Goal: Task Accomplishment & Management: Use online tool/utility

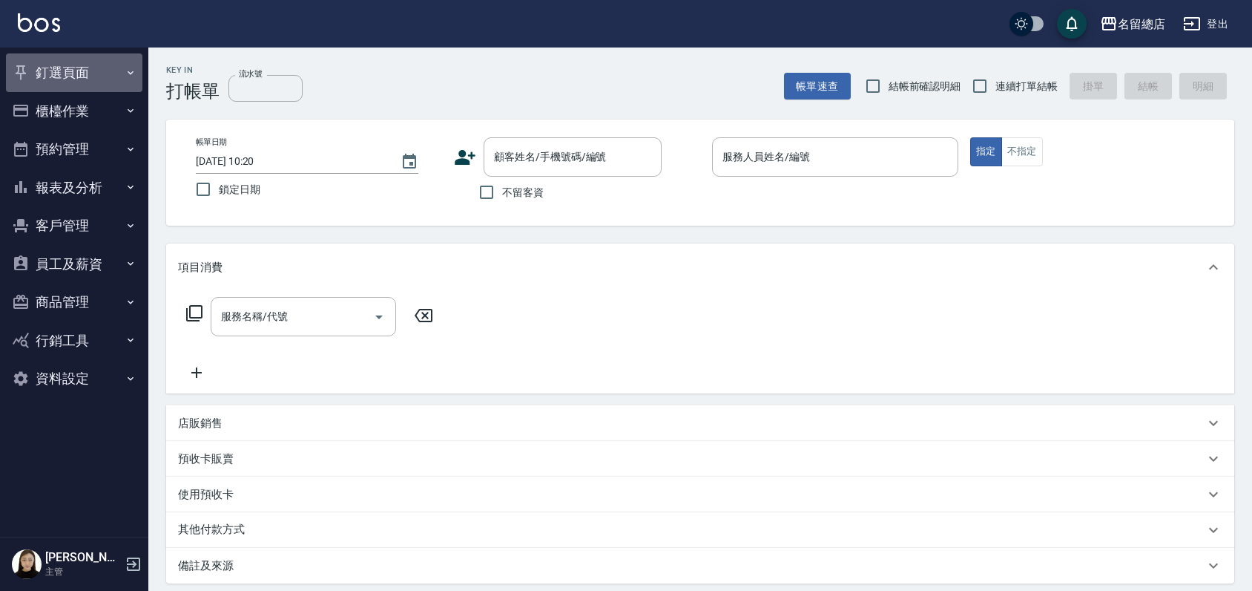
click at [82, 72] on button "釘選頁面" at bounding box center [74, 72] width 136 height 39
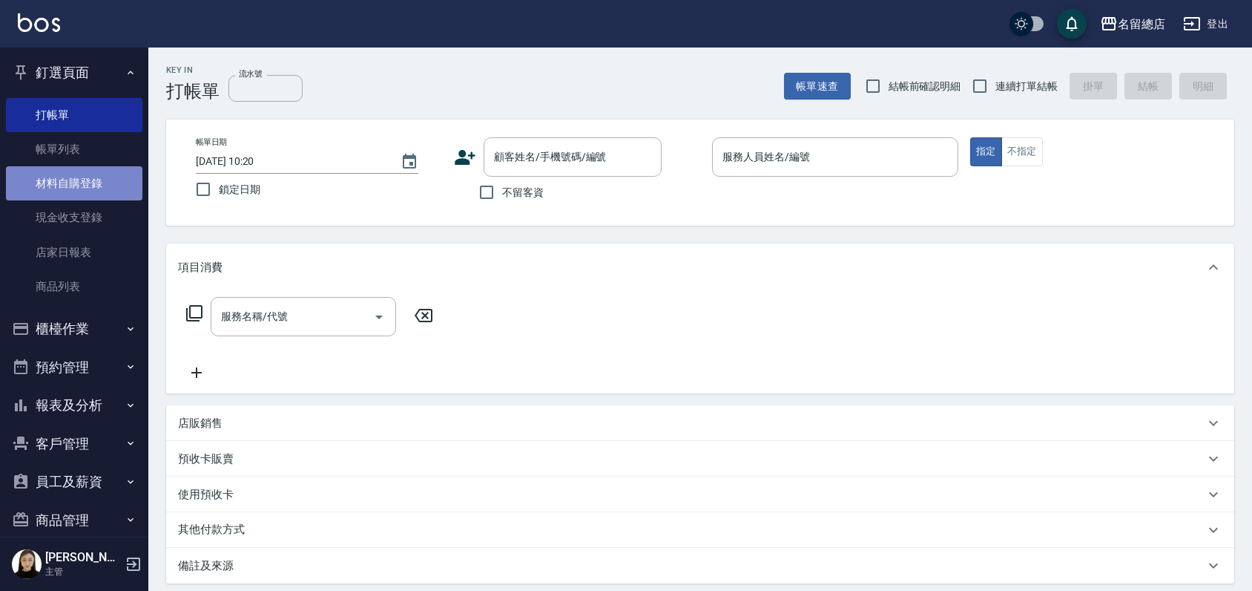
click at [73, 195] on link "材料自購登錄" at bounding box center [74, 183] width 136 height 34
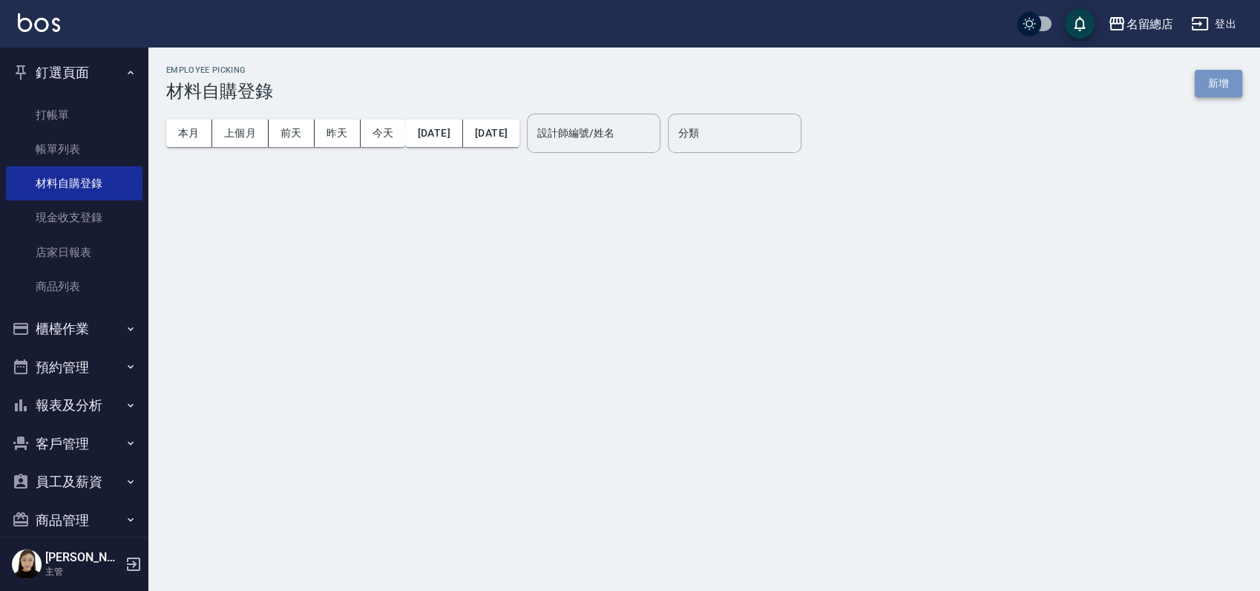
click at [1224, 78] on button "新增" at bounding box center [1217, 83] width 47 height 27
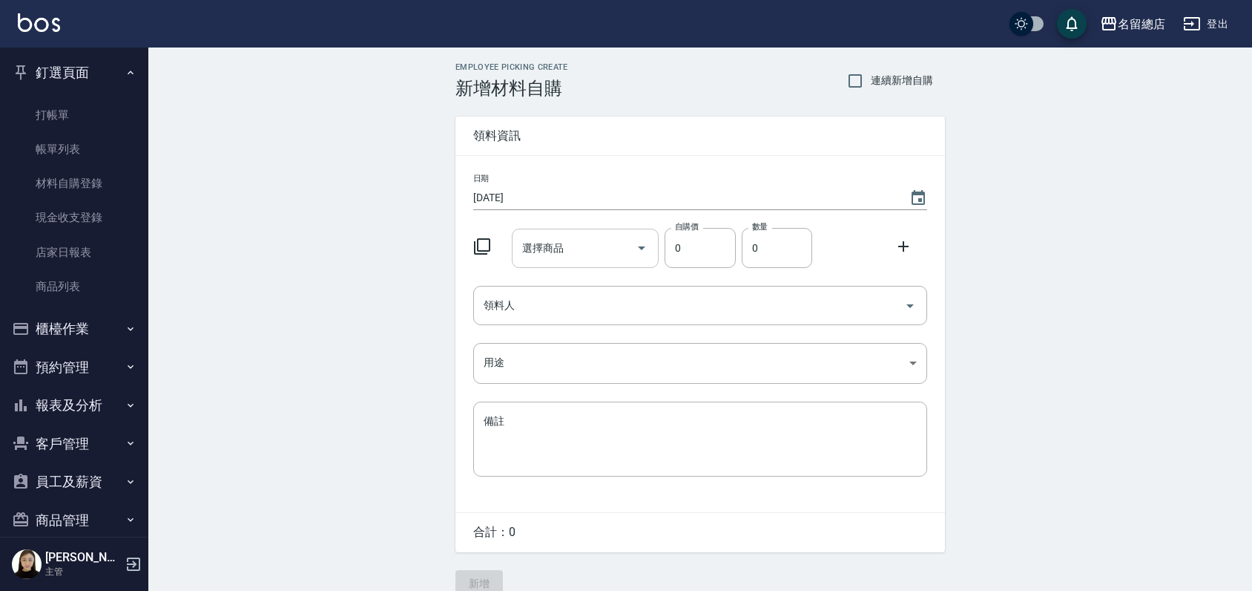
click at [576, 242] on input "選擇商品" at bounding box center [575, 248] width 112 height 26
type input "x"
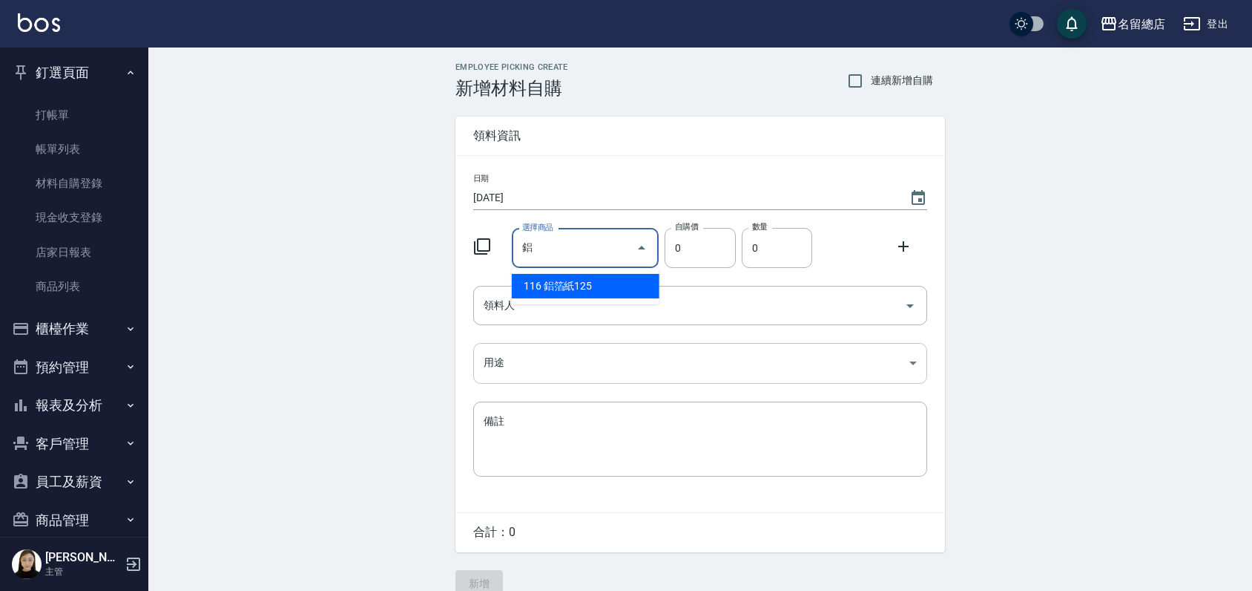
type input "鋁箔紙125"
type input "135"
type input "1"
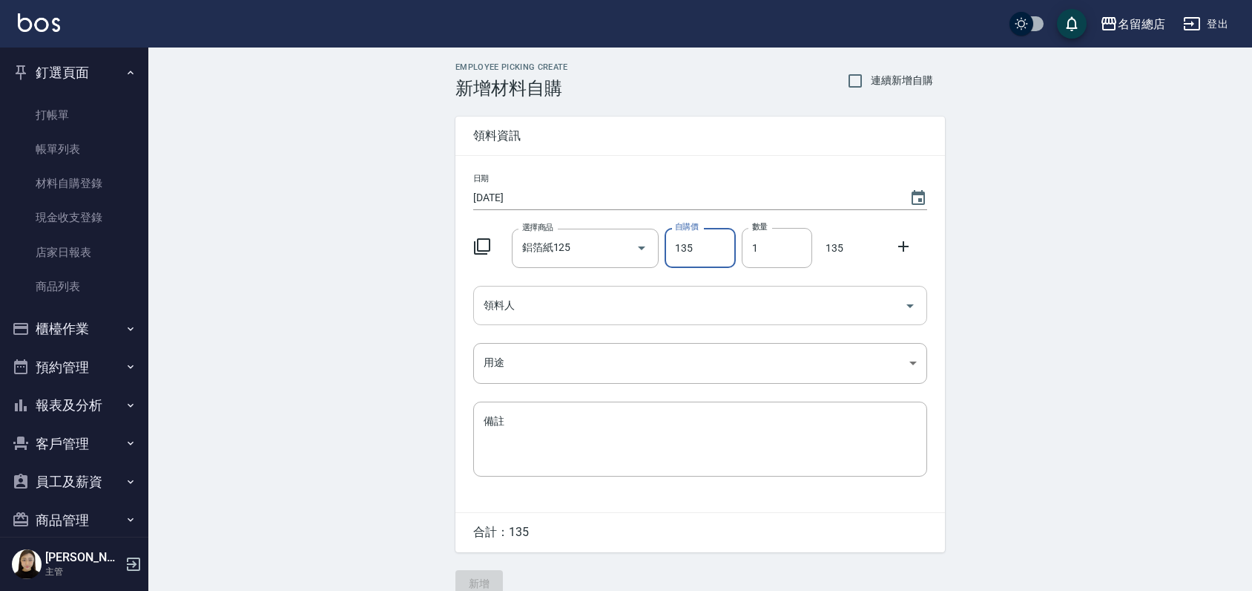
click at [556, 298] on input "領料人" at bounding box center [689, 305] width 418 height 26
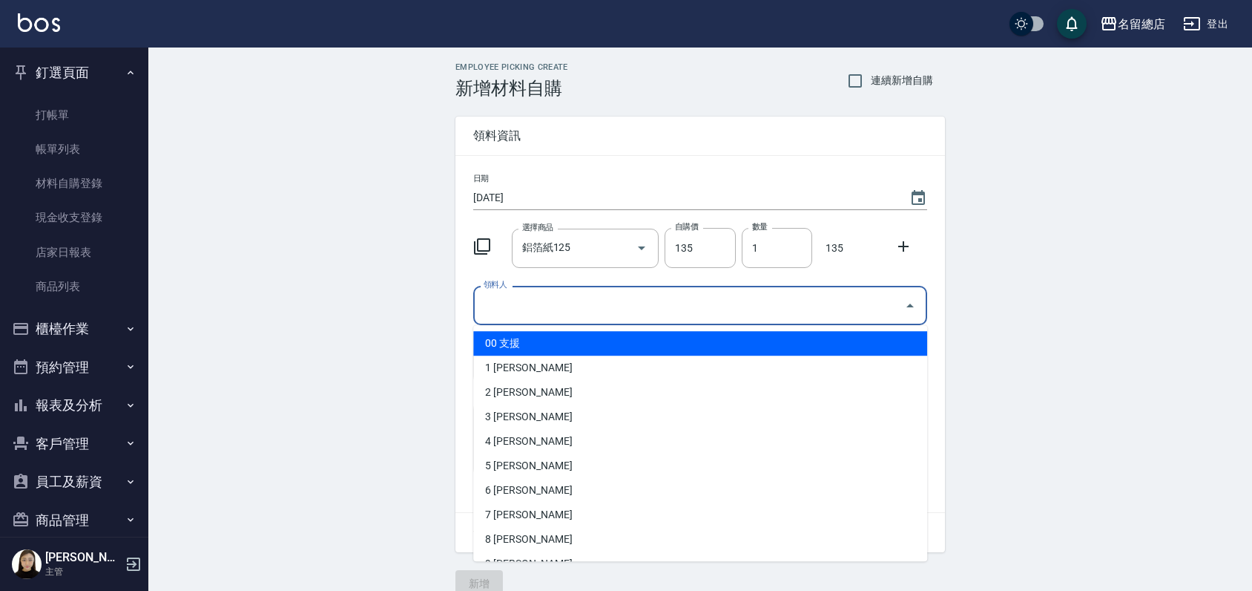
type input "q"
type input "ㄆ"
type input "q"
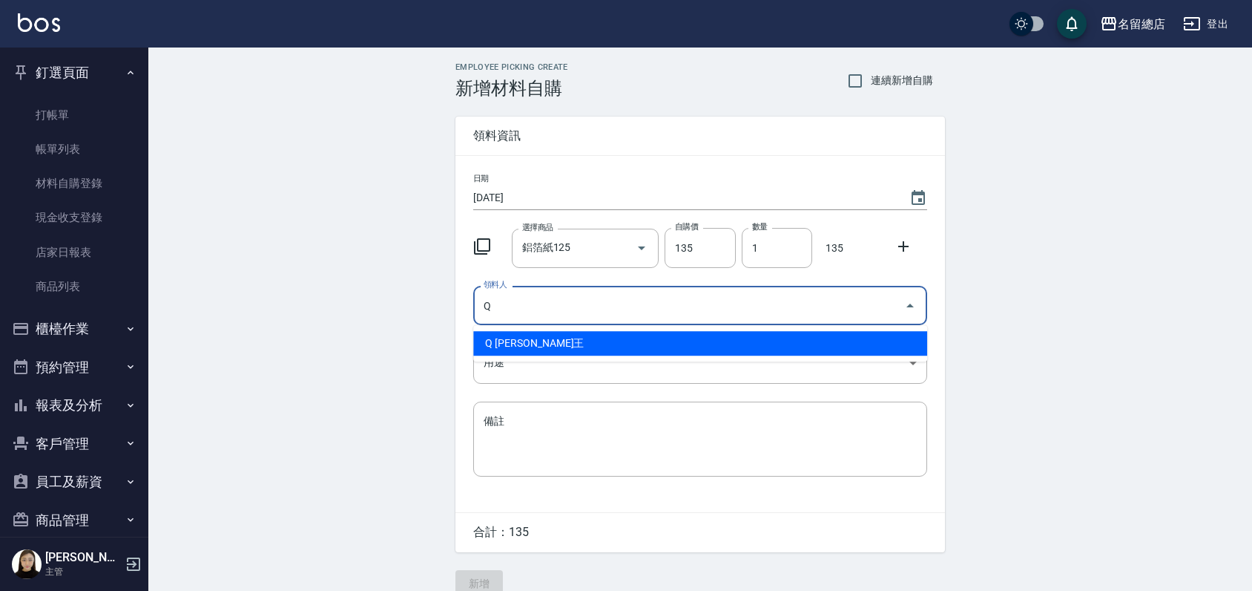
click at [564, 346] on li "Q 毓菁王" at bounding box center [700, 343] width 454 height 24
type input "Q 毓菁王"
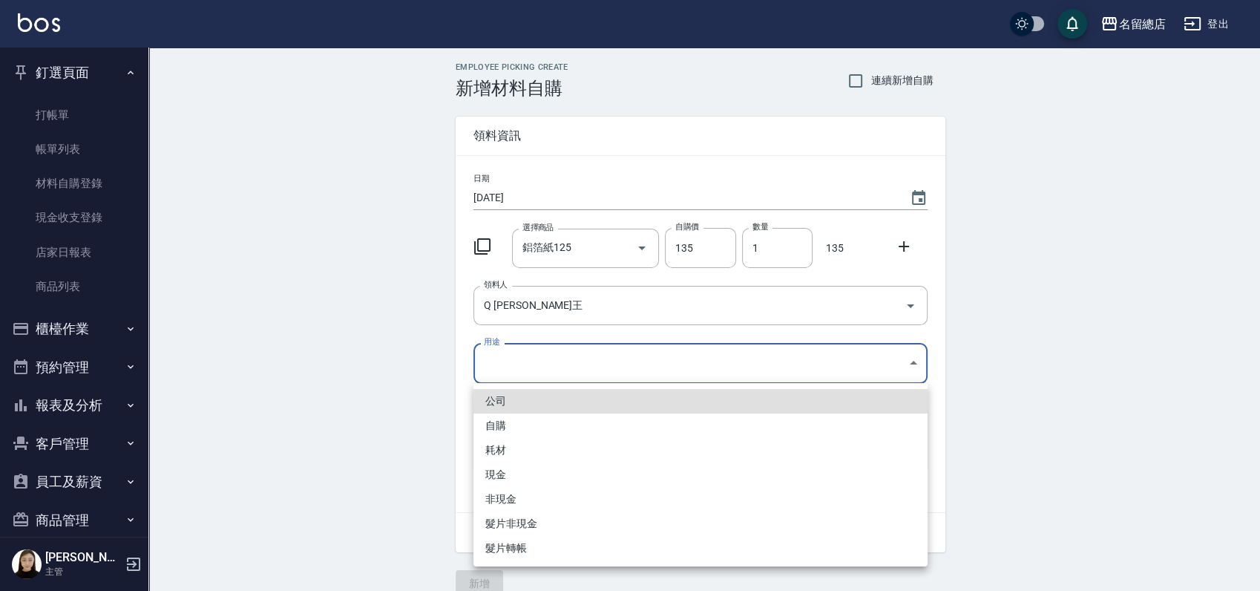
click at [567, 355] on body "名留總店 登出 釘選頁面 打帳單 帳單列表 材料自購登錄 現金收支登錄 店家日報表 商品列表 櫃檯作業 打帳單 帳單列表 掛單列表 營業儀表板 現金收支登錄 …" at bounding box center [630, 305] width 1260 height 611
click at [538, 428] on li "自購" at bounding box center [700, 425] width 454 height 24
type input "自購"
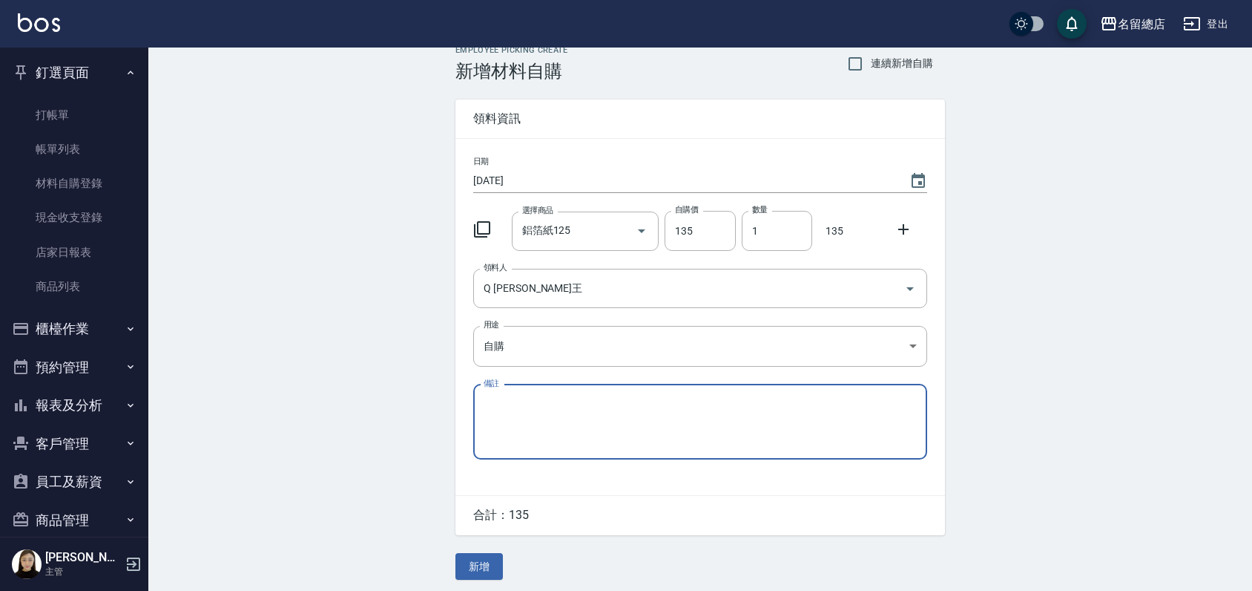
scroll to position [22, 0]
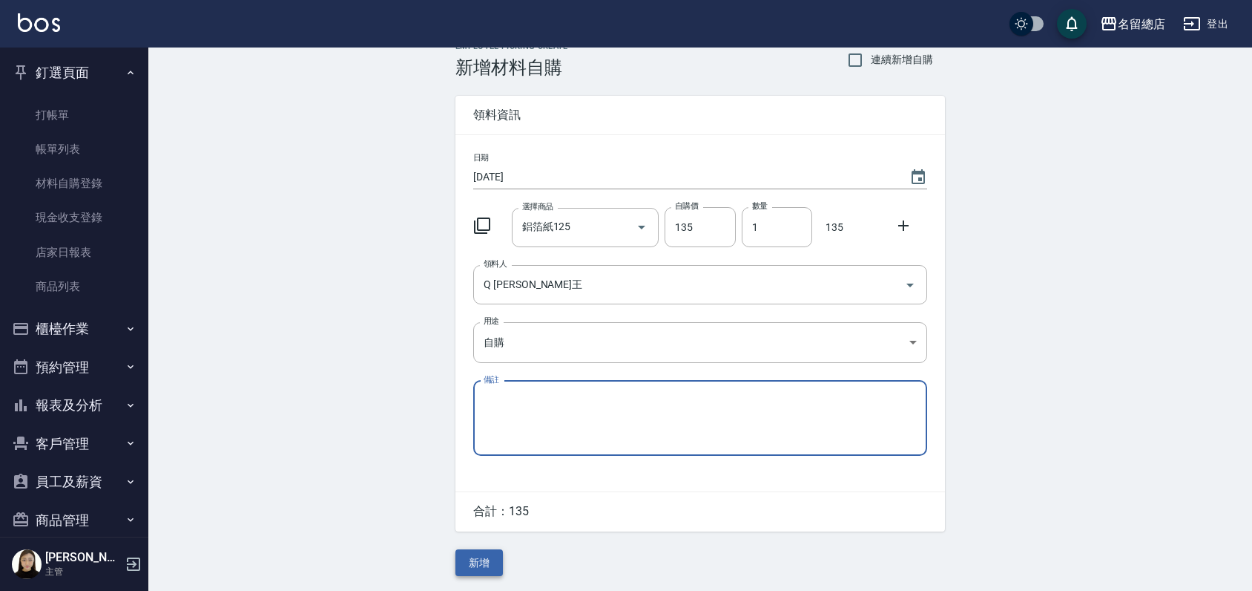
click at [486, 563] on button "新增" at bounding box center [478, 562] width 47 height 27
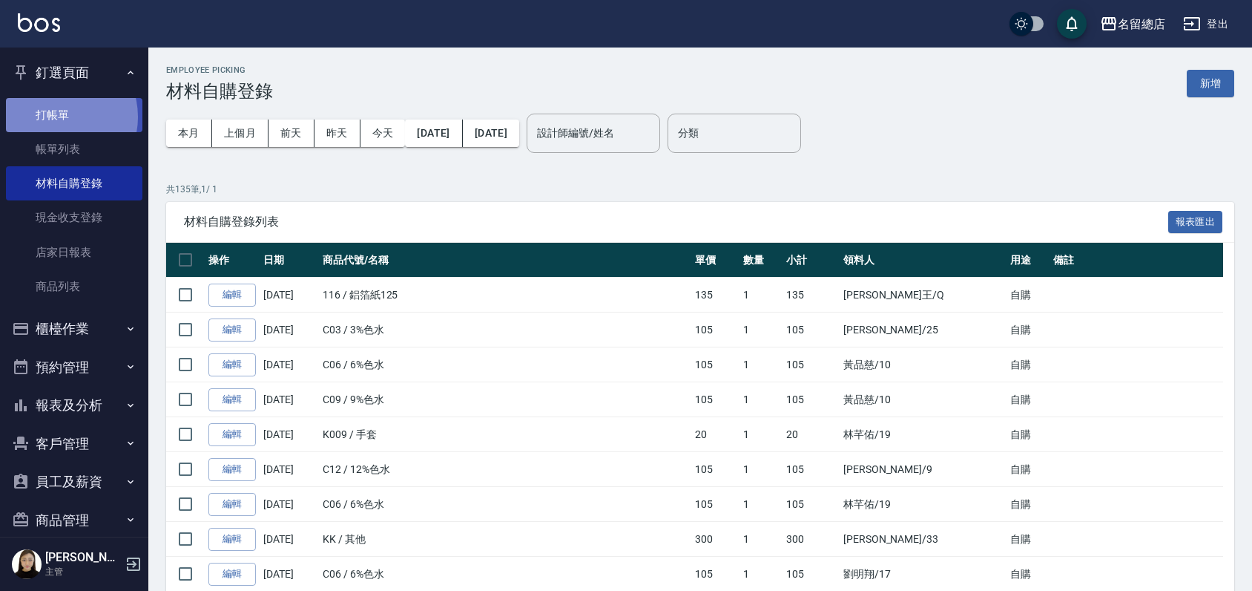
click at [57, 116] on link "打帳單" at bounding box center [74, 115] width 136 height 34
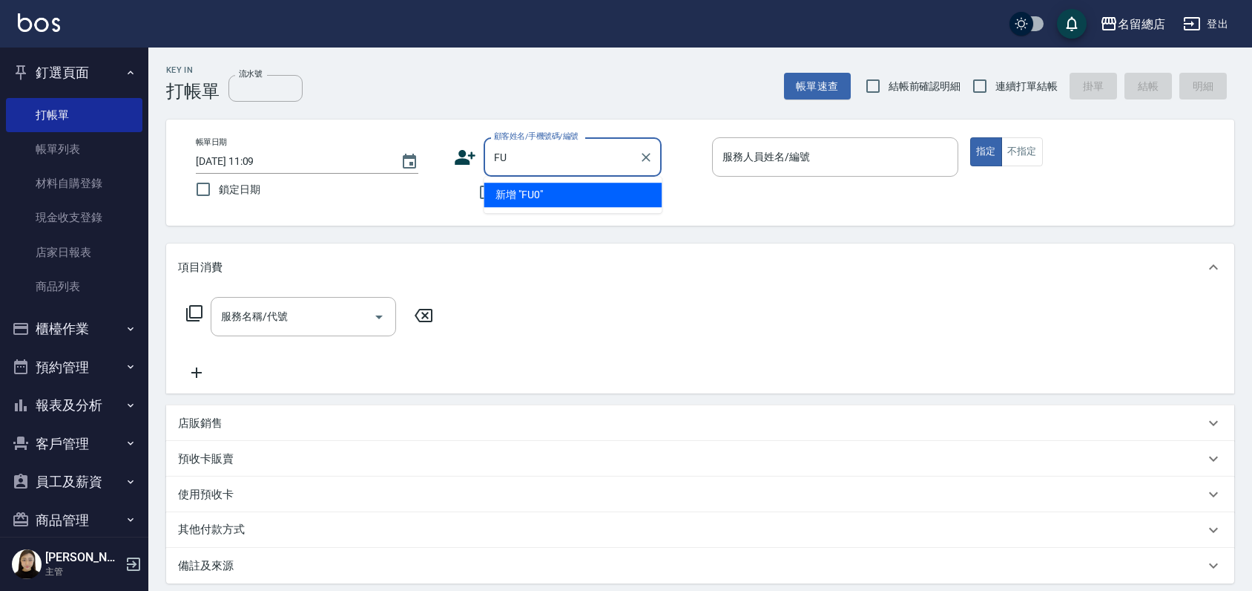
type input "F"
type input "千"
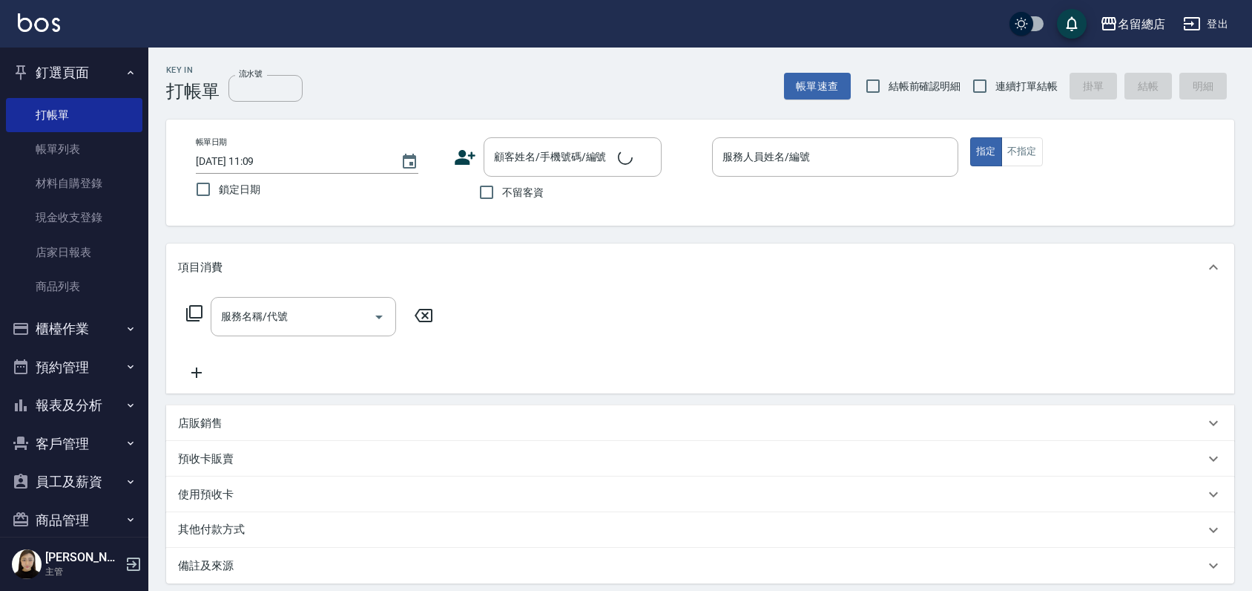
click at [864, 245] on div "項目消費" at bounding box center [700, 266] width 1068 height 47
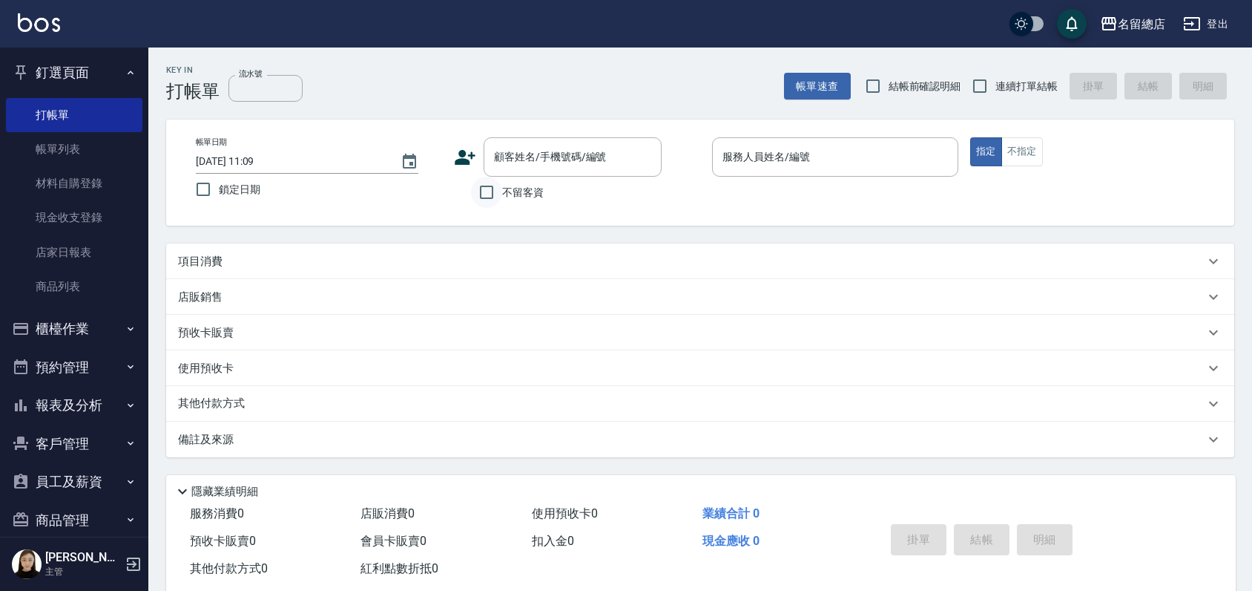
click at [481, 193] on input "不留客資" at bounding box center [486, 192] width 31 height 31
checkbox input "true"
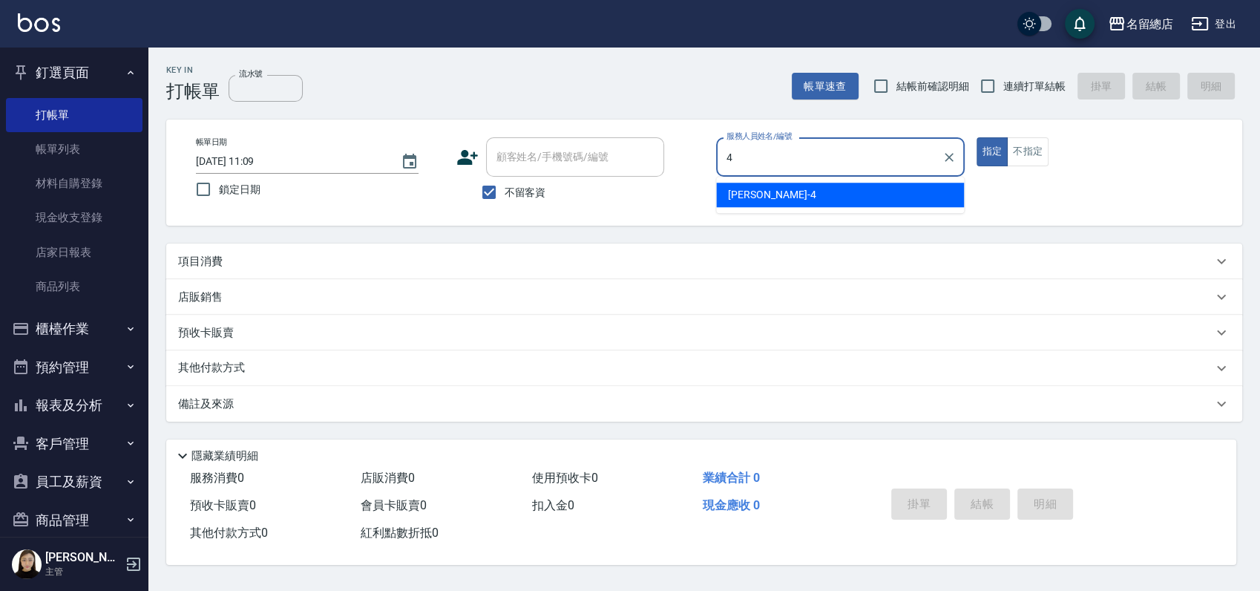
type input "Amy-4"
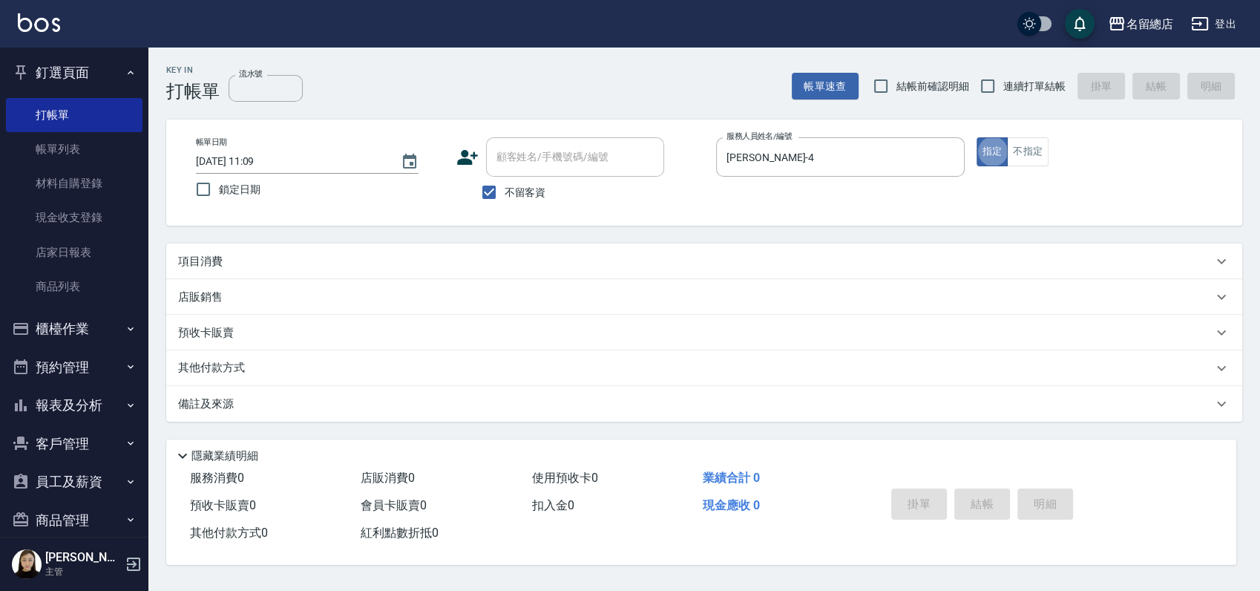
type button "true"
click at [976, 137] on button "指定" at bounding box center [992, 151] width 32 height 29
click at [996, 87] on input "連續打單結帳" at bounding box center [987, 85] width 31 height 31
checkbox input "true"
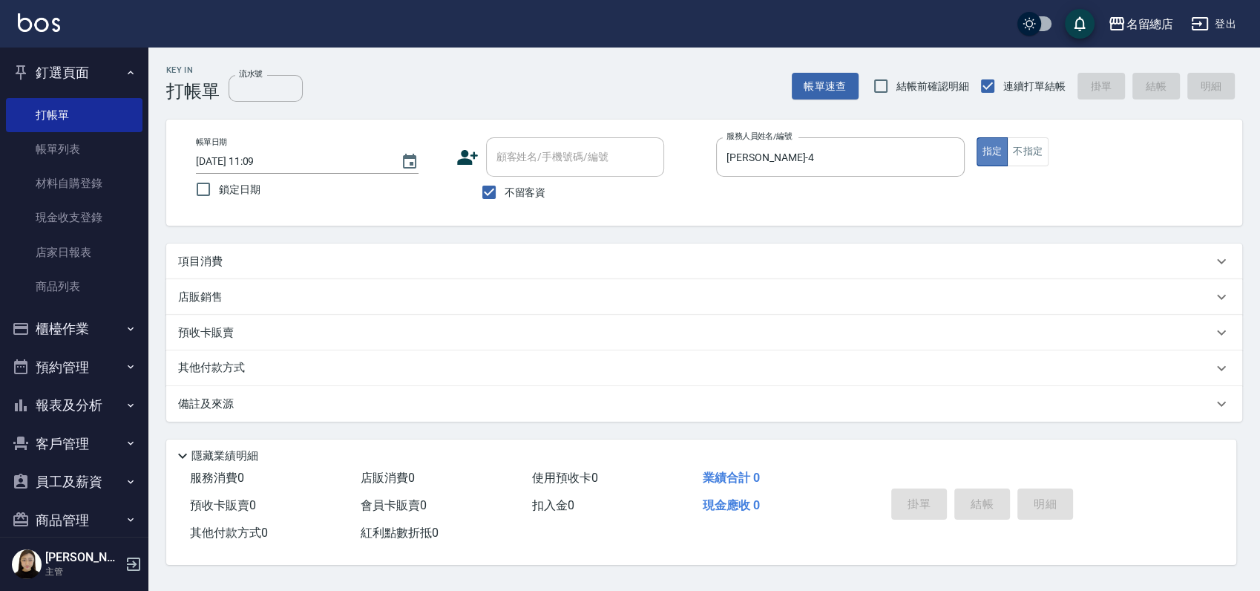
click at [993, 157] on button "指定" at bounding box center [992, 151] width 32 height 29
click at [976, 137] on button "指定" at bounding box center [992, 151] width 32 height 29
click at [454, 85] on div "Key In 打帳單 流水號 流水號 帳單速查 結帳前確認明細 連續打單結帳 掛單 結帳 明細" at bounding box center [694, 74] width 1093 height 54
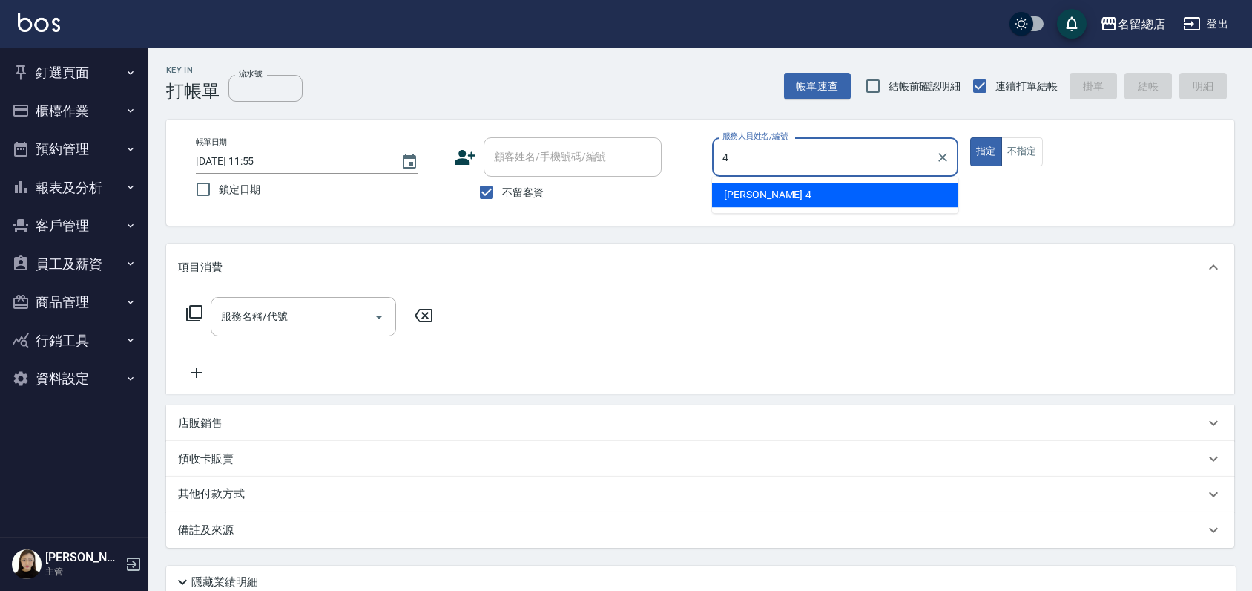
type input "[PERSON_NAME]-4"
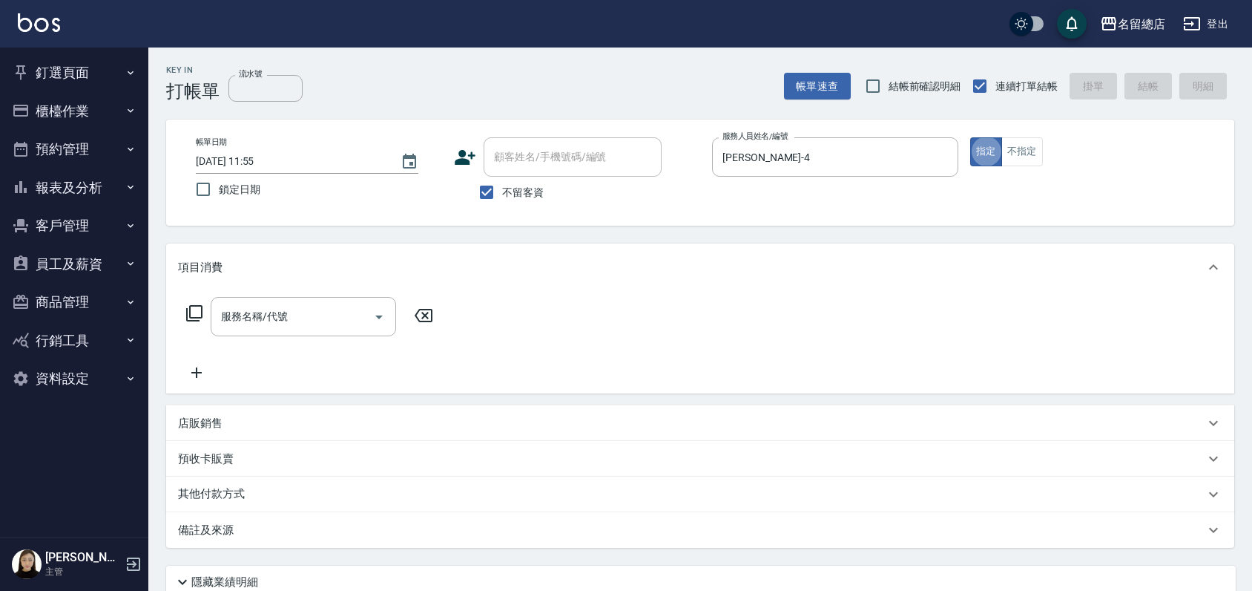
type button "true"
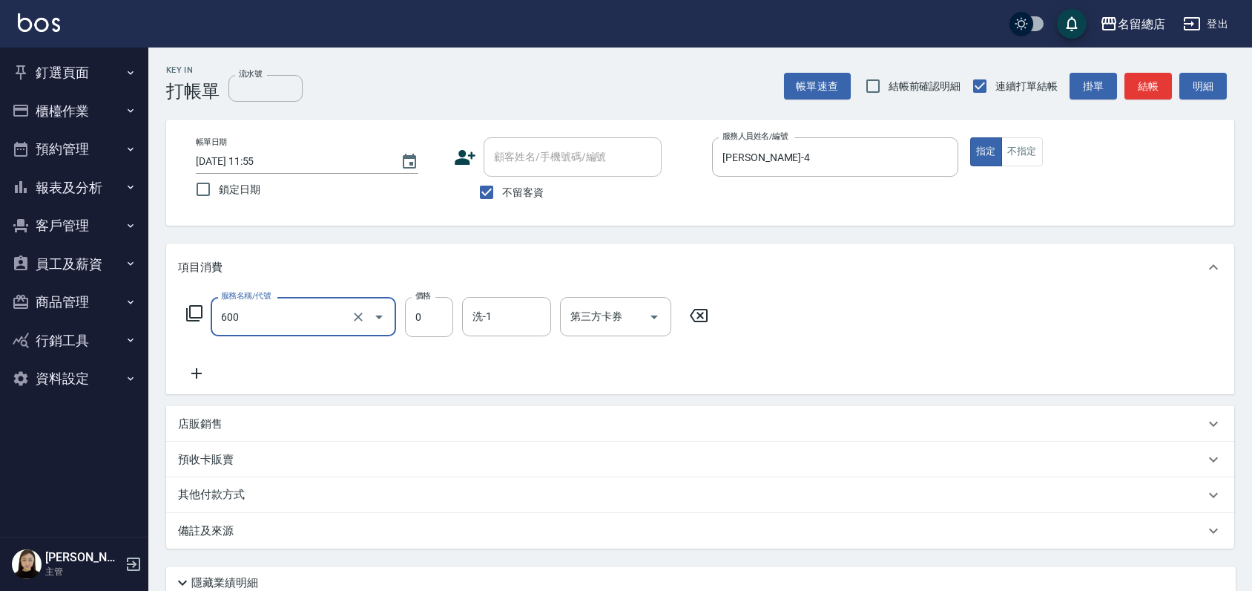
type input "洗髮(免費)(600)"
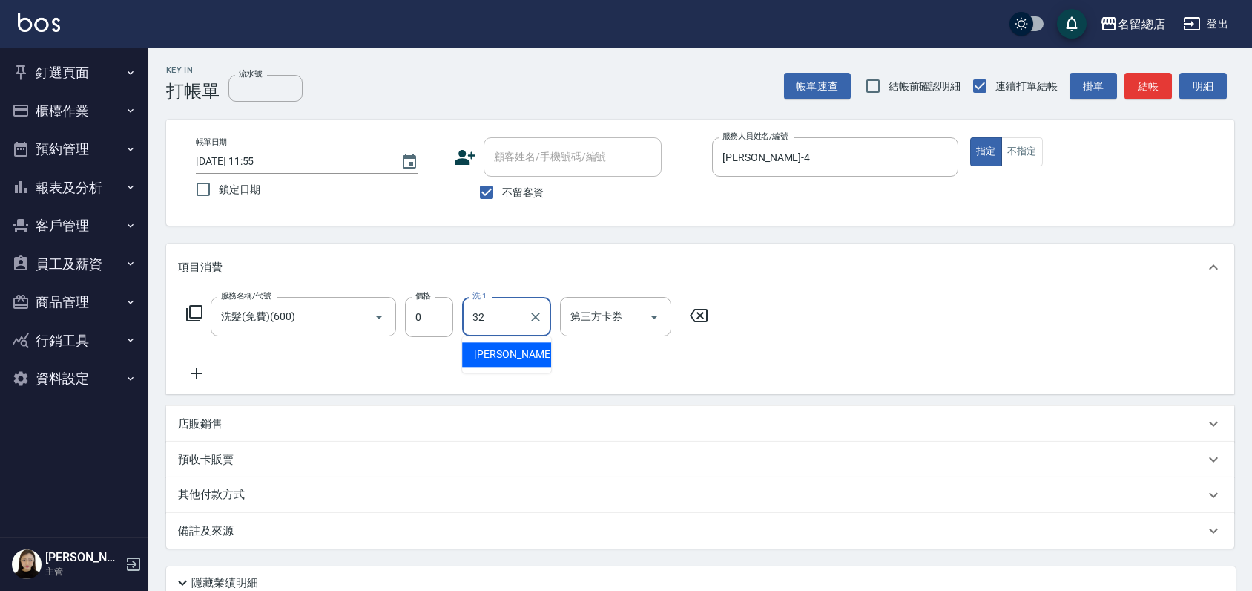
type input "王筱婷-32"
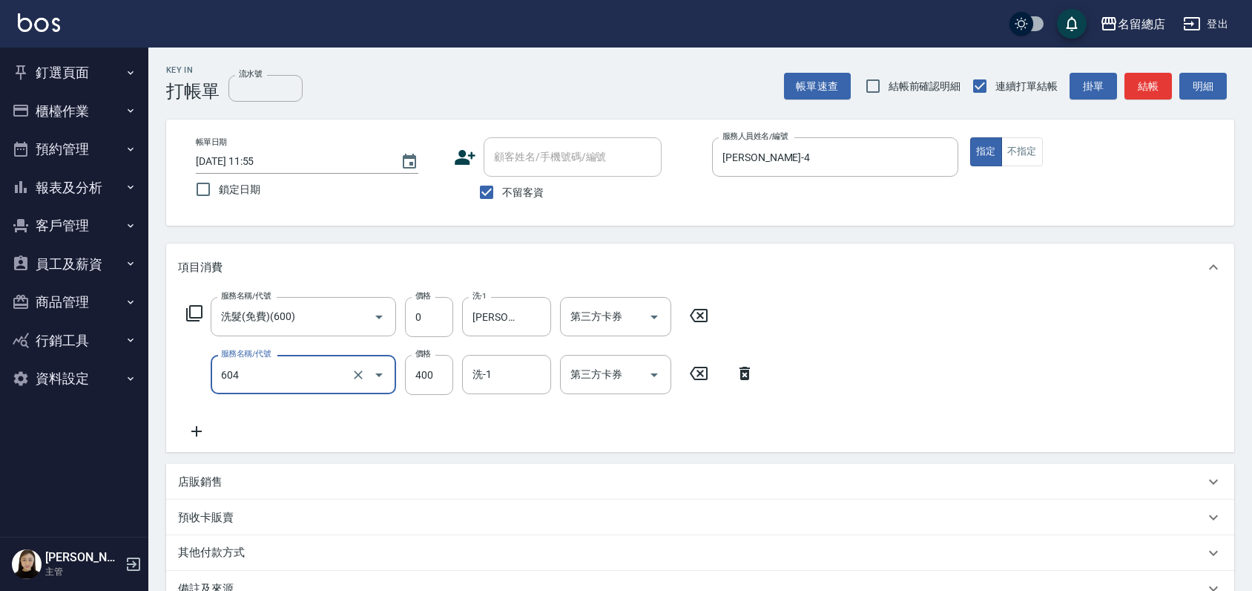
type input "健康洗髮(604)"
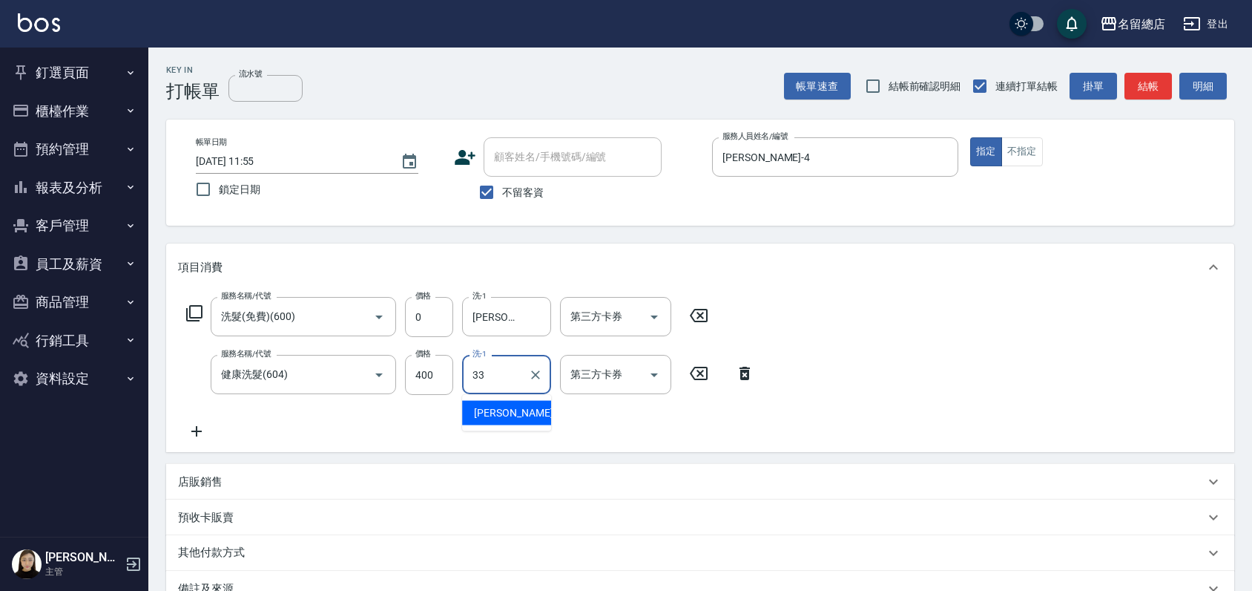
type input "蔡㚥晴-33"
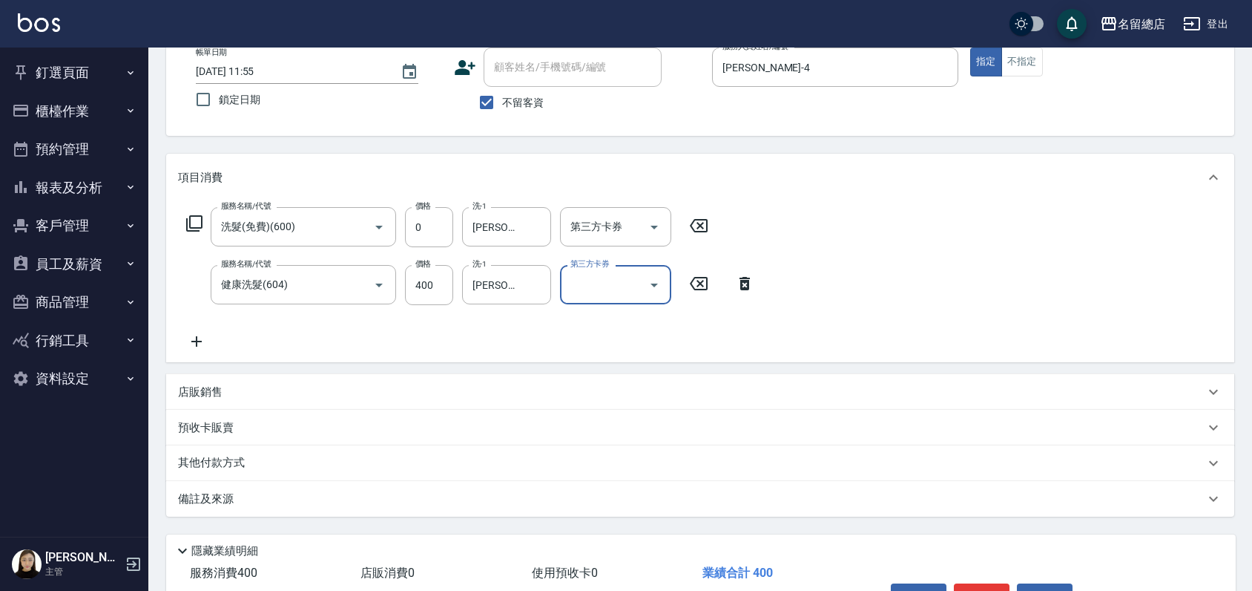
scroll to position [182, 0]
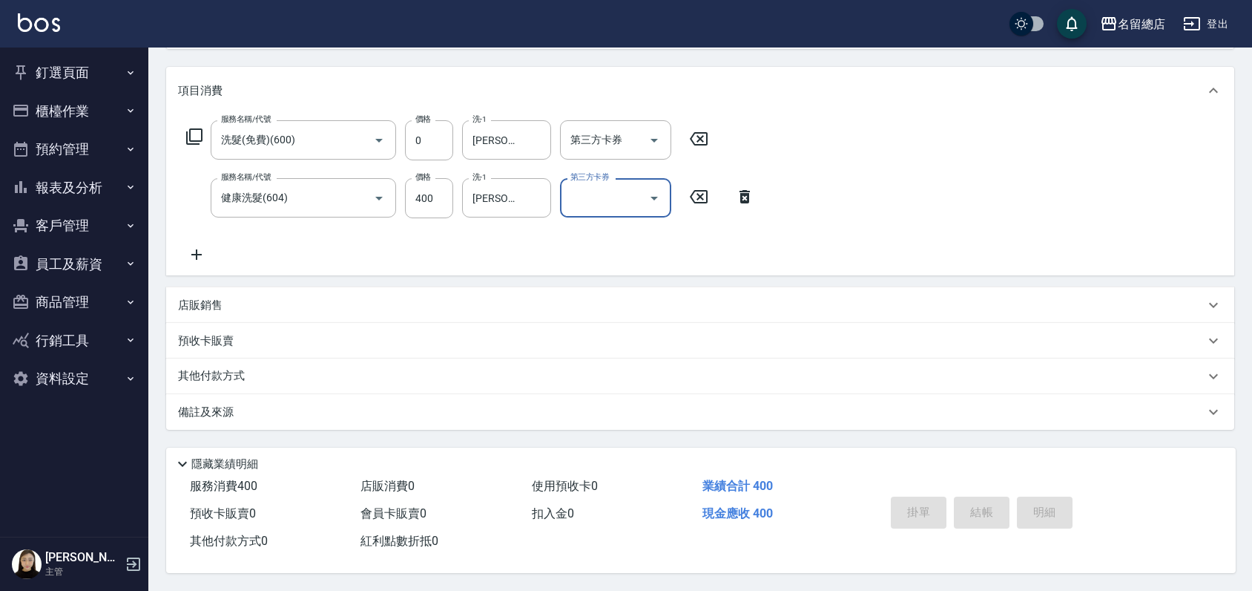
type input "2025/08/25 11:56"
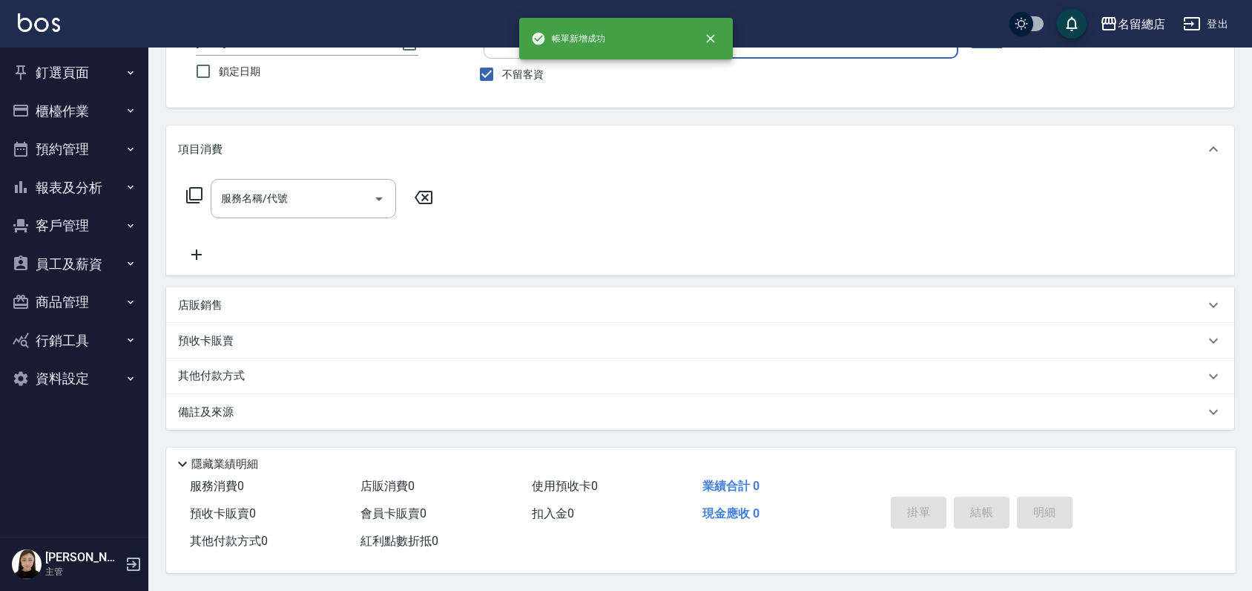
scroll to position [123, 0]
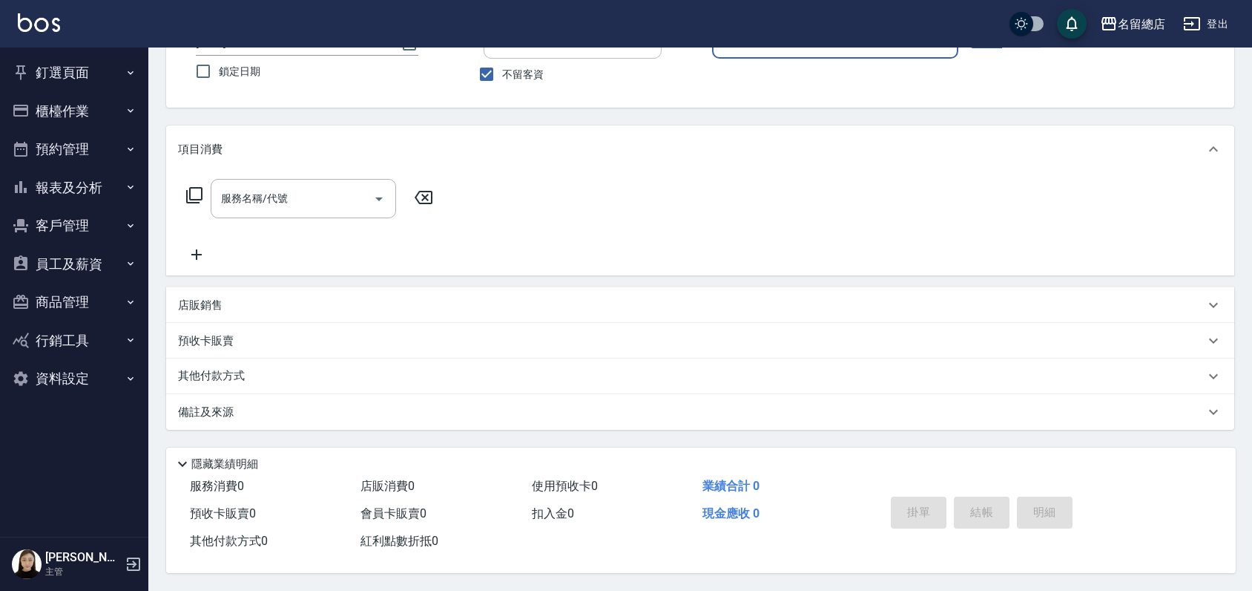
click at [83, 113] on button "櫃檯作業" at bounding box center [74, 111] width 136 height 39
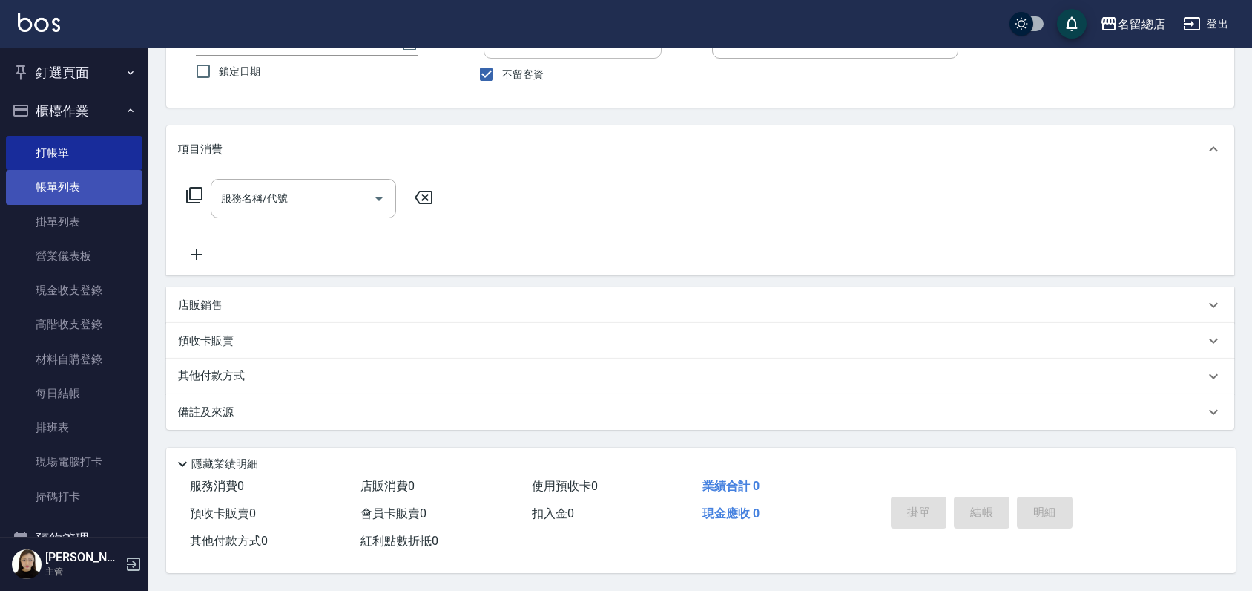
click at [77, 178] on link "帳單列表" at bounding box center [74, 187] width 136 height 34
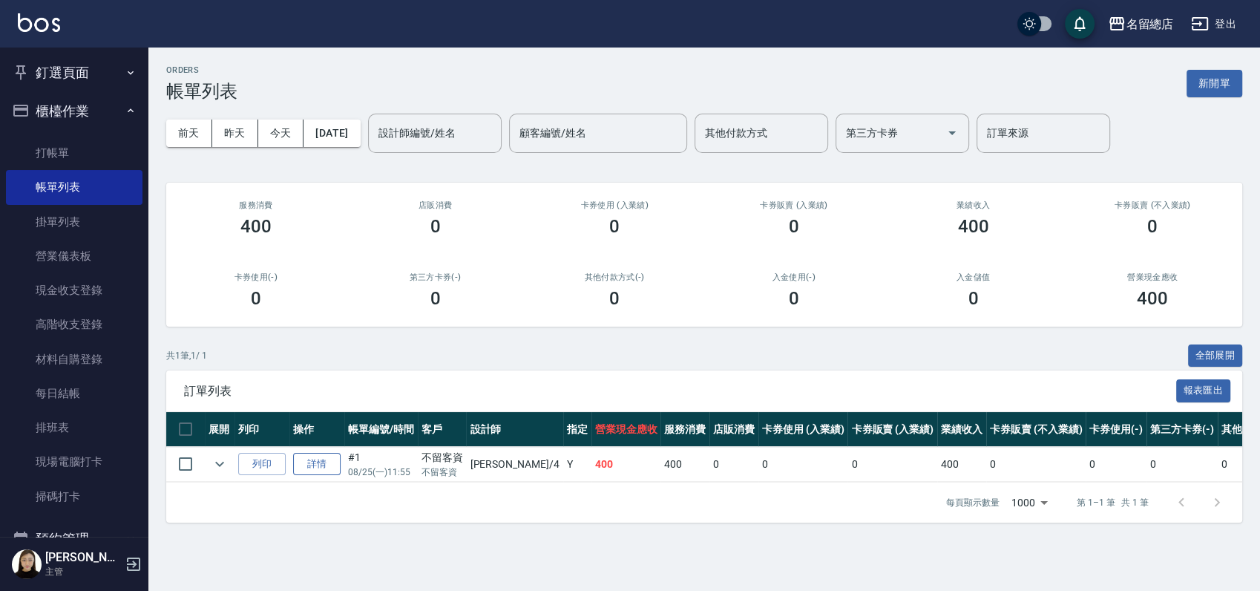
click at [309, 469] on link "詳情" at bounding box center [316, 464] width 47 height 23
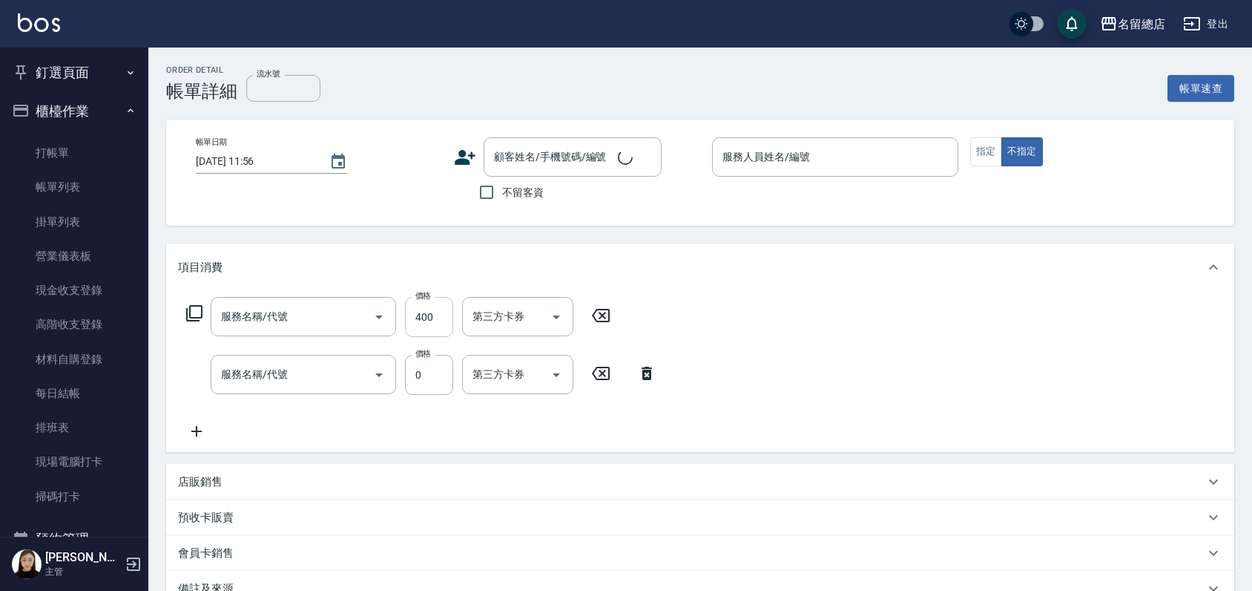
type input "2025/08/25 11:55"
checkbox input "true"
type input "Amy-4"
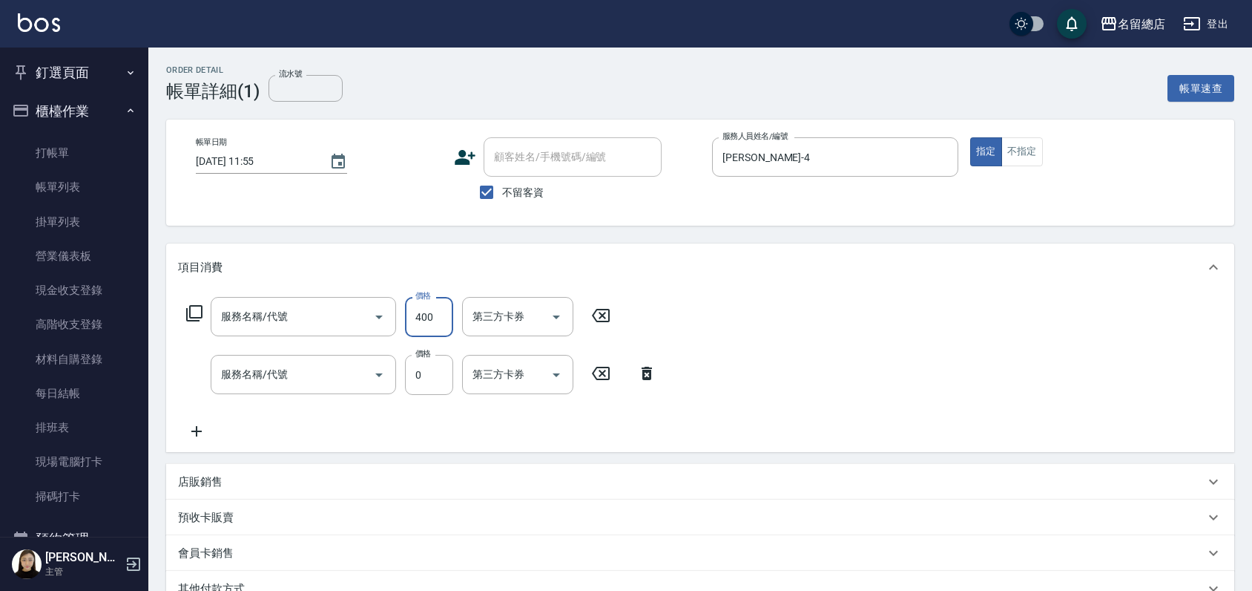
click at [437, 318] on input "400" at bounding box center [429, 317] width 48 height 40
type input "健康洗髮(604)"
type input "洗髮(免費)(600)"
type input "300"
click at [818, 291] on div "服務名稱/代號 健康洗髮(604) 服務名稱/代號 價格 300 價格 洗-1 蔡㚥晴-33 洗-1 第三方卡券 第三方卡券 服務名稱/代號 洗髮(免費)(6…" at bounding box center [700, 371] width 1068 height 161
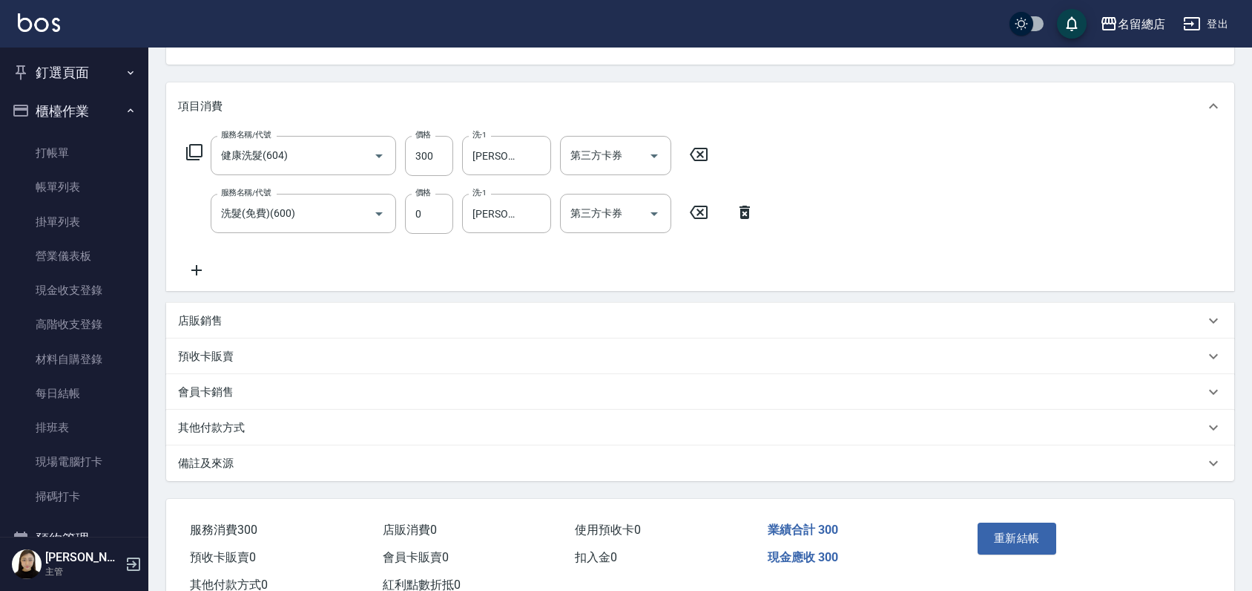
scroll to position [210, 0]
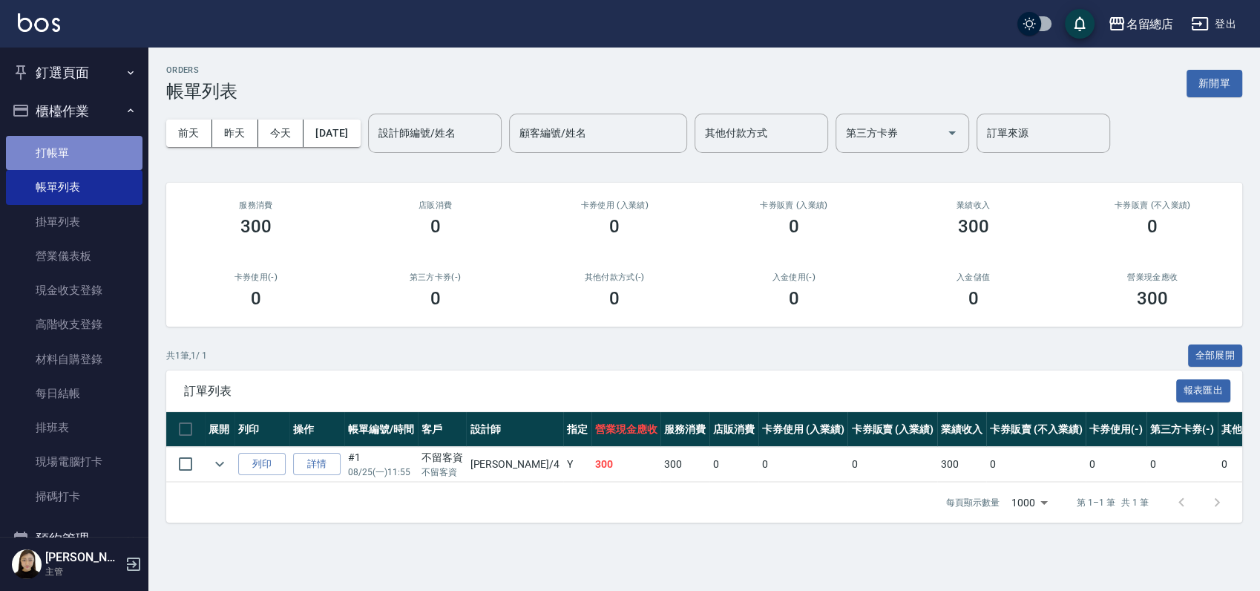
click at [76, 154] on link "打帳單" at bounding box center [74, 153] width 136 height 34
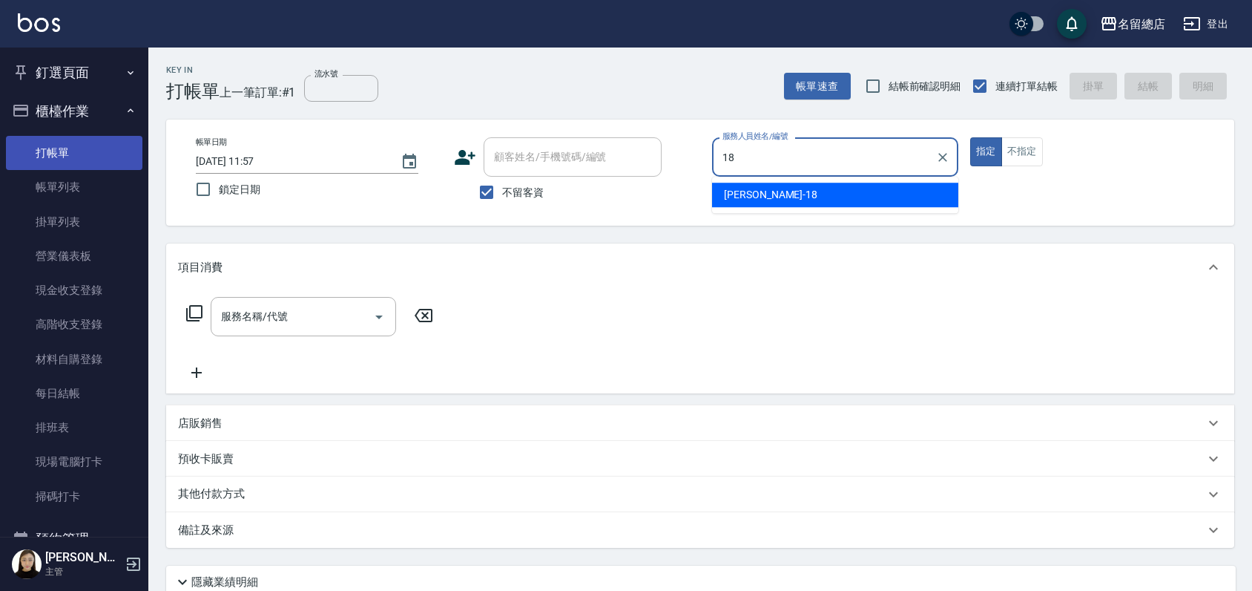
type input "Angela-18"
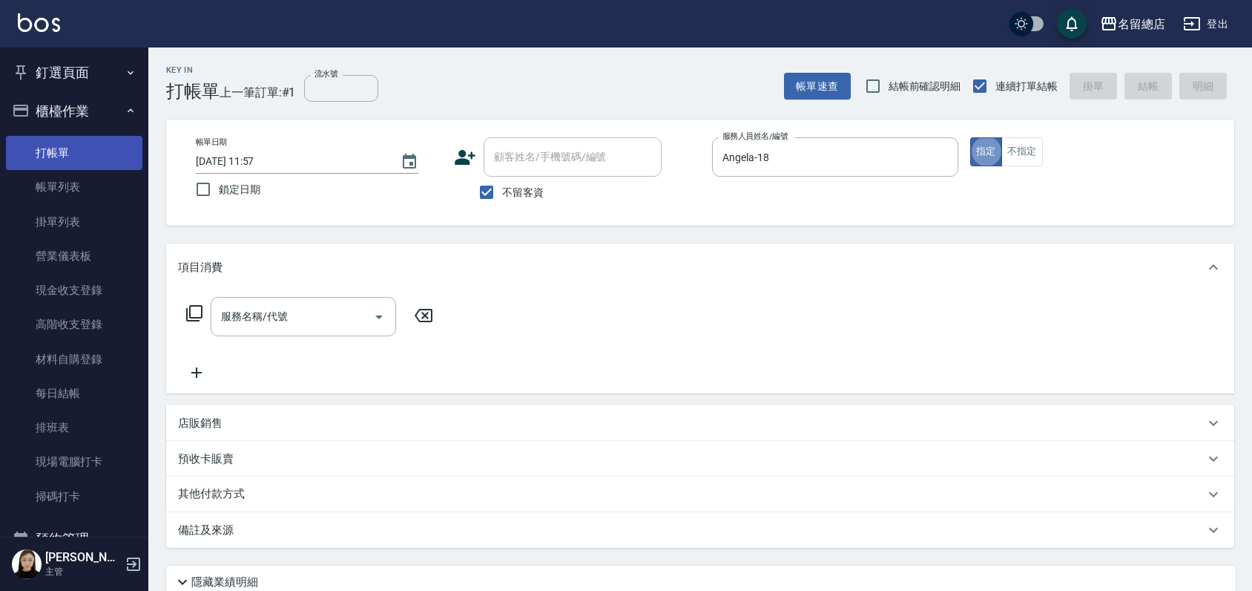
type button "true"
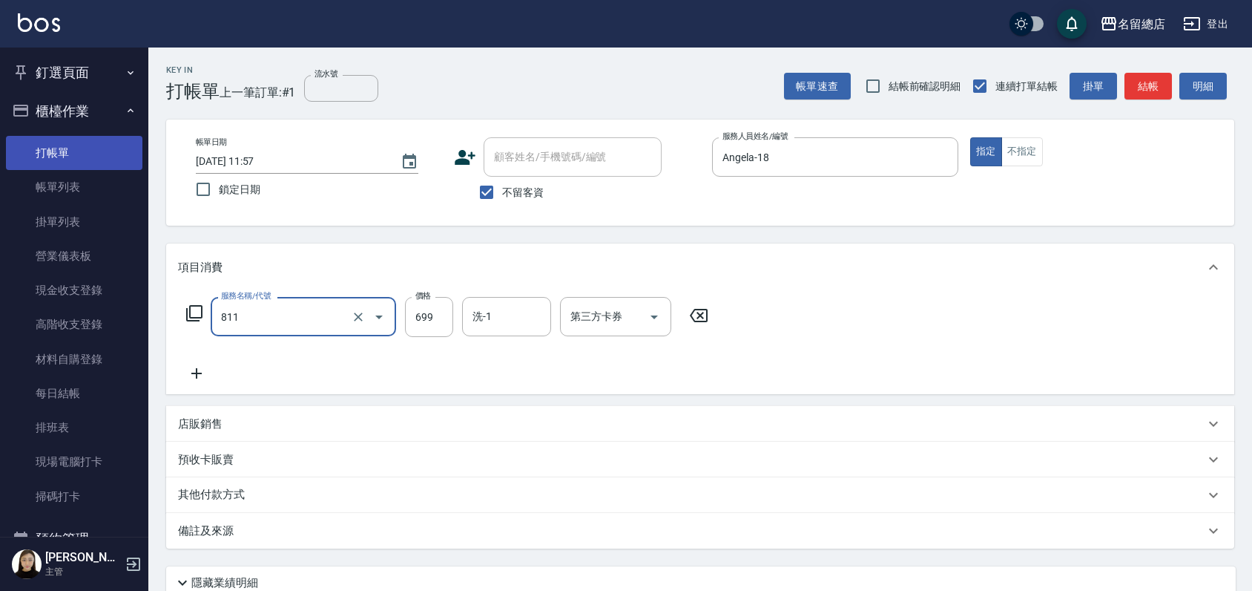
type input "洗+剪(811)"
type input "700"
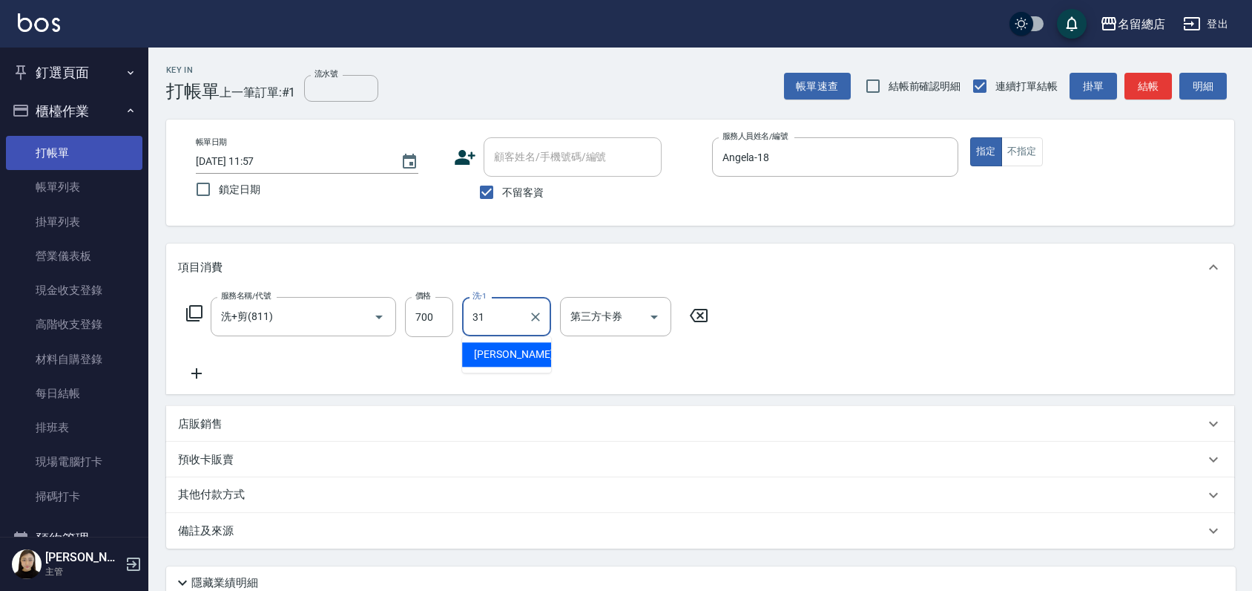
type input "李容榕-31"
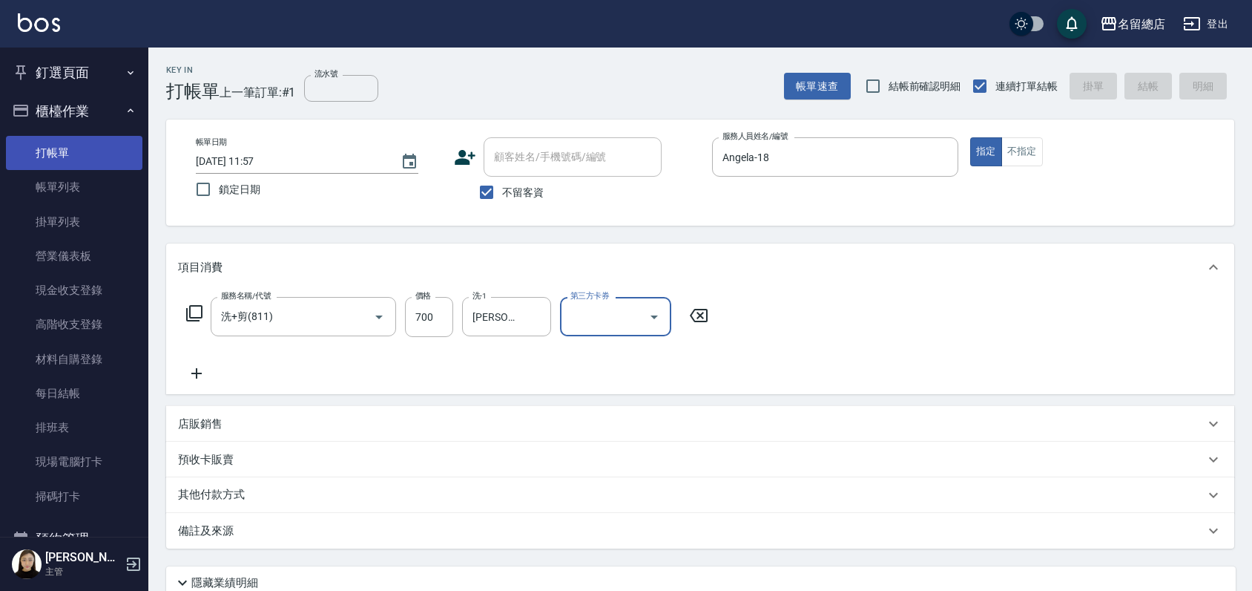
type input "2025/08/25 12:04"
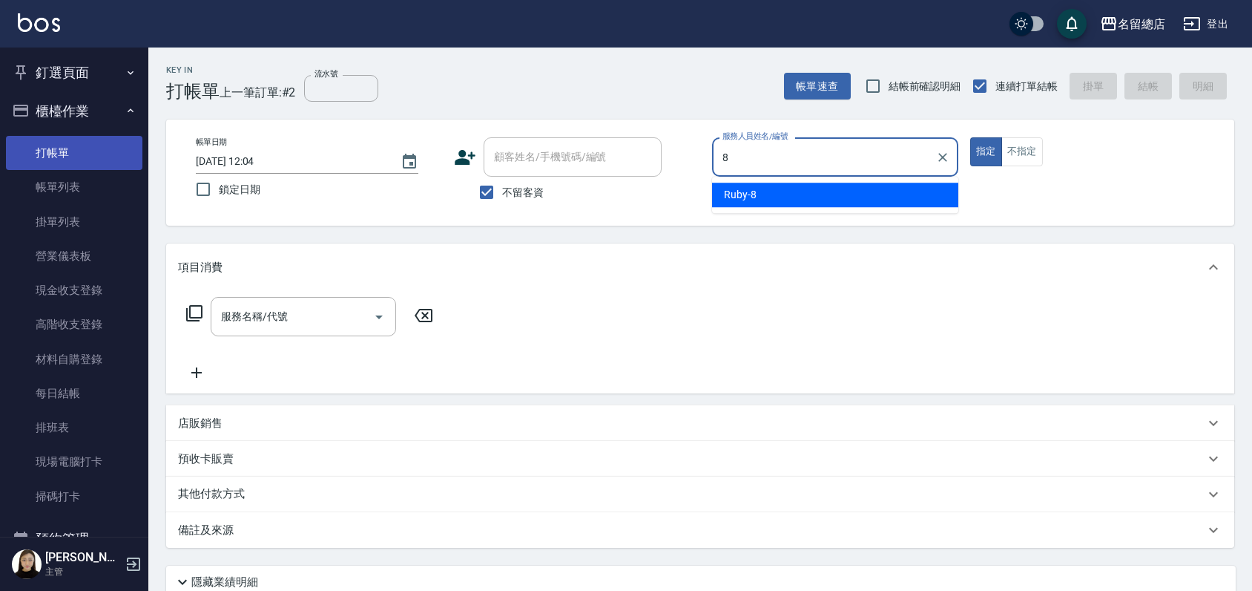
type input "Ruby-8"
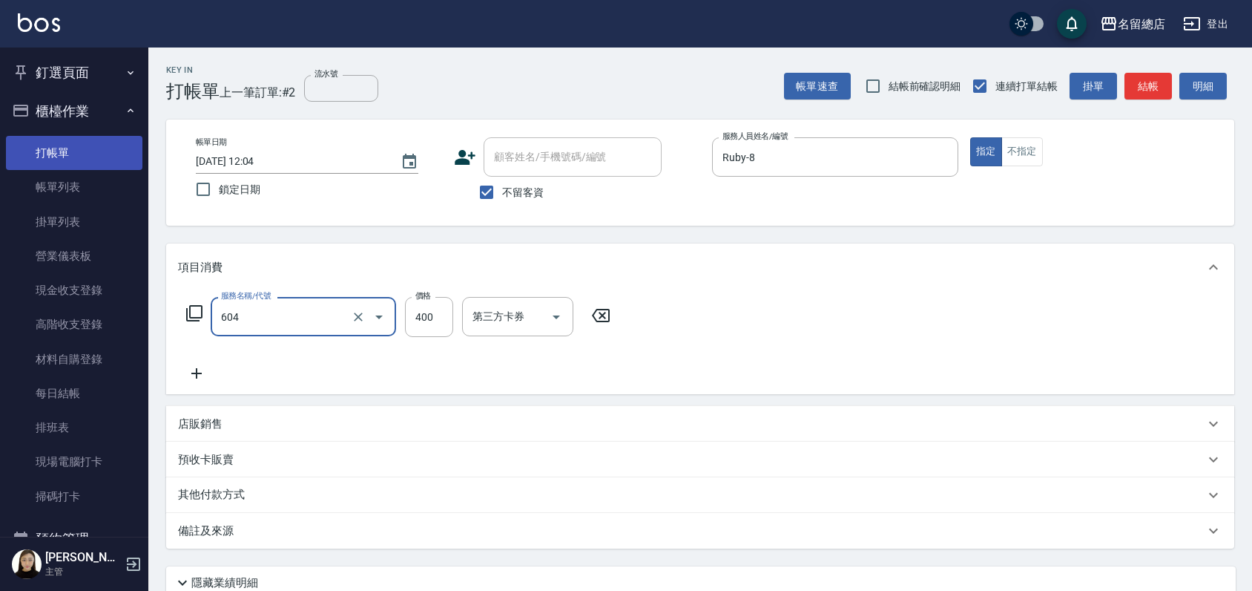
type input "健康洗髮(604)"
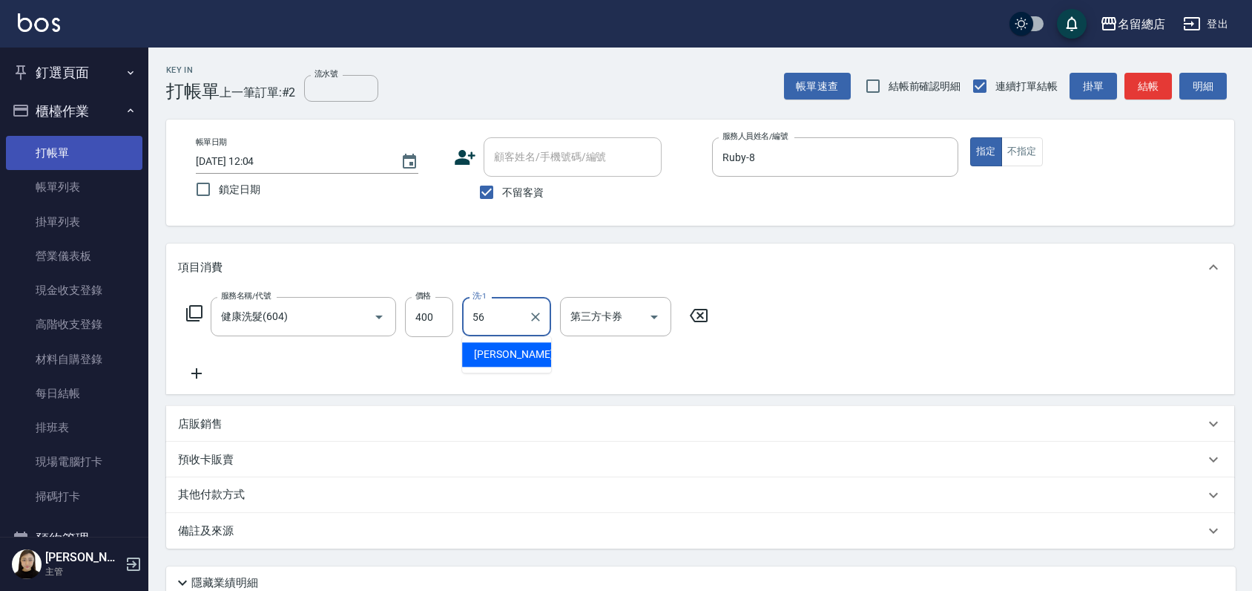
type input "張筑涵-56"
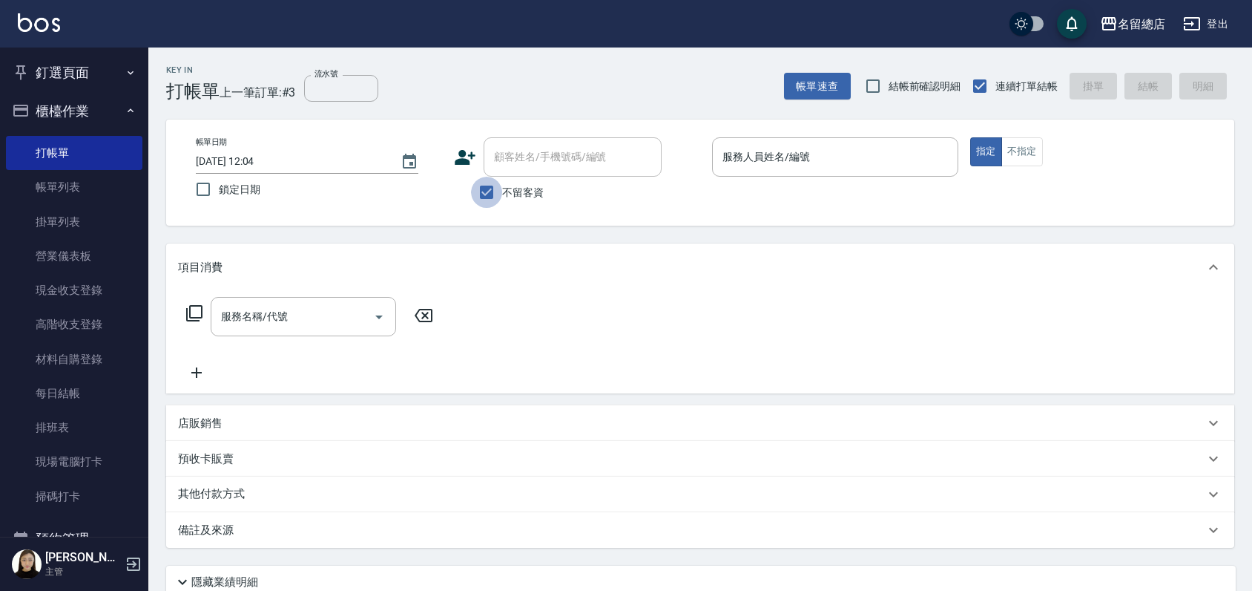
click at [487, 191] on input "不留客資" at bounding box center [486, 192] width 31 height 31
checkbox input "false"
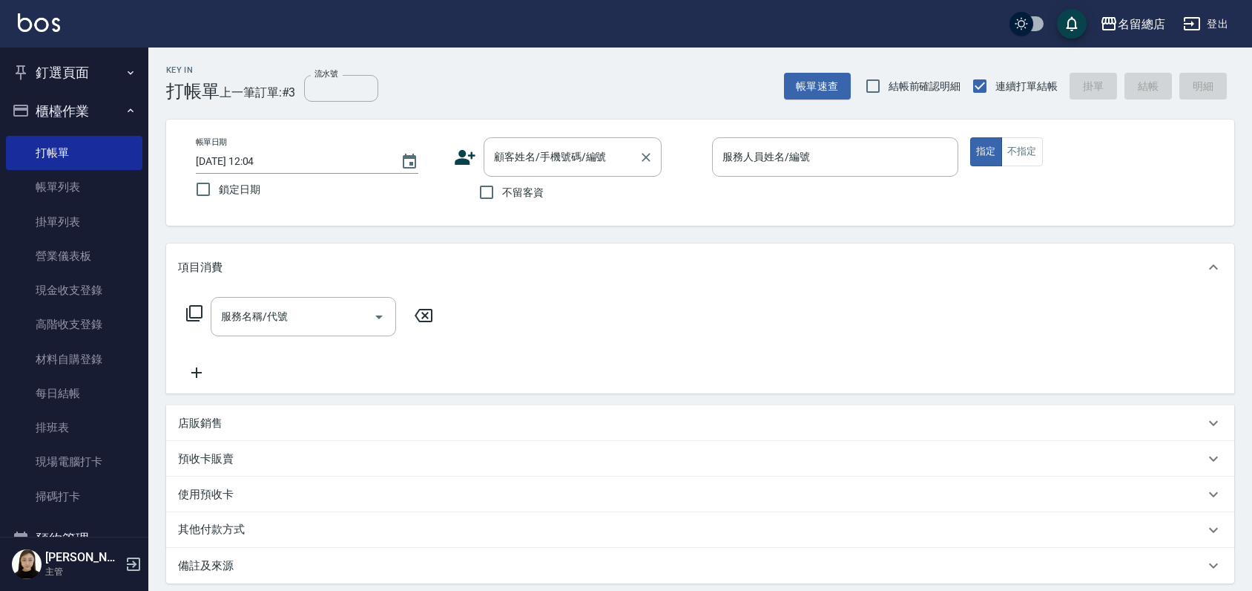
click at [501, 151] on div "顧客姓名/手機號碼/編號 顧客姓名/手機號碼/編號" at bounding box center [573, 156] width 178 height 39
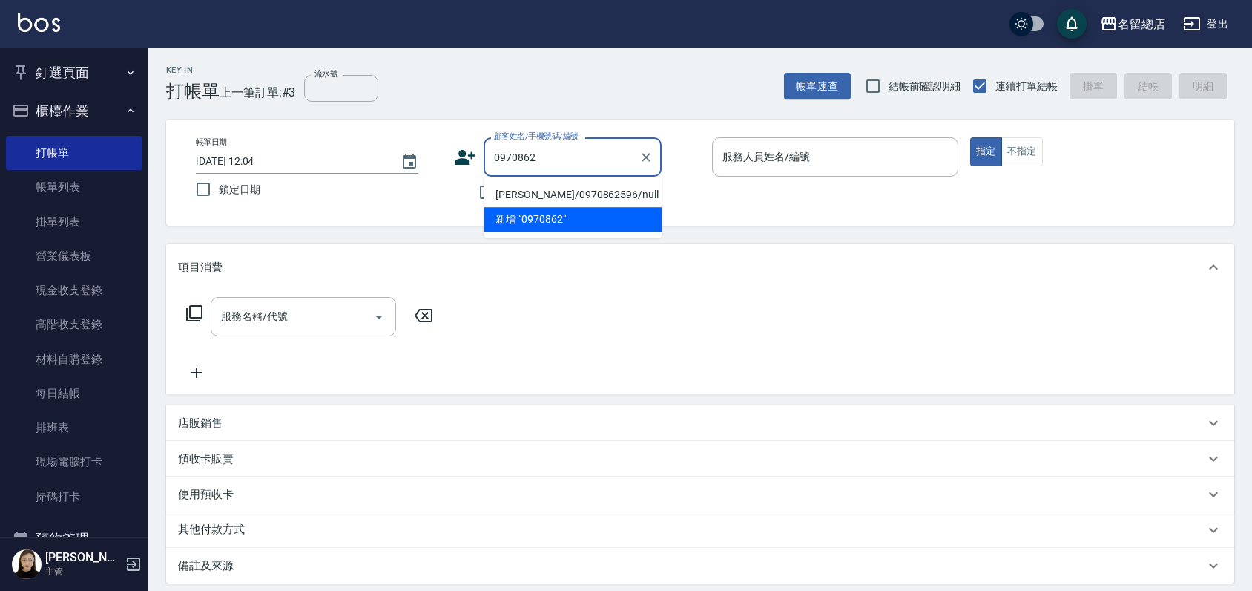
click at [522, 186] on li "陳千慧/0970862596/null" at bounding box center [573, 194] width 178 height 24
type input "陳千慧/0970862596/null"
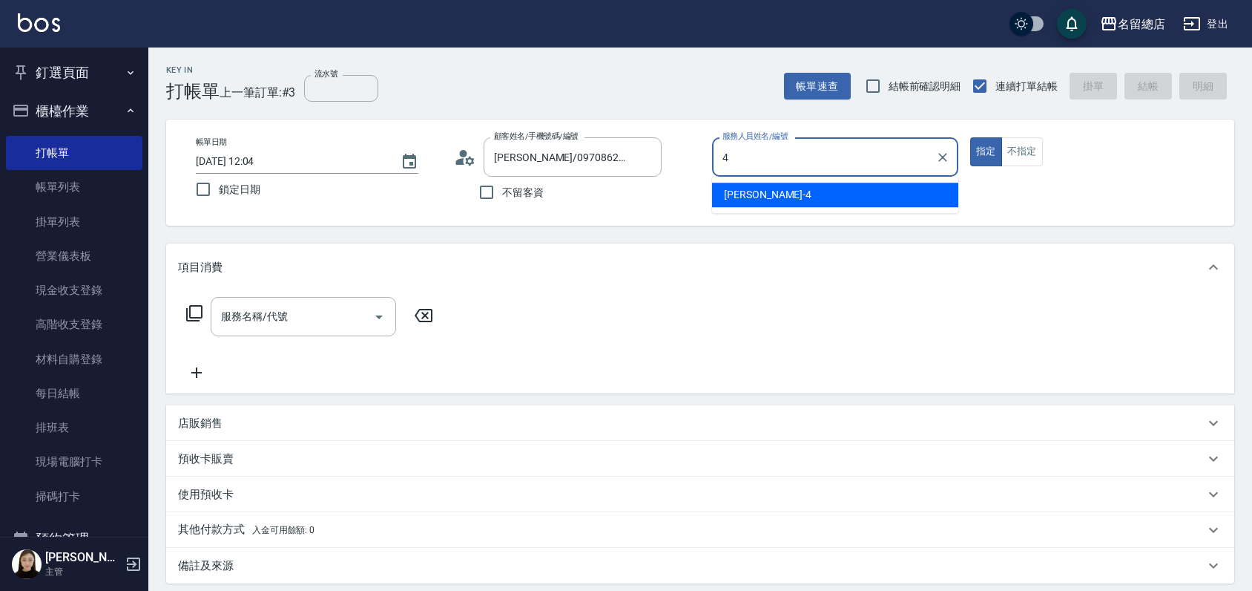
type input "Amy-4"
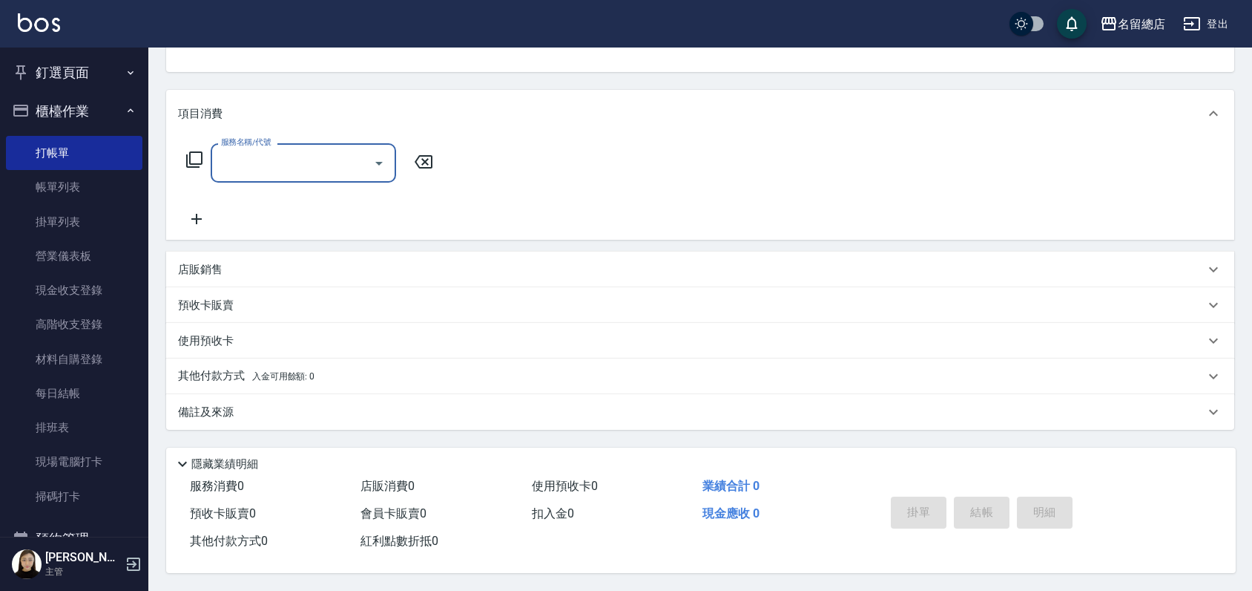
scroll to position [159, 0]
click at [219, 301] on p "預收卡販賣" at bounding box center [206, 305] width 56 height 16
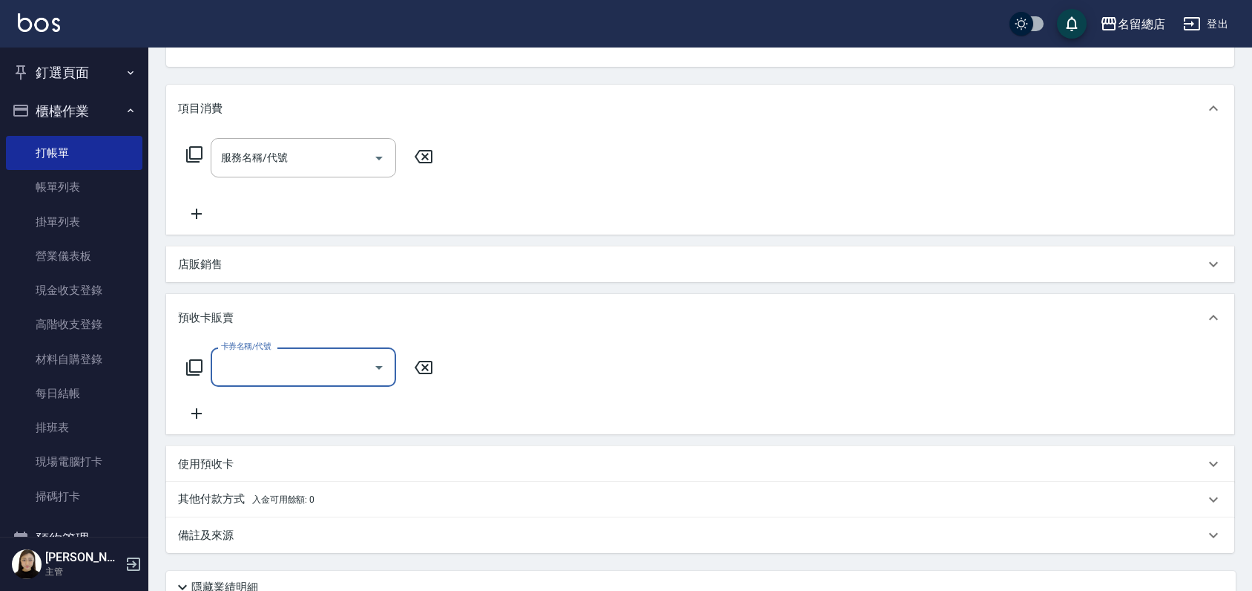
scroll to position [0, 0]
click at [251, 364] on input "卡券名稱/代號" at bounding box center [292, 367] width 150 height 26
type input "洗髮卡(611)"
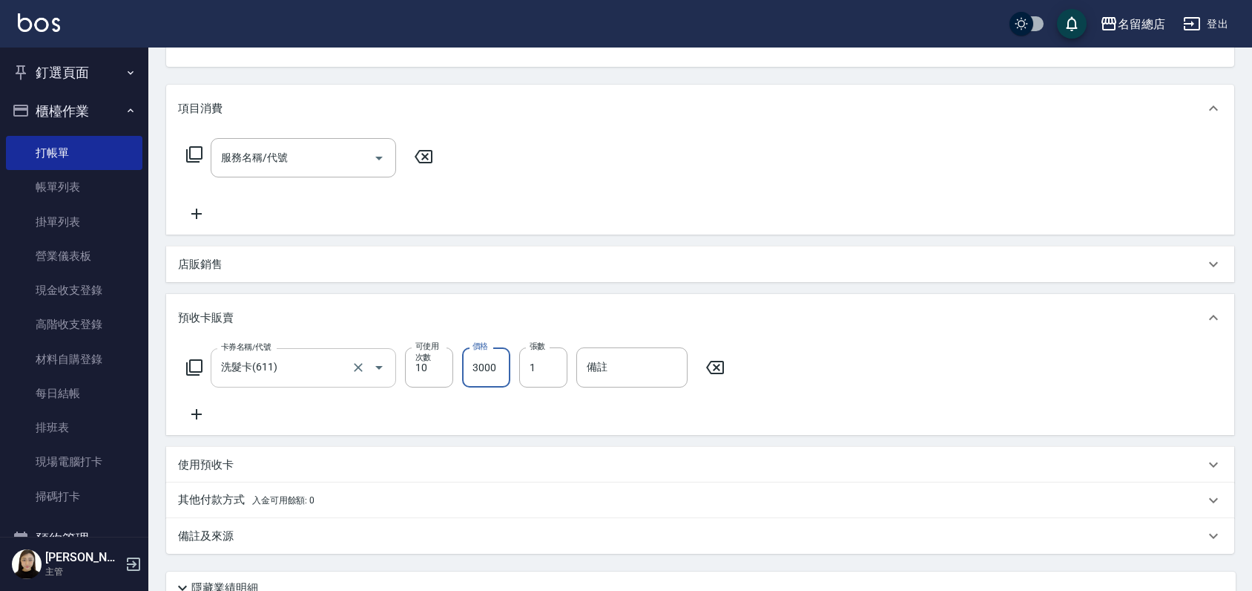
type input "3000"
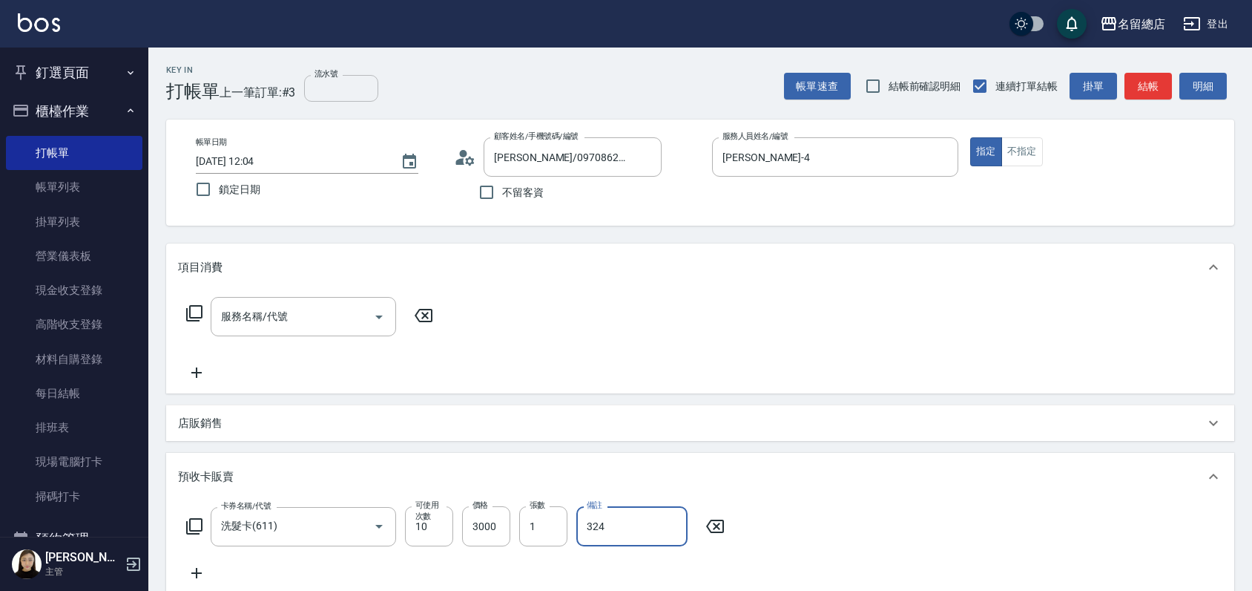
type input "324"
click at [326, 90] on input "流水號" at bounding box center [341, 88] width 74 height 27
type input "324"
click at [705, 308] on div "服務名稱/代號 服務名稱/代號" at bounding box center [700, 342] width 1068 height 102
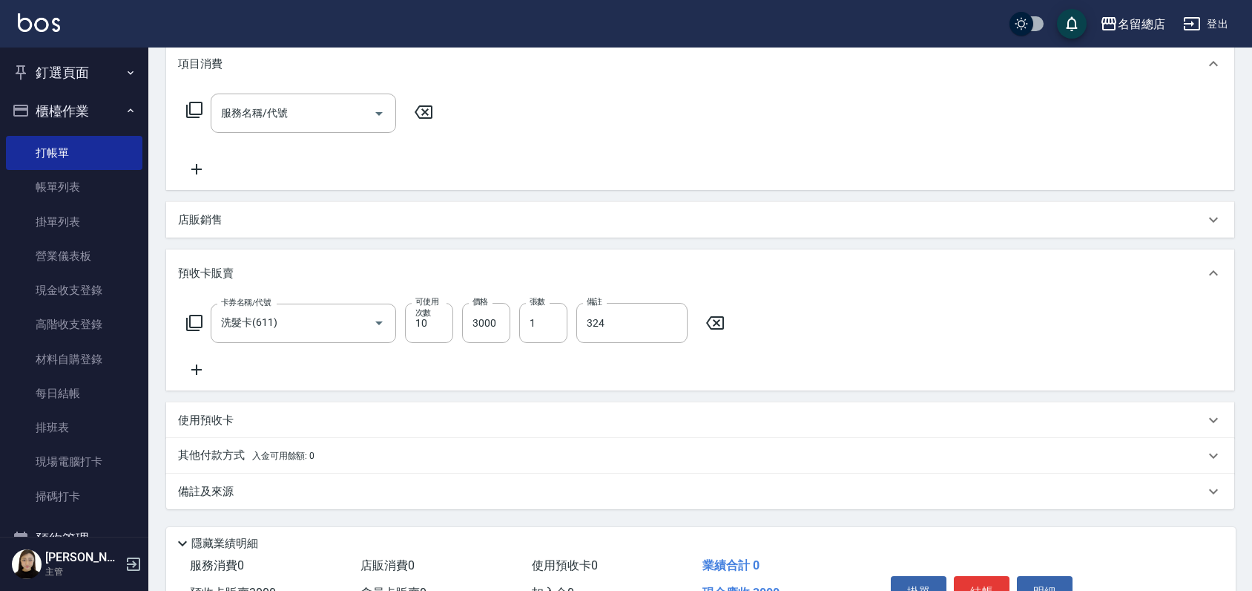
scroll to position [288, 0]
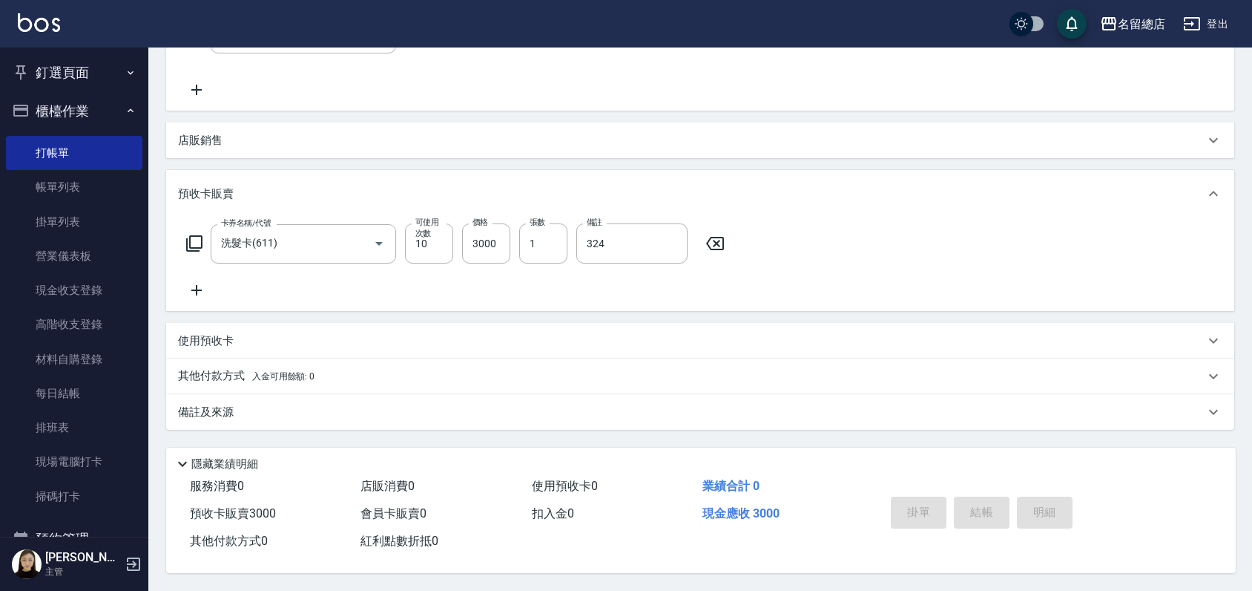
type input "2025/08/25 12:05"
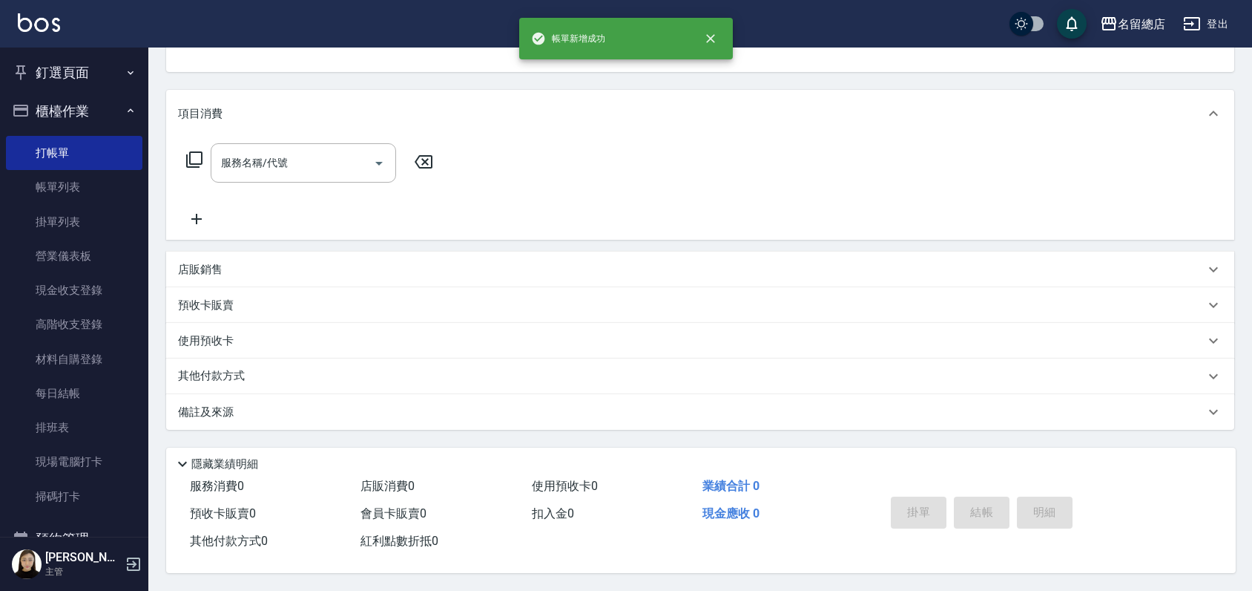
scroll to position [0, 0]
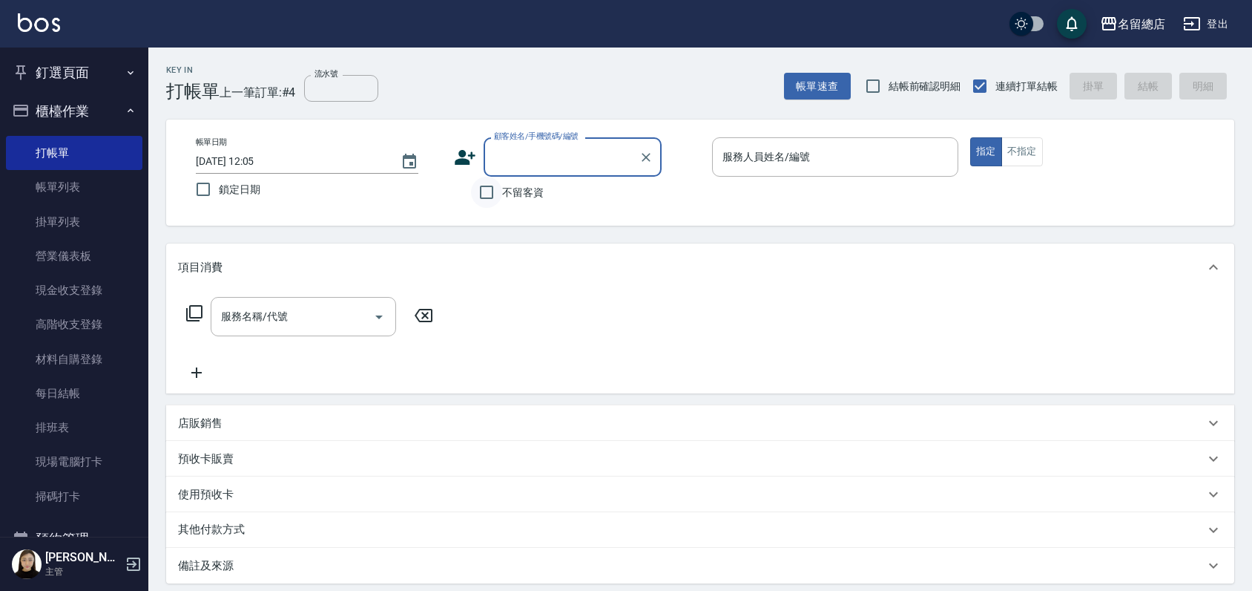
click at [485, 194] on input "不留客資" at bounding box center [486, 192] width 31 height 31
checkbox input "true"
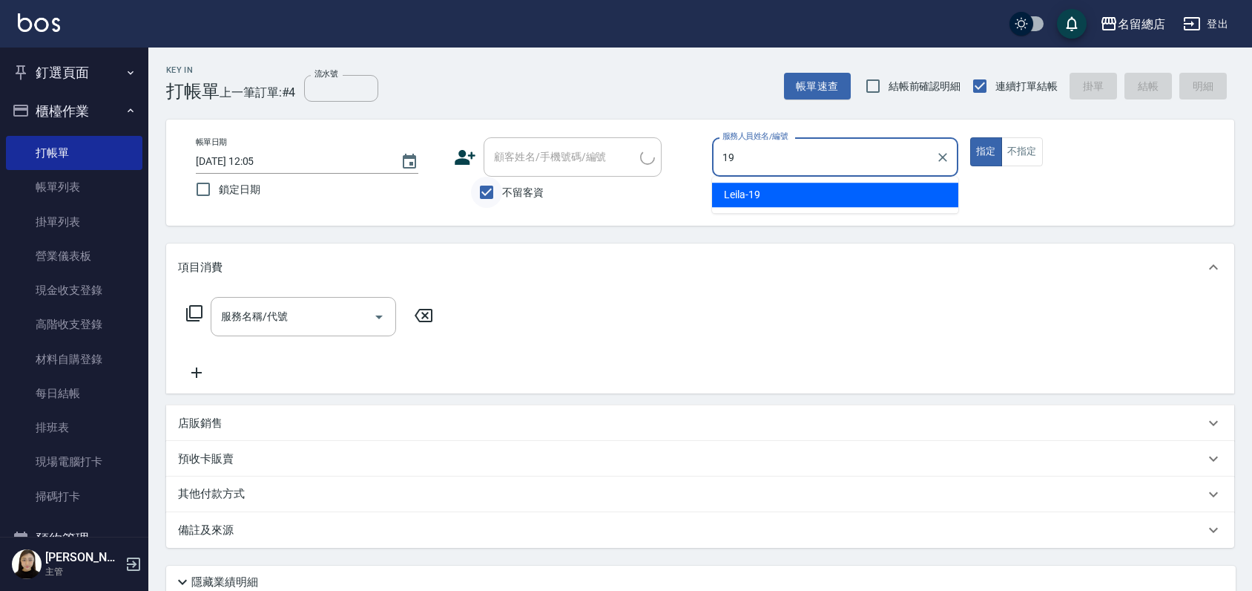
type input "Leila-19"
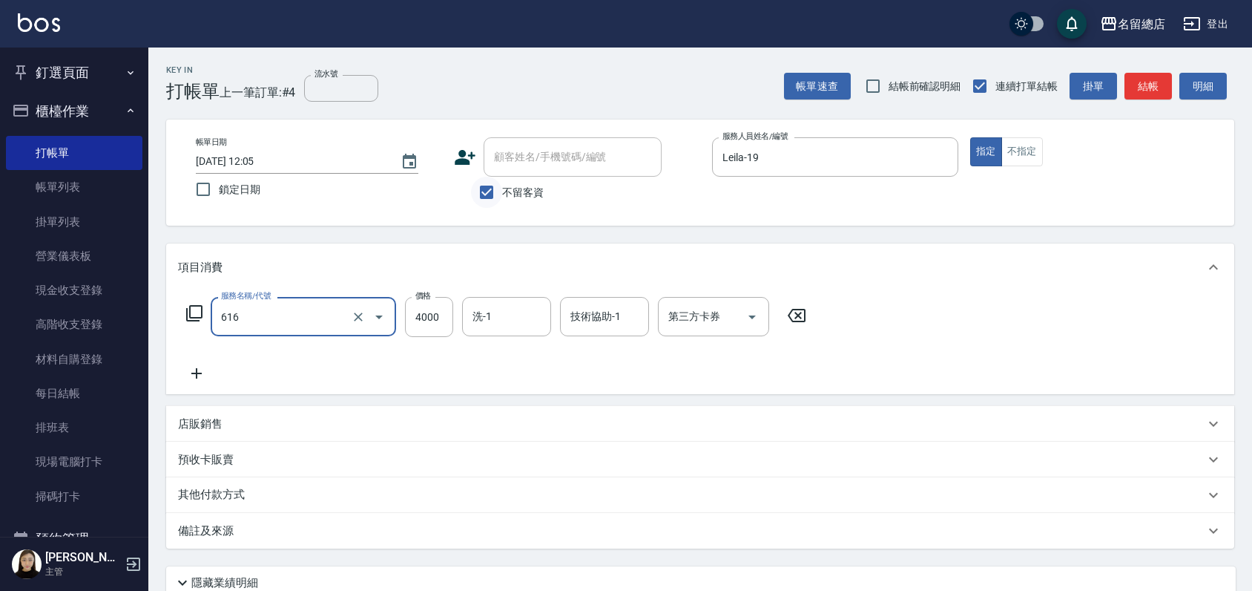
type input "自備接髮(616)"
type input "1500"
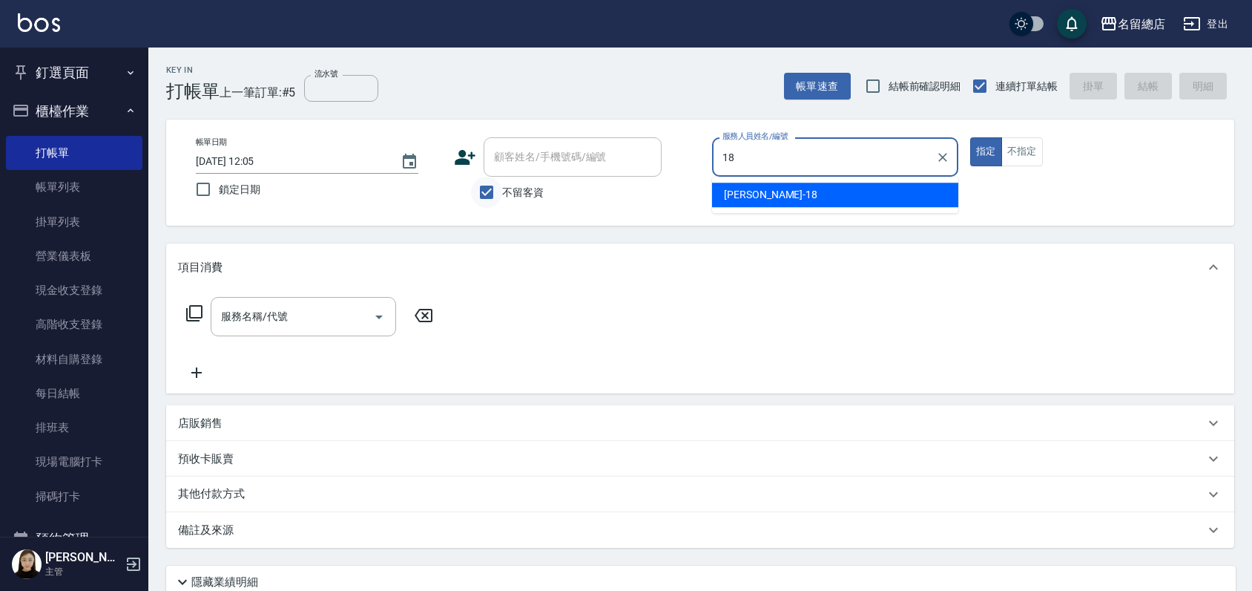
type input "Angela-18"
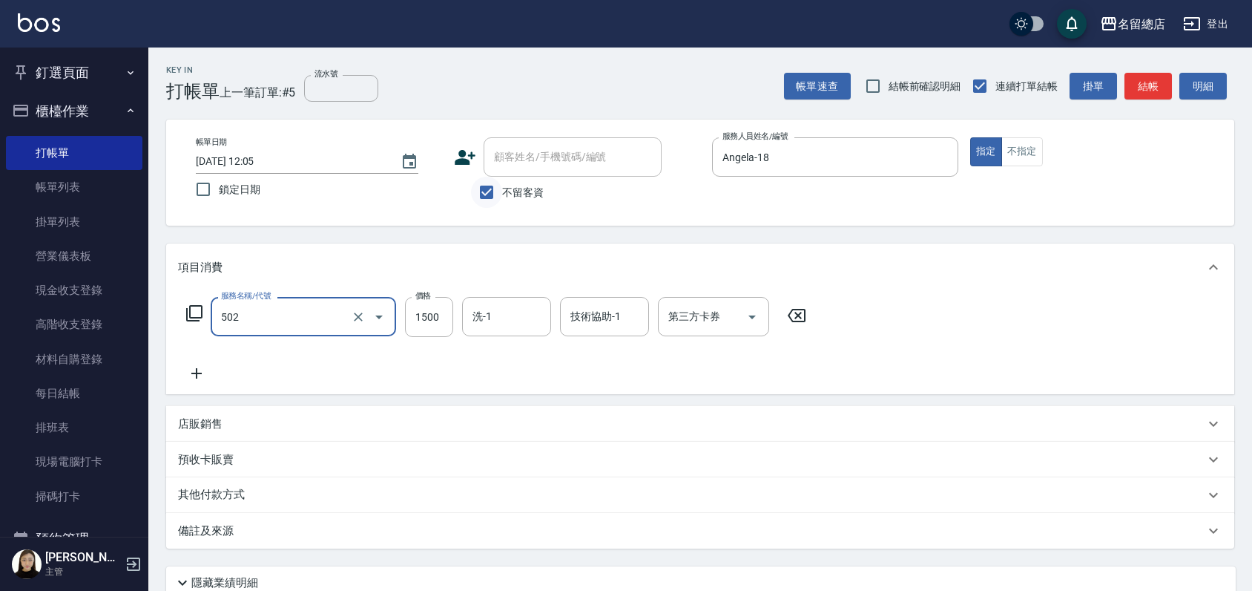
type input "染髮1500以上(502)"
type input "2000"
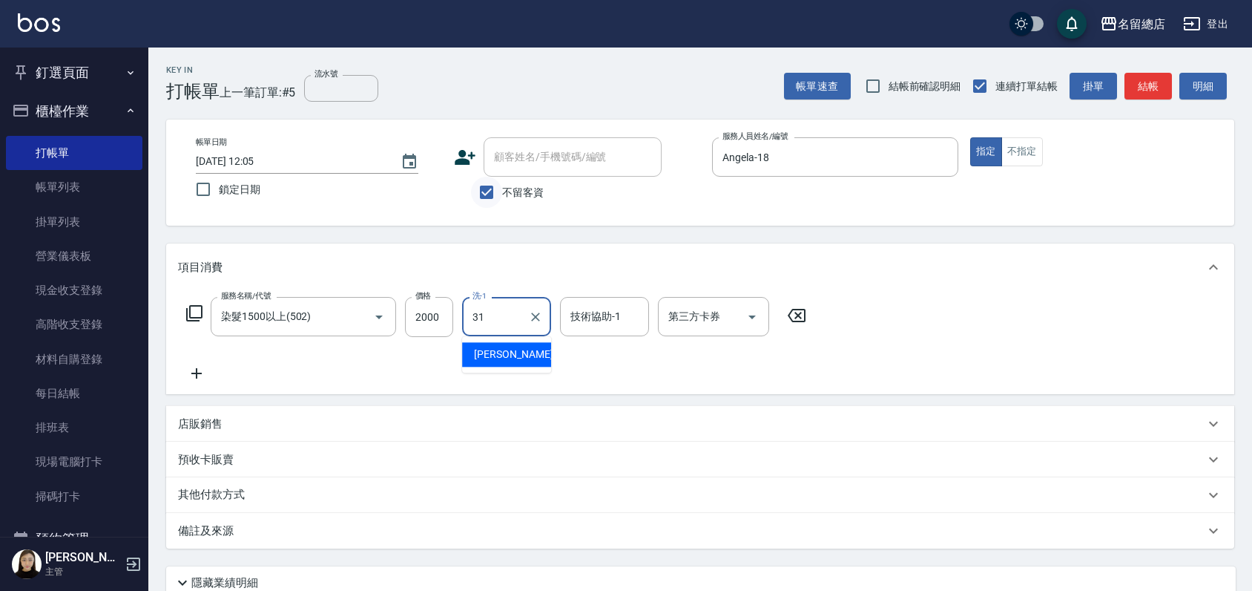
type input "李容榕-31"
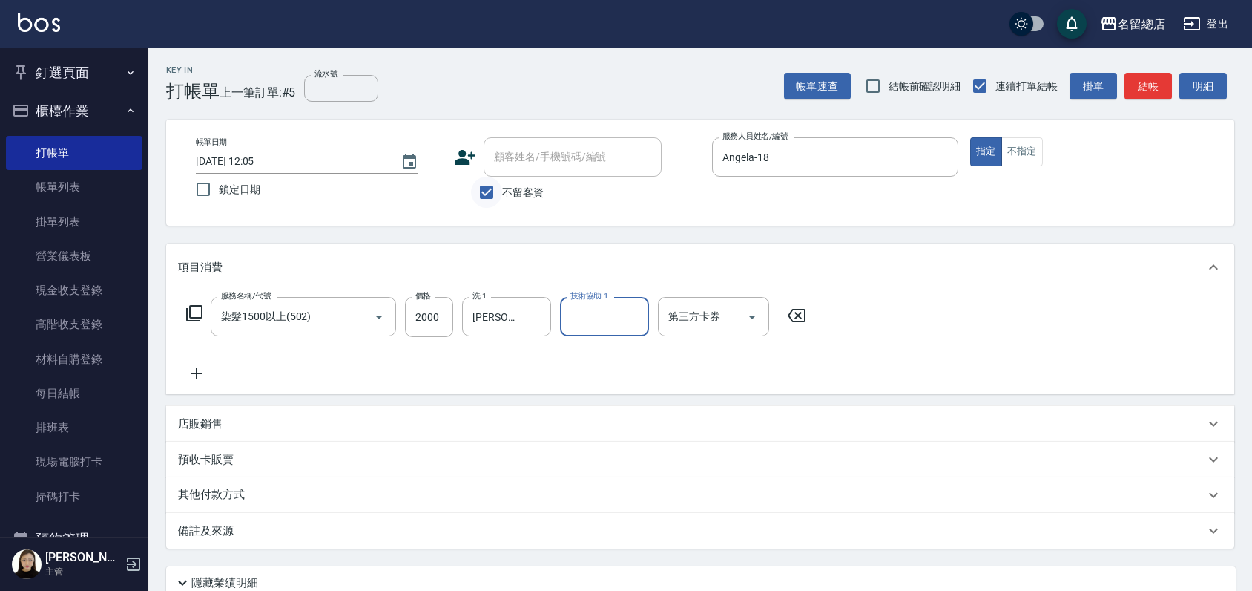
type input "1"
type input "李容榕-31"
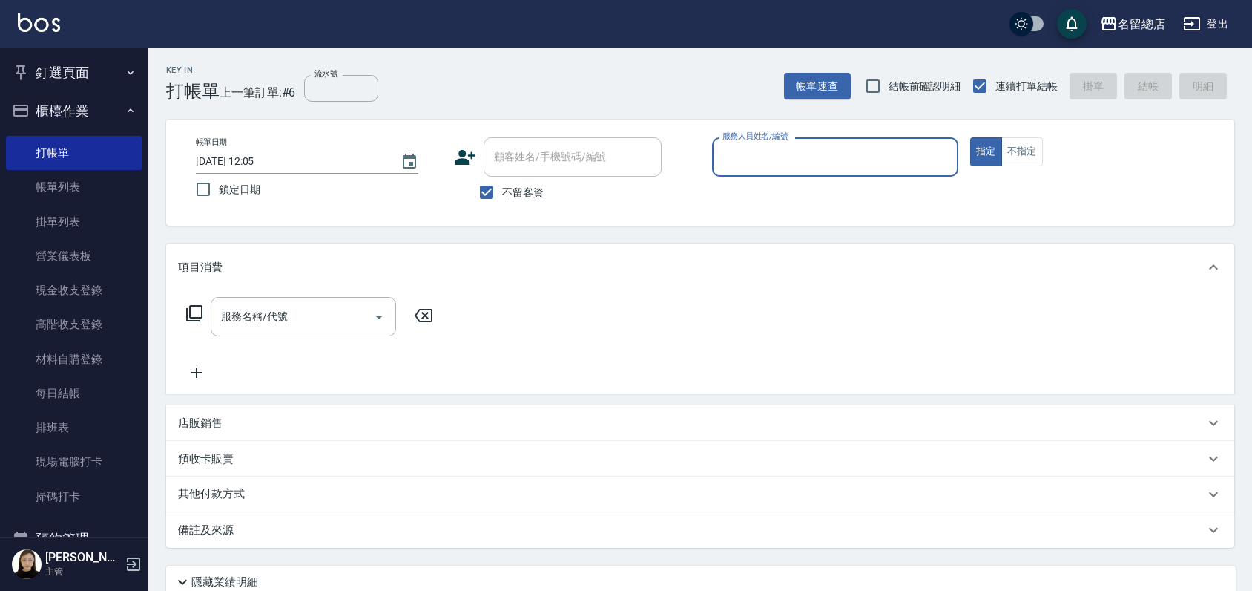
click at [83, 79] on button "釘選頁面" at bounding box center [74, 72] width 136 height 39
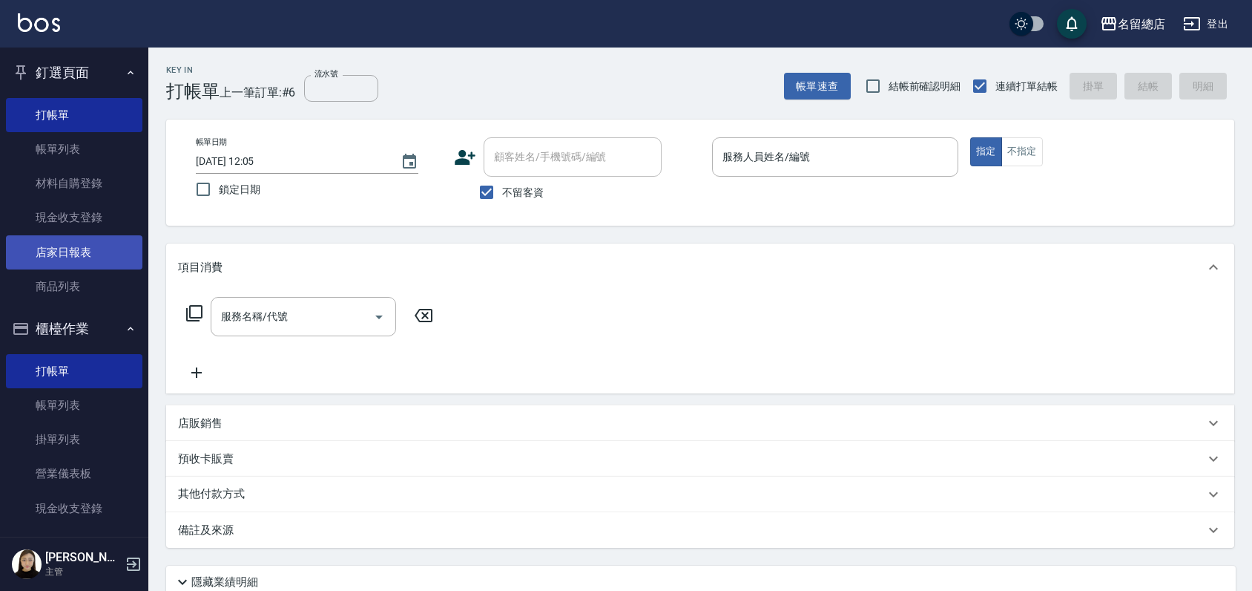
click at [81, 261] on link "店家日報表" at bounding box center [74, 252] width 136 height 34
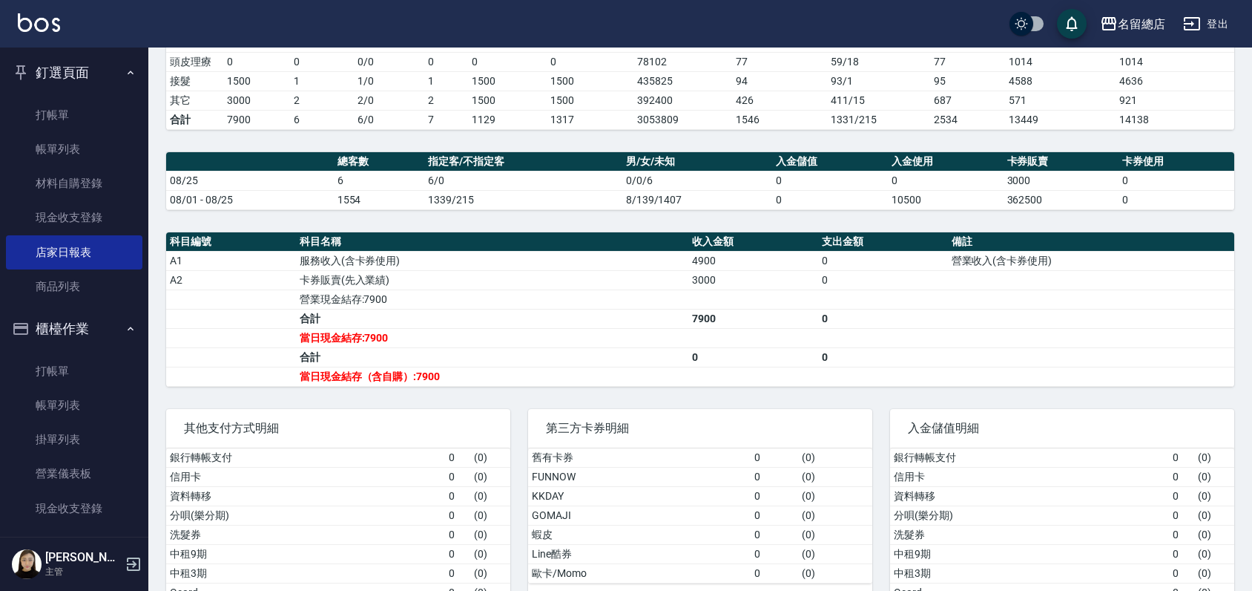
scroll to position [13, 0]
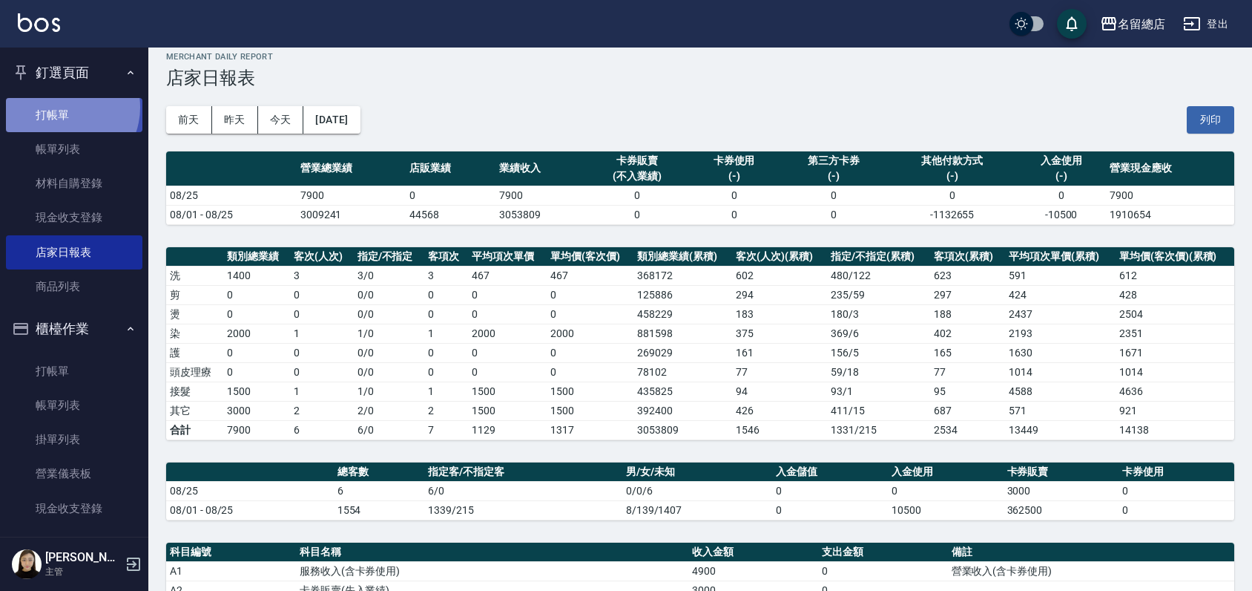
click at [62, 107] on link "打帳單" at bounding box center [74, 115] width 136 height 34
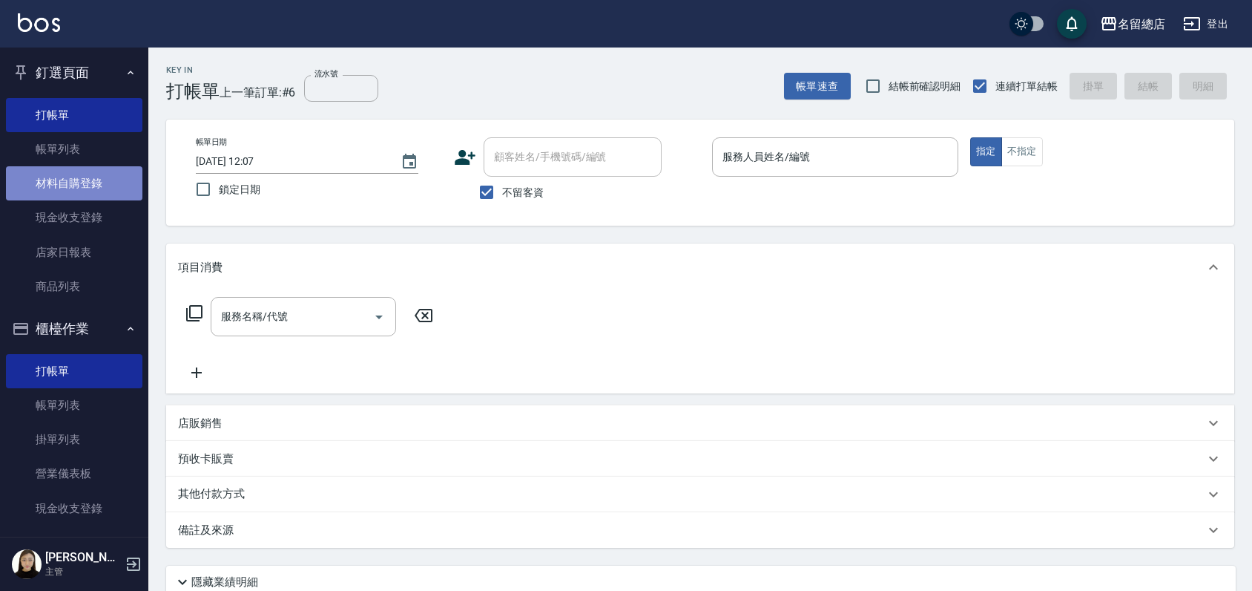
click at [75, 195] on link "材料自購登錄" at bounding box center [74, 183] width 136 height 34
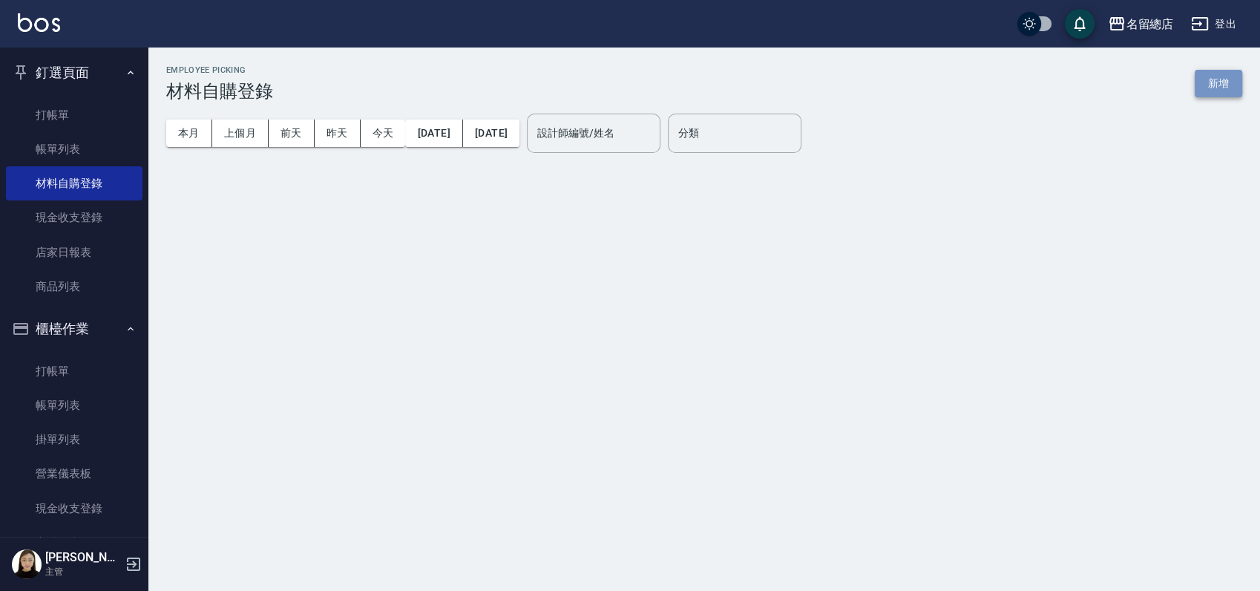
click at [1226, 83] on button "新增" at bounding box center [1217, 83] width 47 height 27
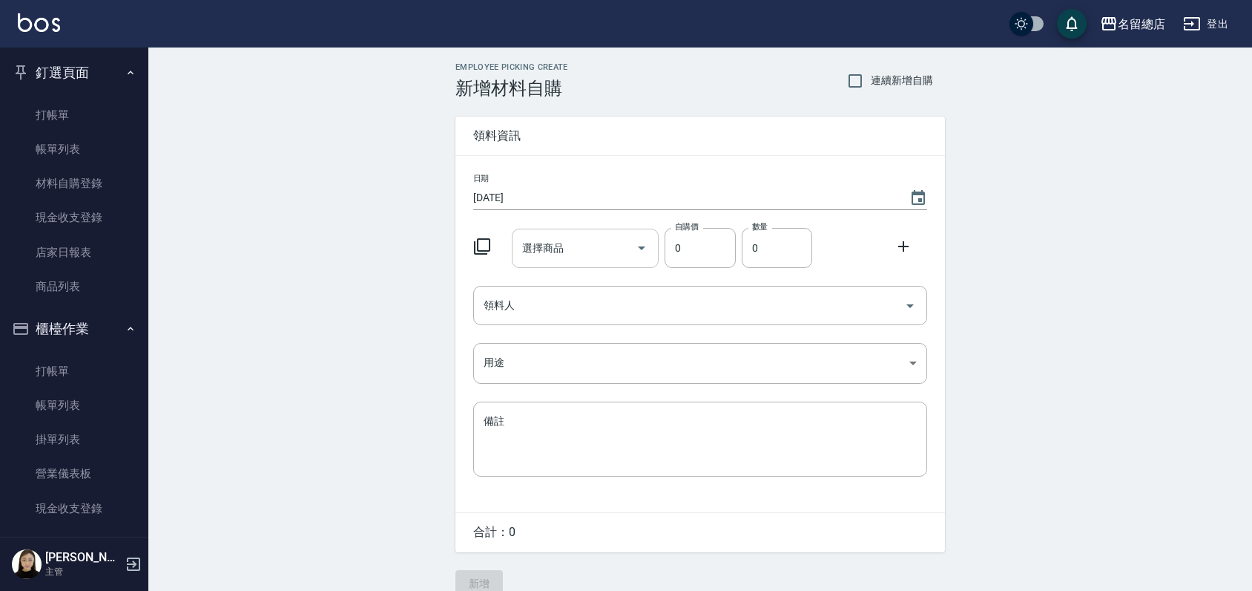
click at [540, 241] on div "選擇商品 選擇商品" at bounding box center [586, 247] width 148 height 39
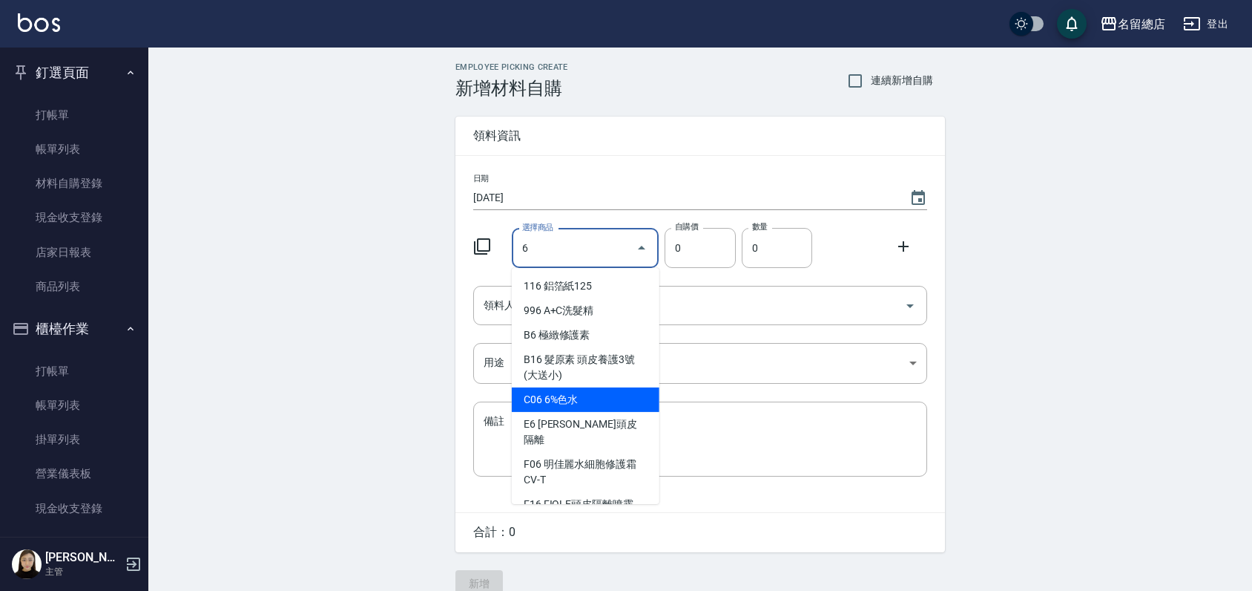
click at [595, 393] on li "C06 6%色水" at bounding box center [586, 399] width 148 height 24
type input "6%色水"
type input "105"
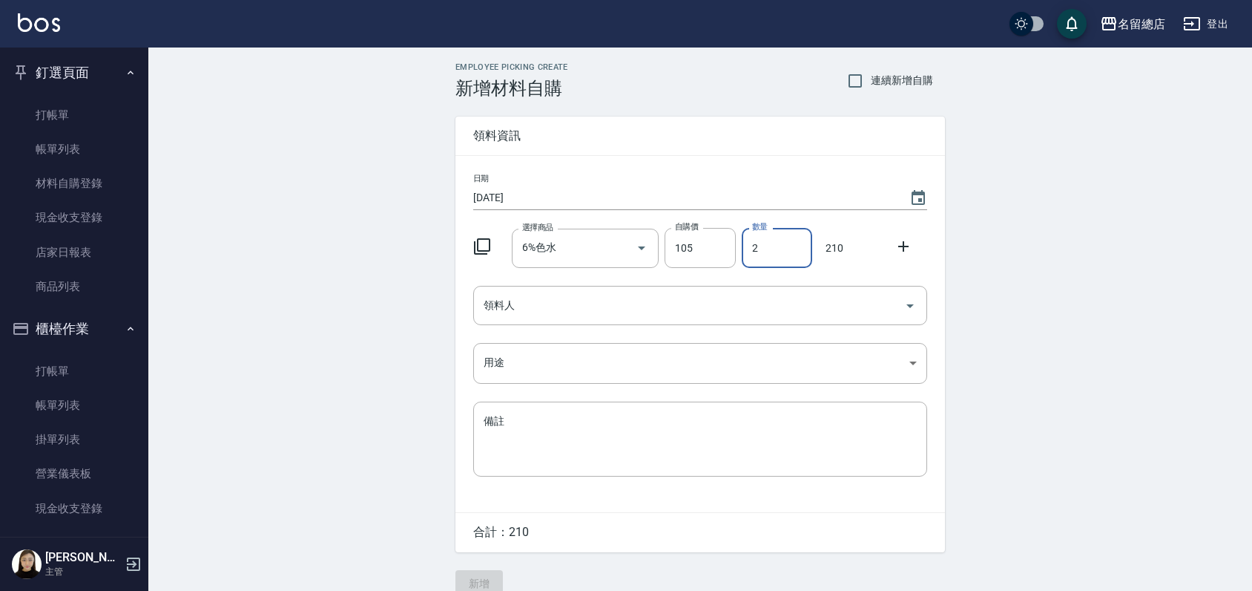
type input "2"
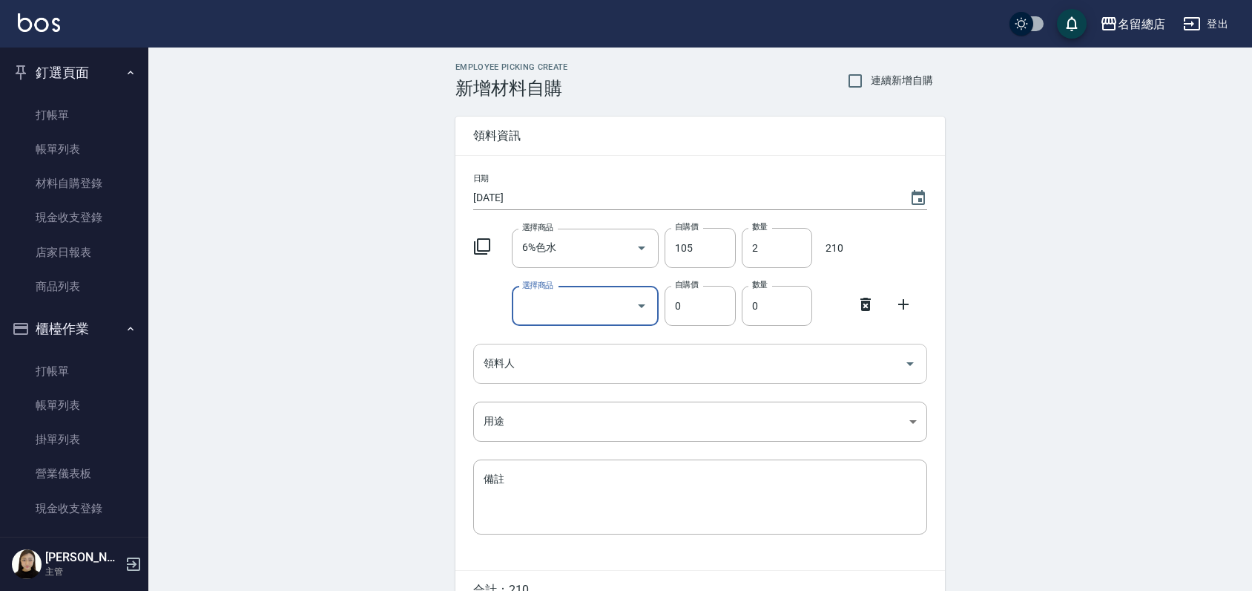
click at [865, 304] on icon at bounding box center [866, 304] width 18 height 18
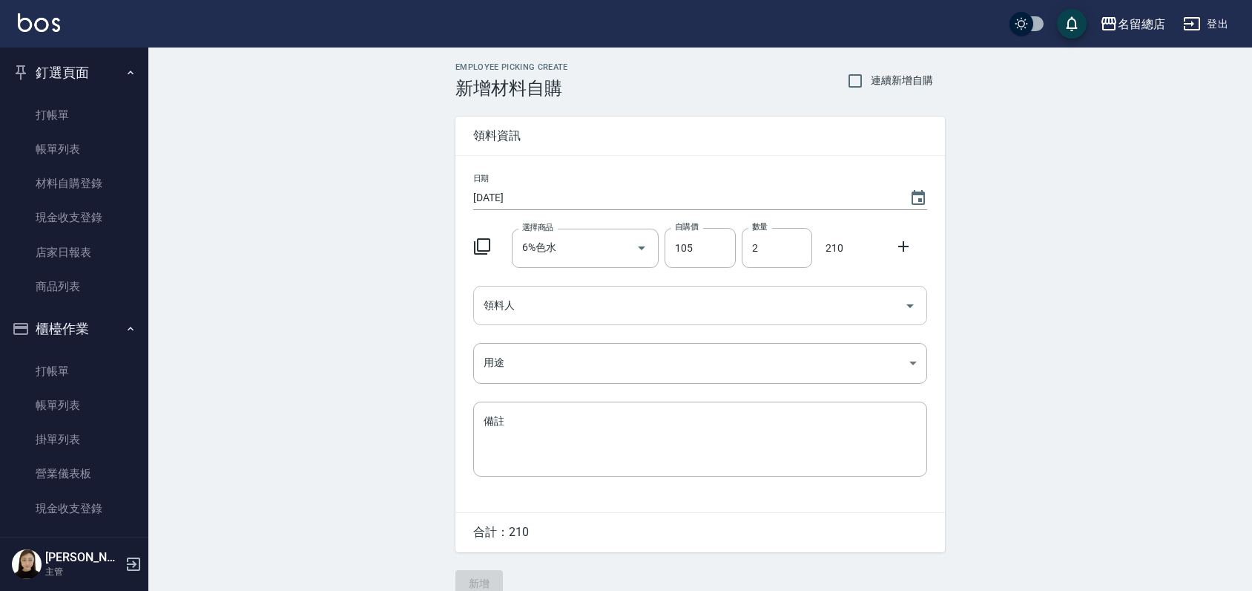
click at [710, 320] on div "領料人" at bounding box center [700, 305] width 454 height 39
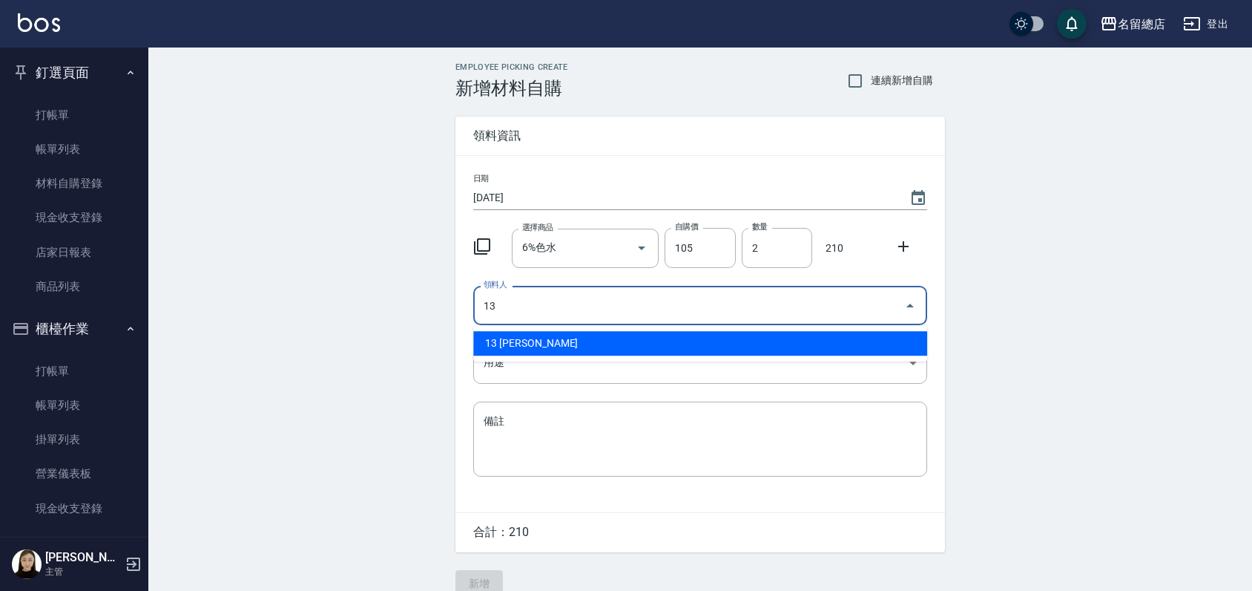
click at [568, 343] on li "13 黃鈺婷" at bounding box center [700, 343] width 454 height 24
type input "13 黃鈺婷"
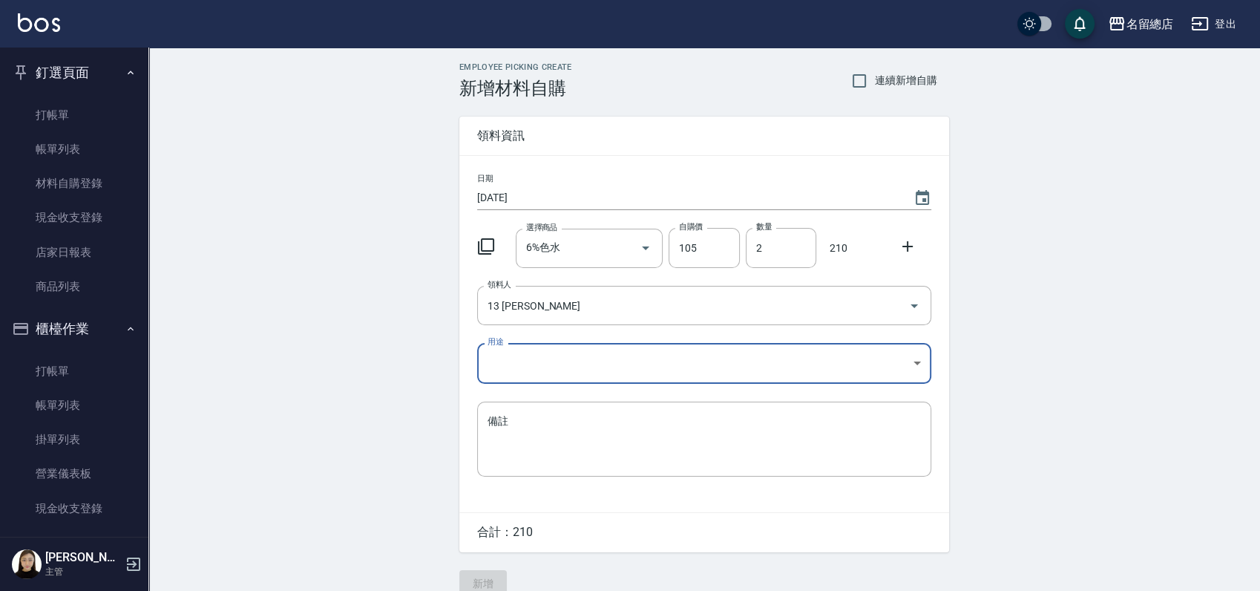
click at [562, 355] on body "名留總店 登出 釘選頁面 打帳單 帳單列表 材料自購登錄 現金收支登錄 店家日報表 商品列表 櫃檯作業 打帳單 帳單列表 掛單列表 營業儀表板 現金收支登錄 …" at bounding box center [630, 305] width 1260 height 611
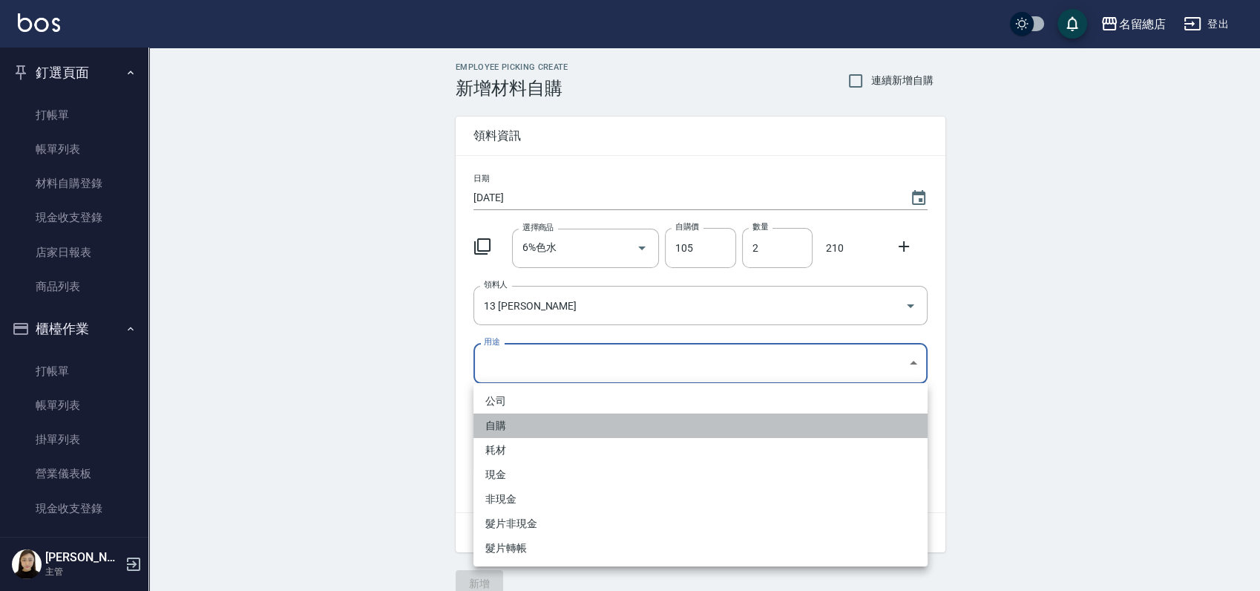
click at [582, 428] on li "自購" at bounding box center [700, 425] width 454 height 24
type input "自購"
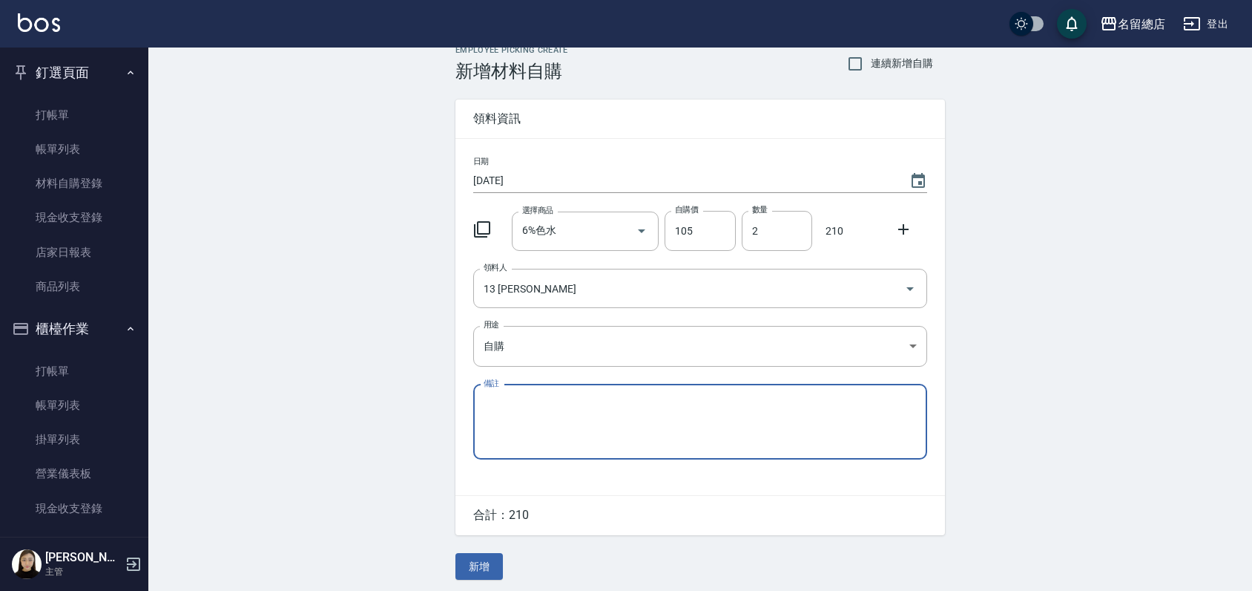
scroll to position [22, 0]
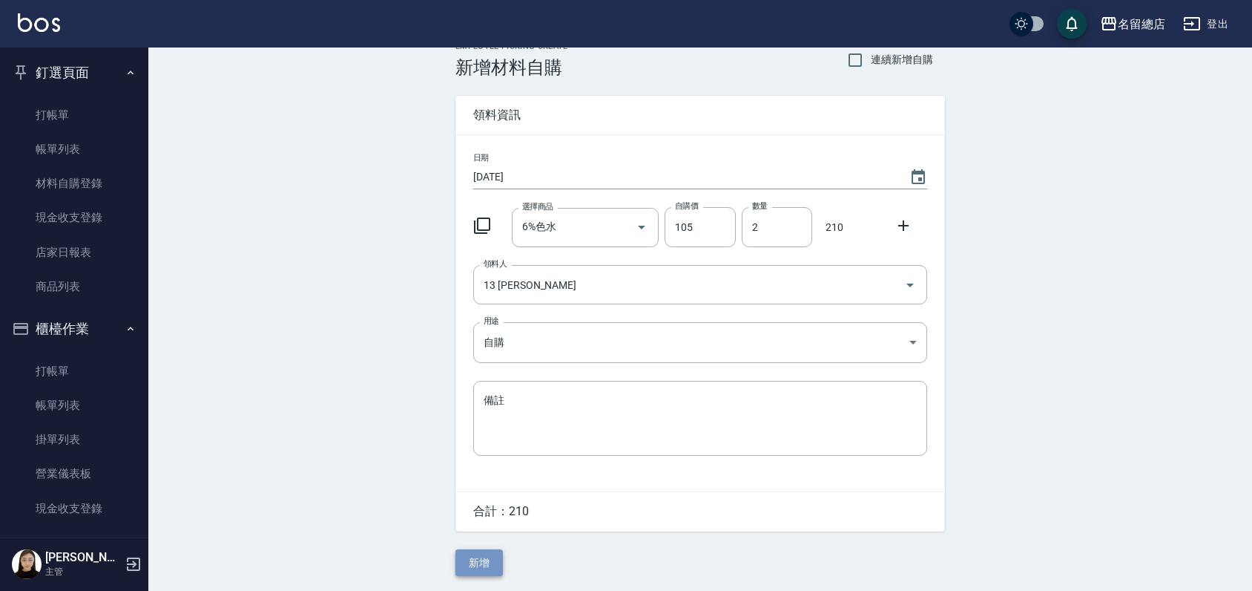
click at [484, 562] on button "新增" at bounding box center [478, 562] width 47 height 27
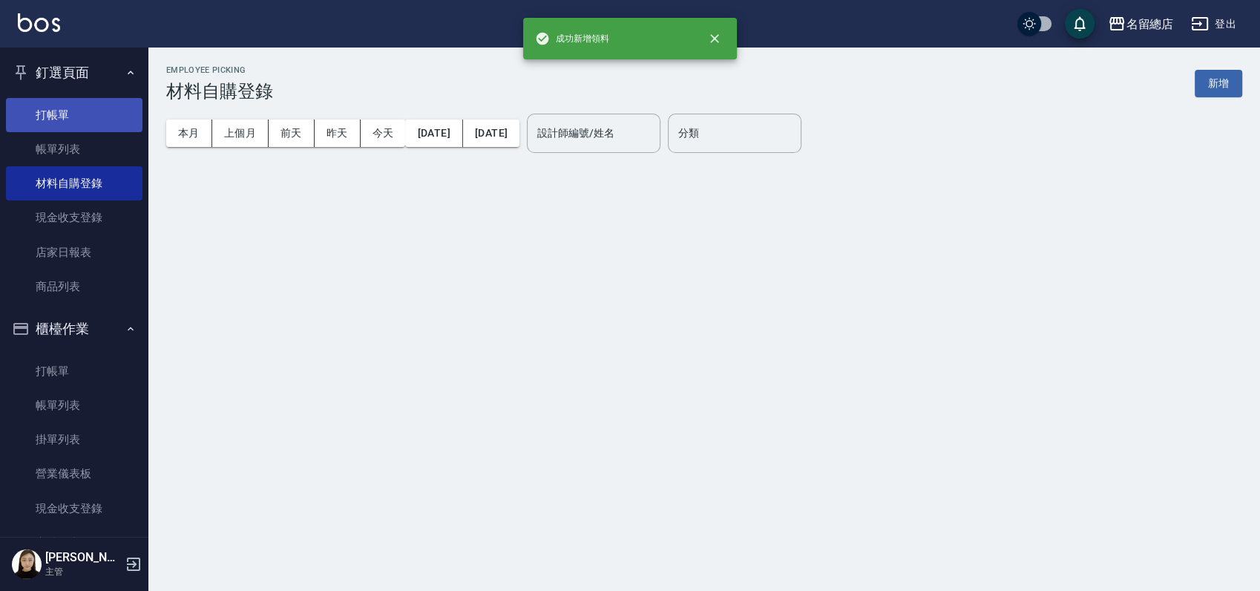
click at [112, 113] on link "打帳單" at bounding box center [74, 115] width 136 height 34
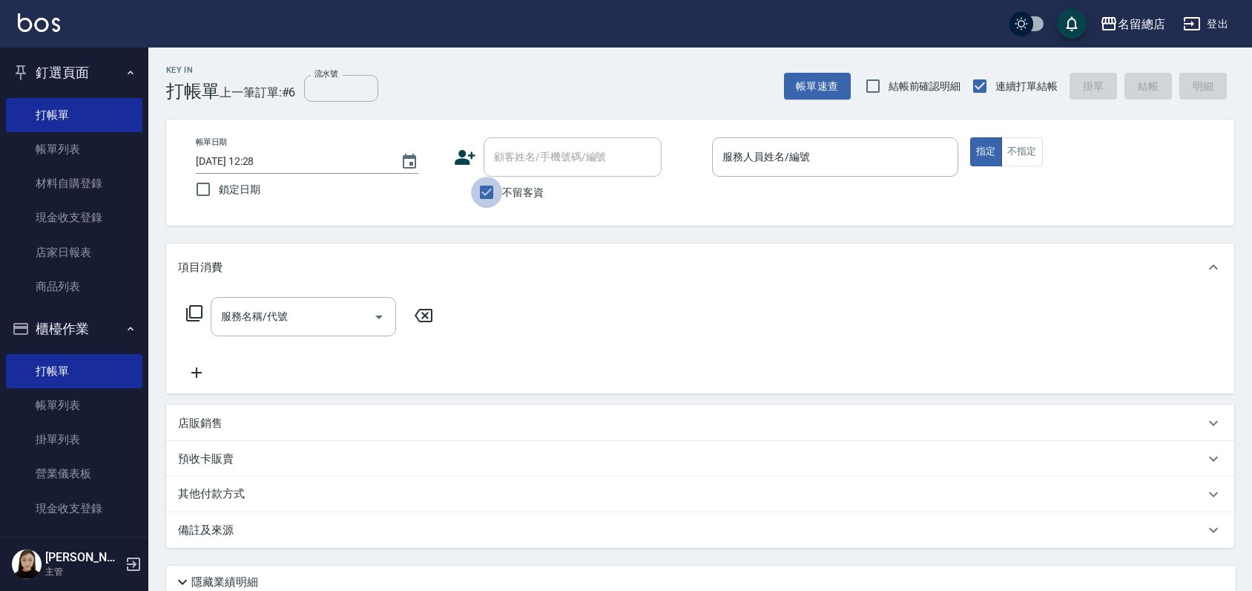
click at [490, 190] on input "不留客資" at bounding box center [486, 192] width 31 height 31
checkbox input "false"
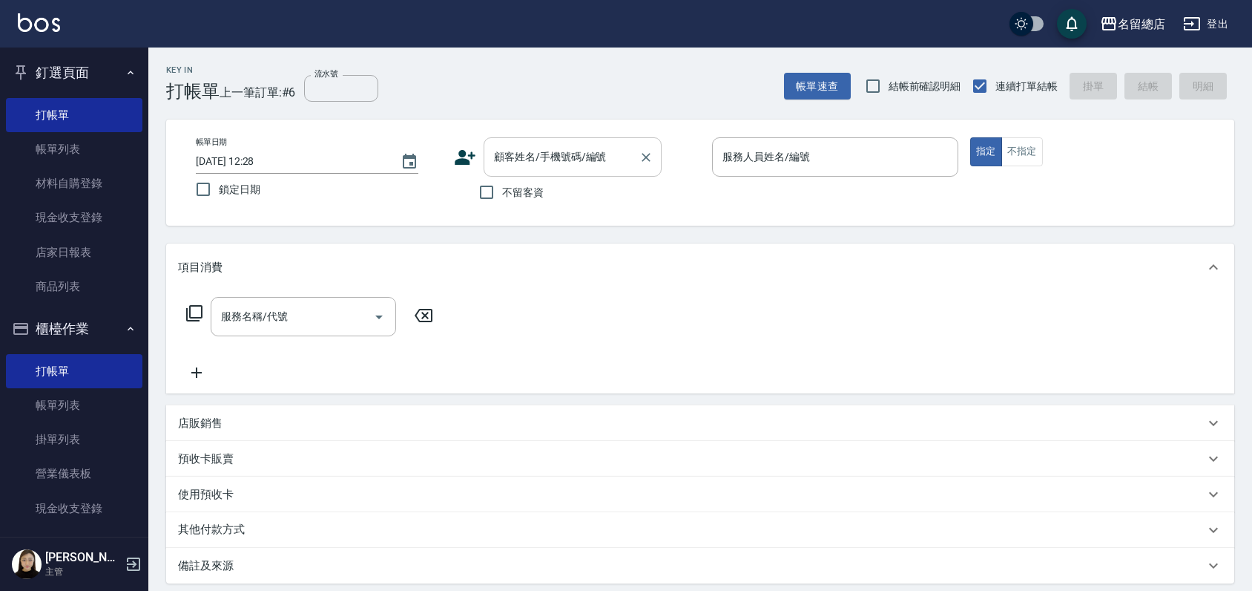
click at [505, 156] on input "顧客姓名/手機號碼/編號" at bounding box center [561, 157] width 142 height 26
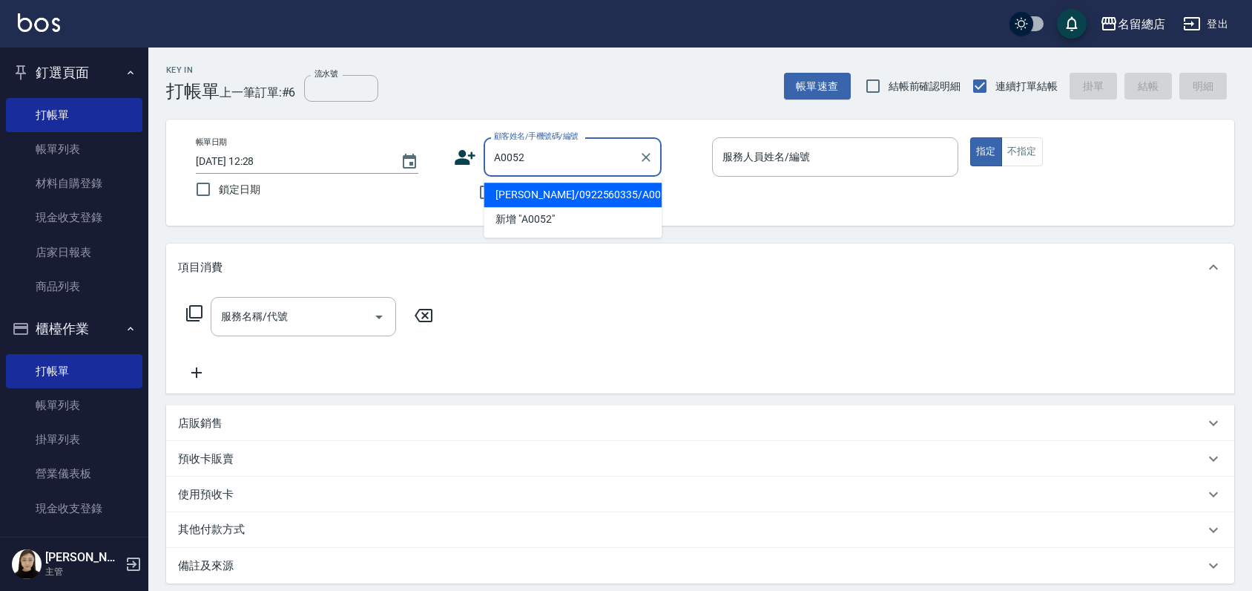
type input "董明秀/0922560335/A0052"
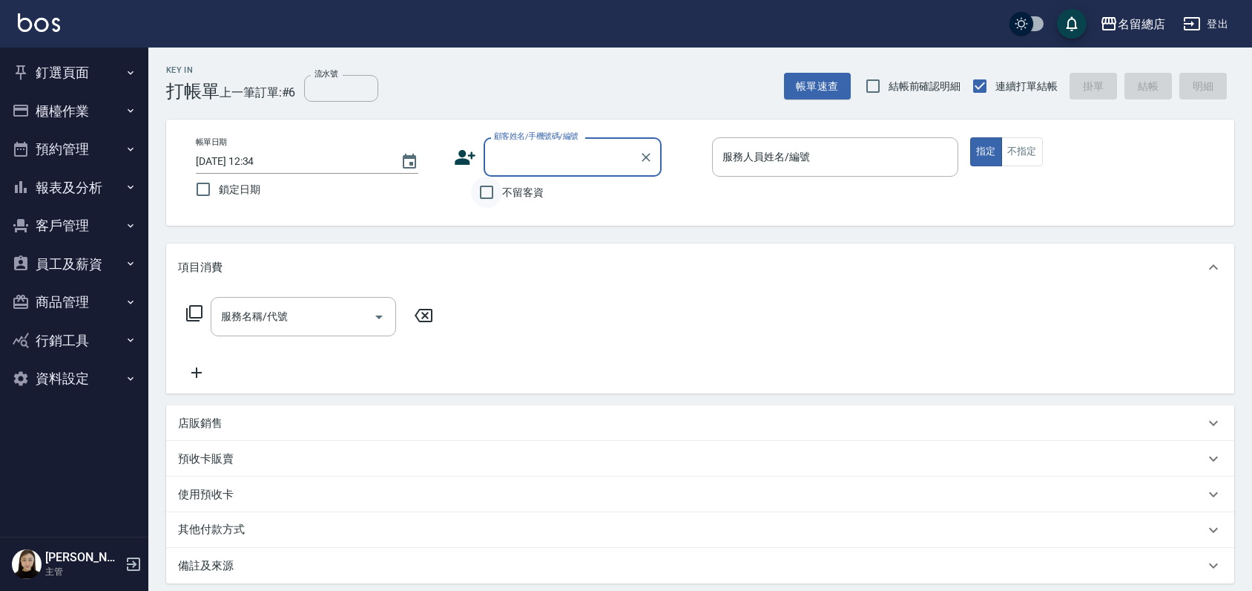
click at [492, 191] on input "不留客資" at bounding box center [486, 192] width 31 height 31
checkbox input "true"
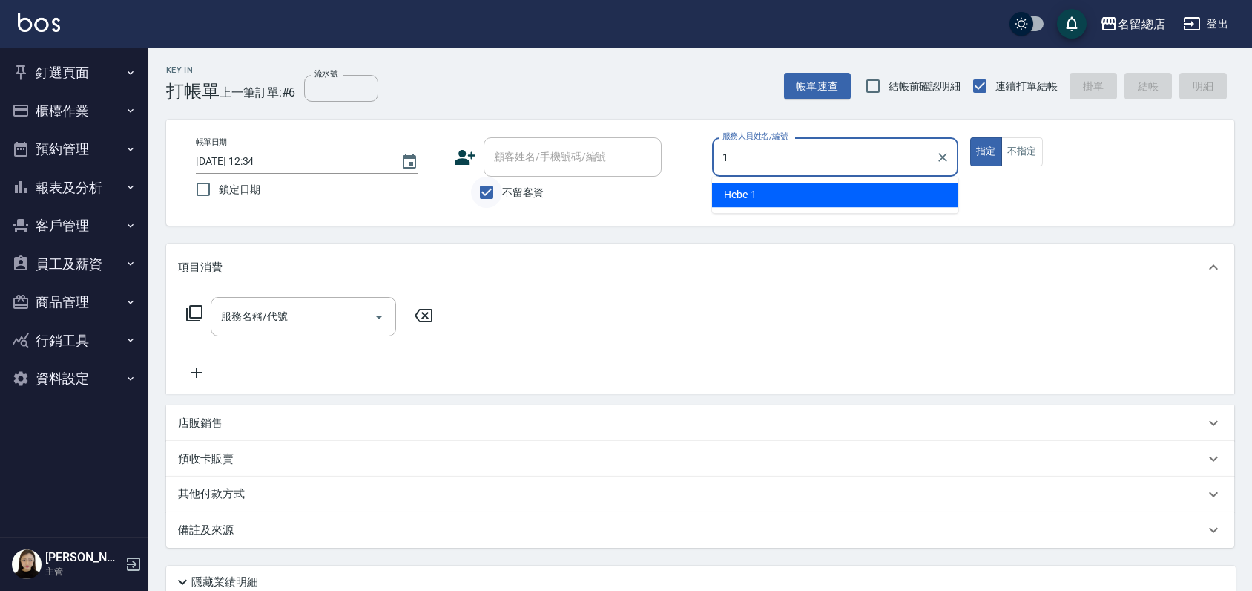
type input "Hebe-1"
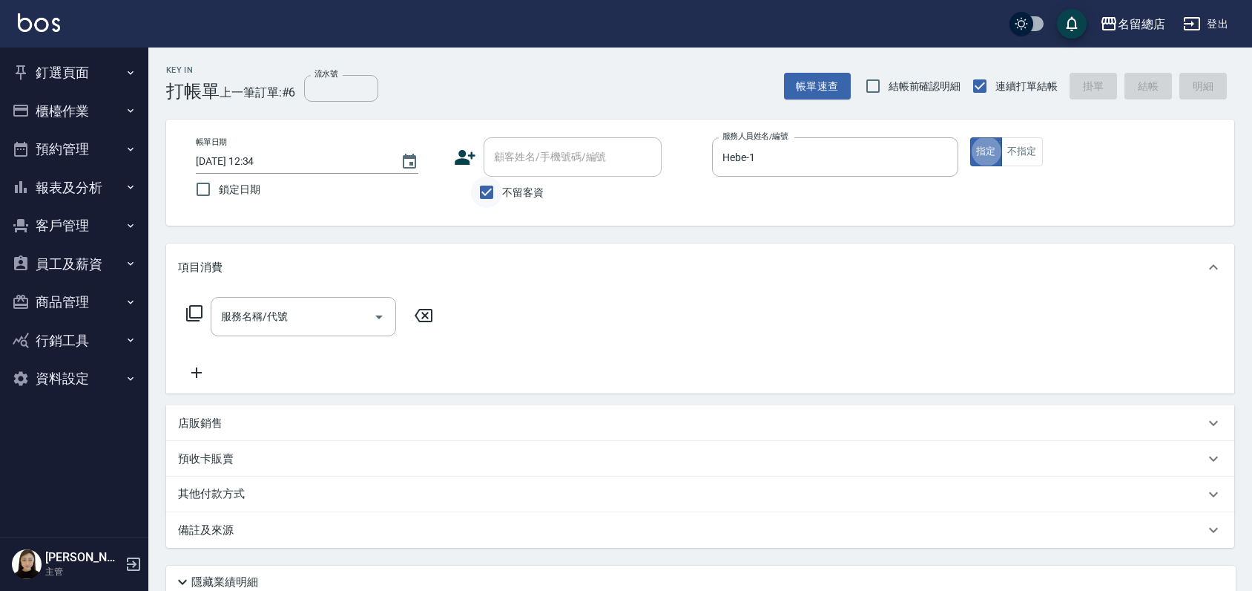
type button "true"
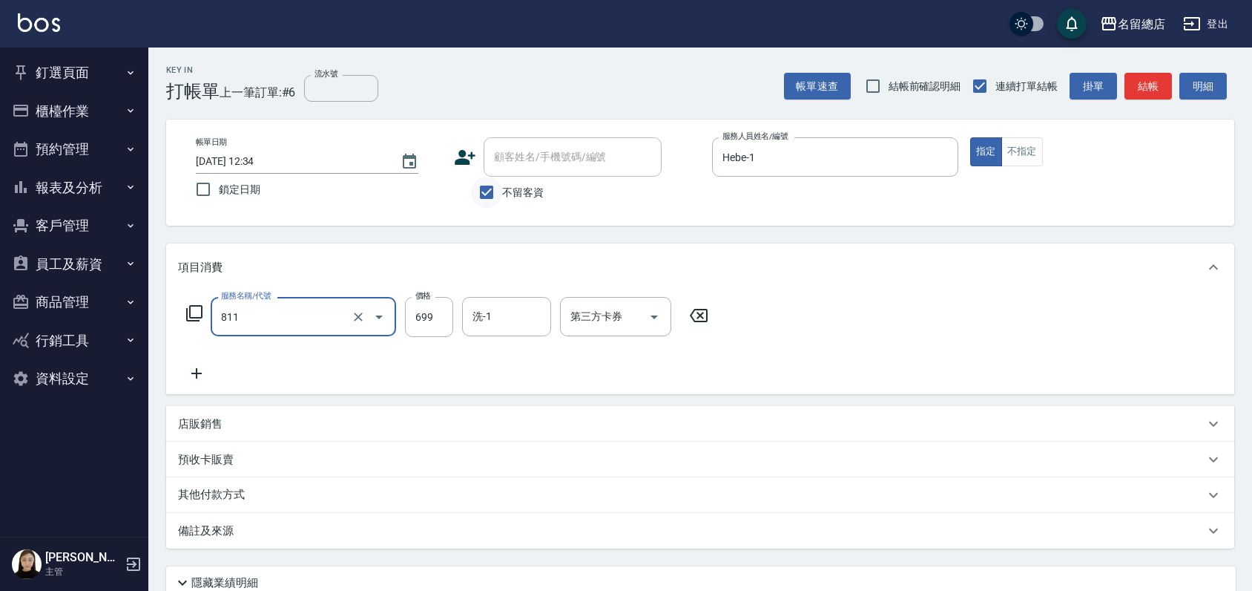
type input "洗+剪(811)"
drag, startPoint x: 436, startPoint y: 319, endPoint x: 448, endPoint y: 330, distance: 16.3
click at [436, 320] on input "70" at bounding box center [429, 317] width 48 height 40
type input "700"
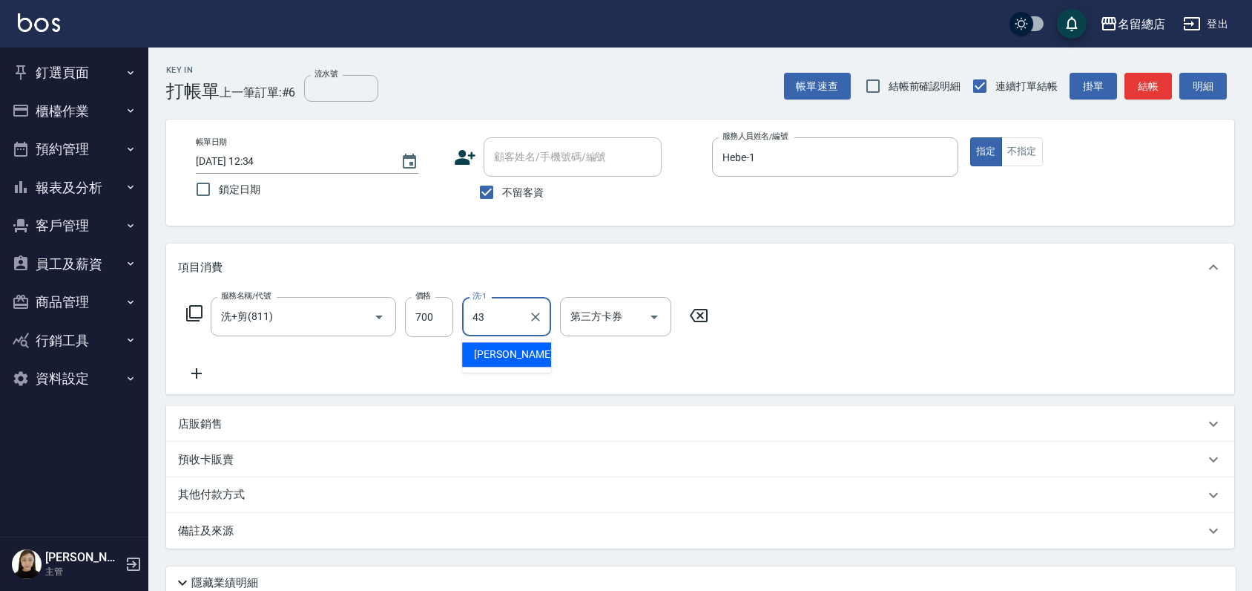
type input "黃郁涵-43"
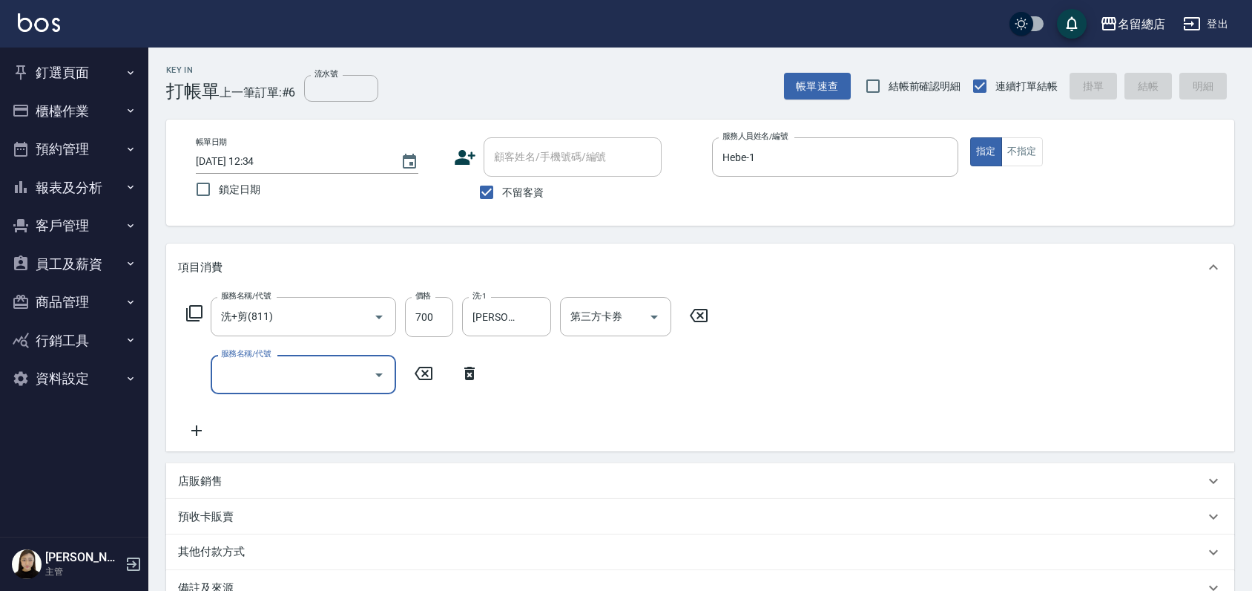
type input "2025/08/25 12:47"
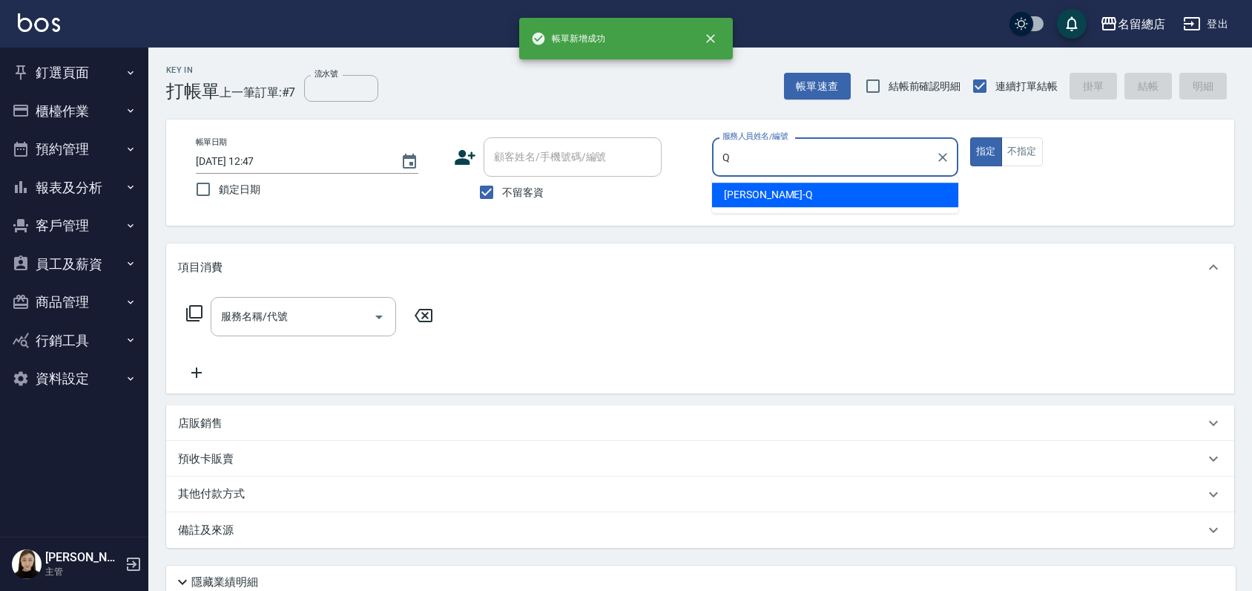
type input "Joyce-Q"
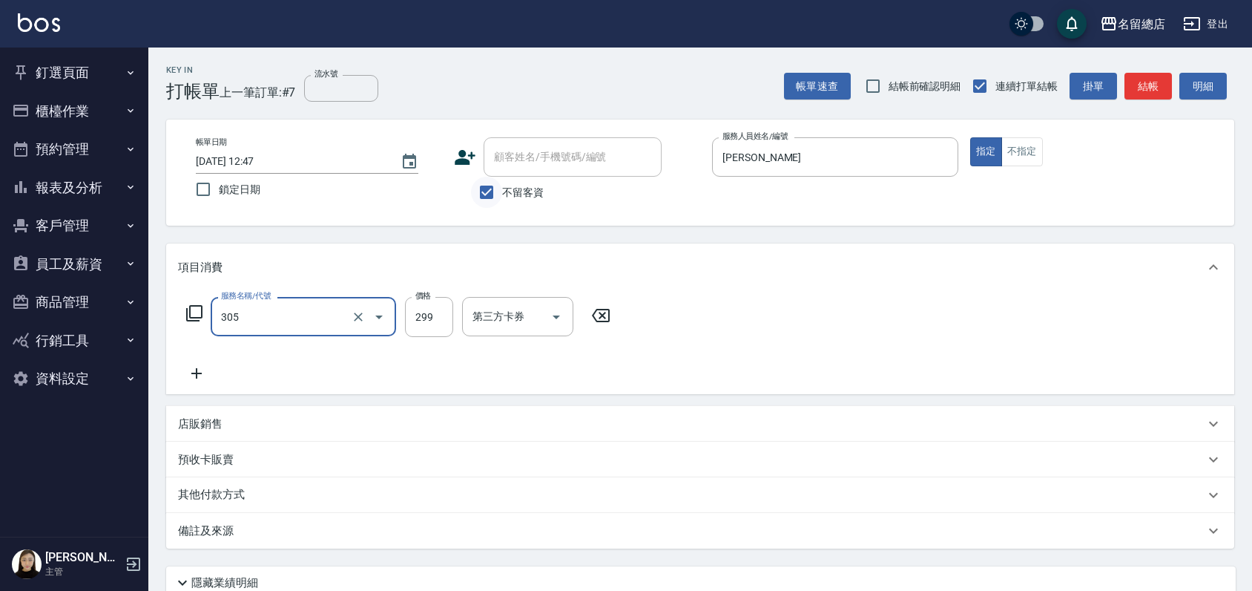
type input "剪髮(305)"
click at [486, 190] on input "不留客資" at bounding box center [486, 192] width 31 height 31
checkbox input "false"
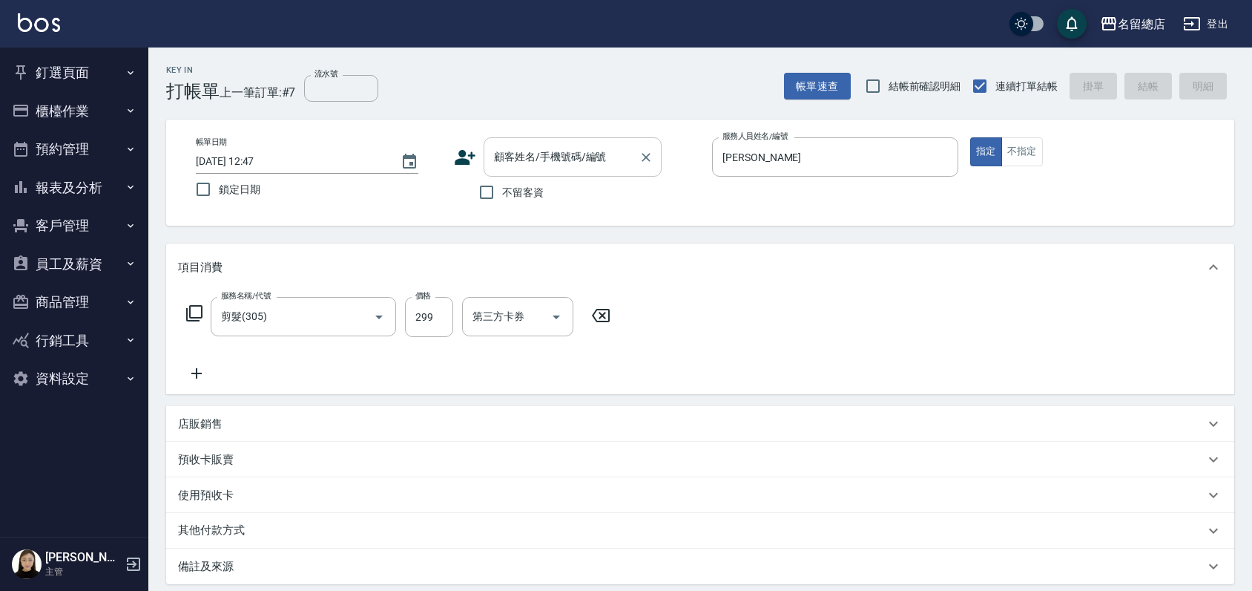
click at [528, 149] on div "顧客姓名/手機號碼/編號 顧客姓名/手機號碼/編號" at bounding box center [573, 156] width 178 height 39
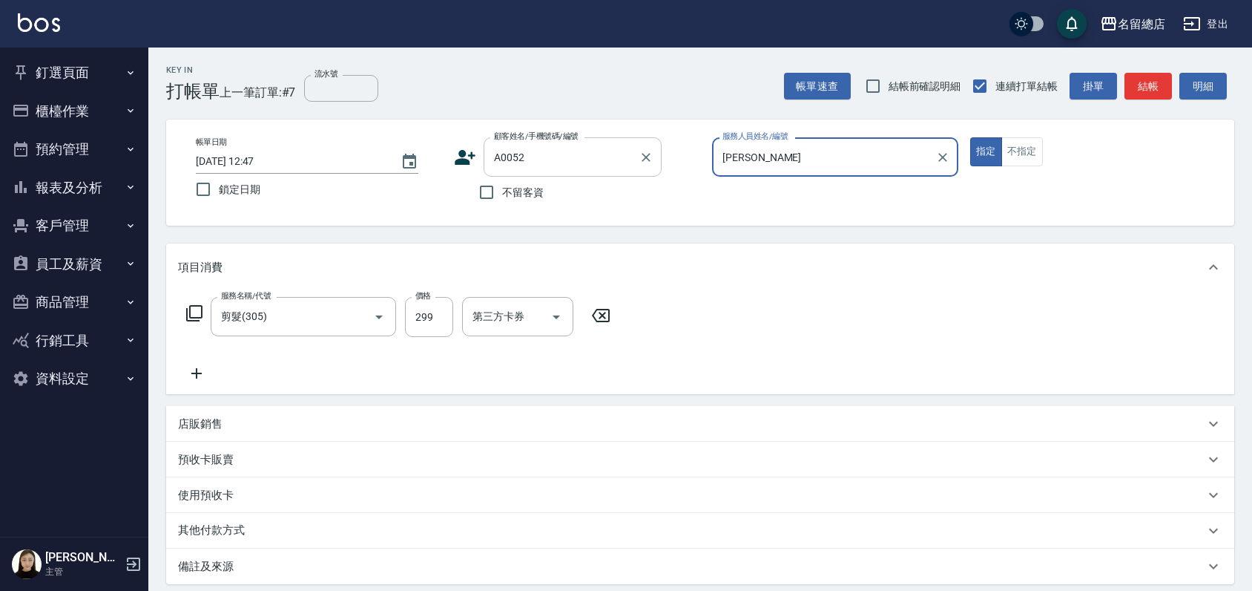
click at [970, 137] on button "指定" at bounding box center [986, 151] width 32 height 29
type input "董明秀/0922560335/A0052"
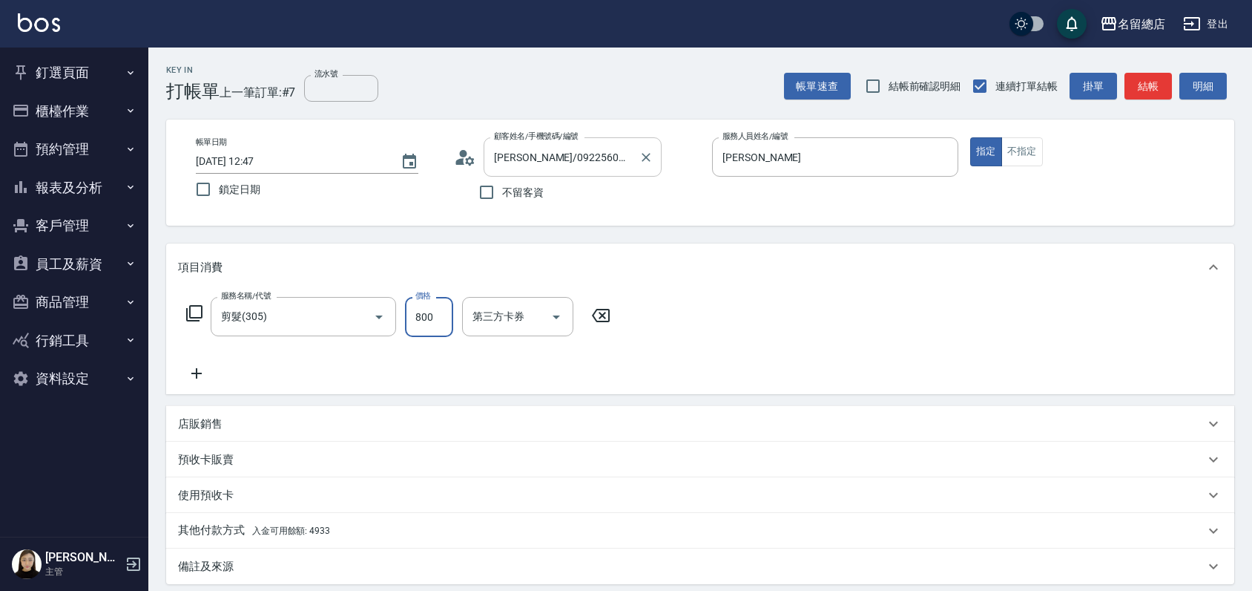
type input "800"
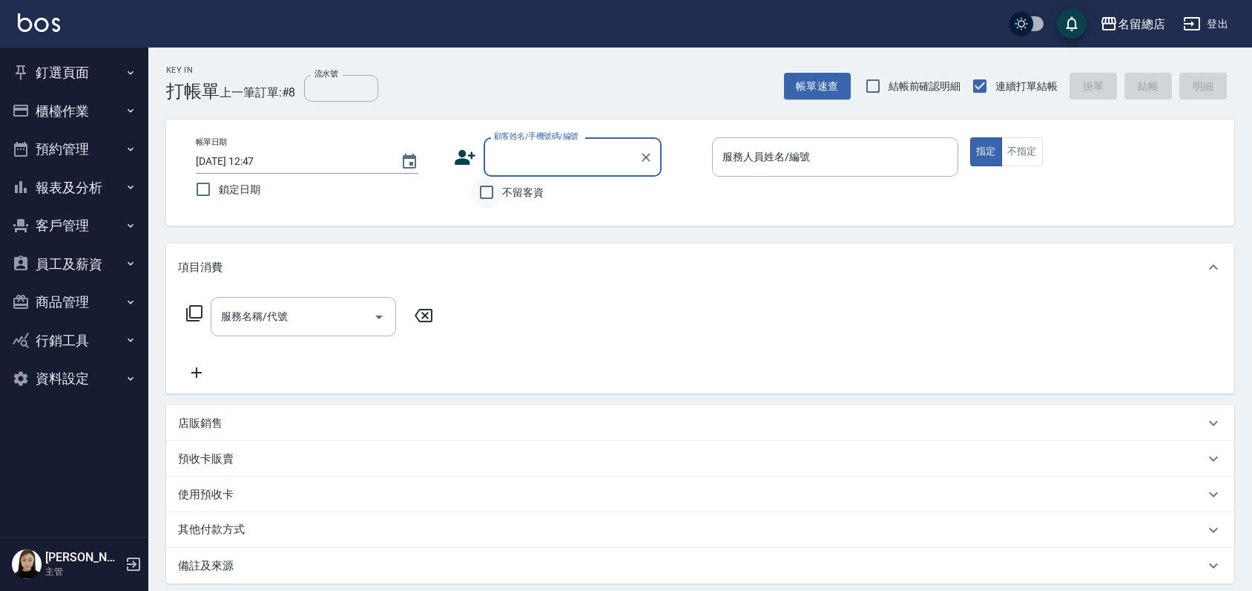
click at [482, 193] on input "不留客資" at bounding box center [486, 192] width 31 height 31
checkbox input "true"
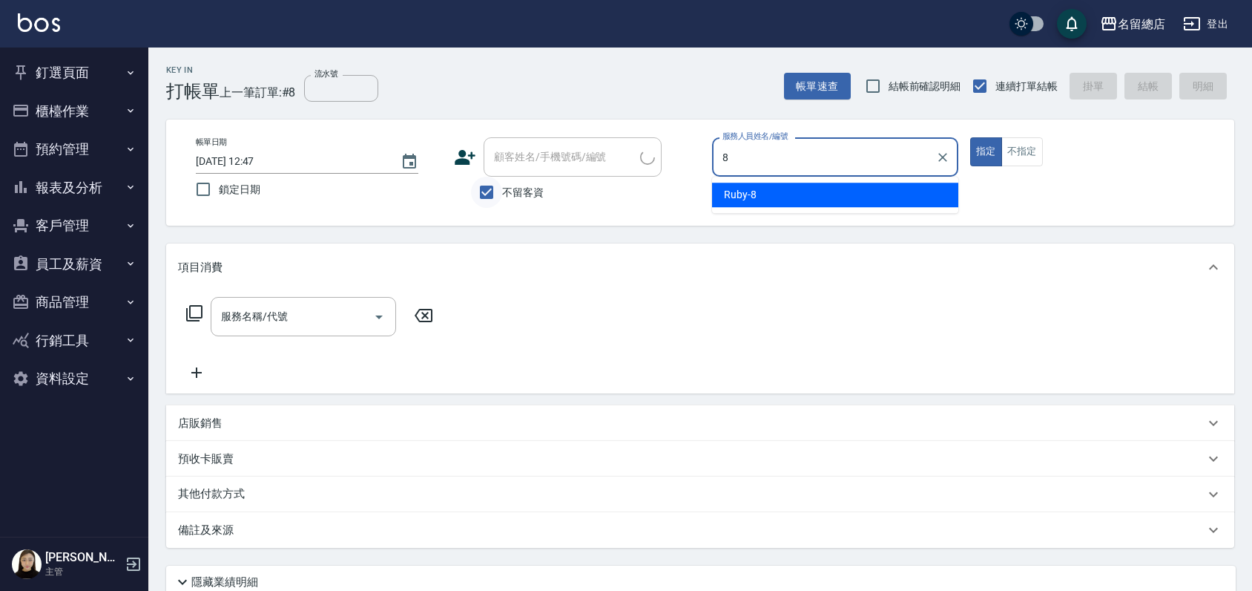
type input "Ruby-8"
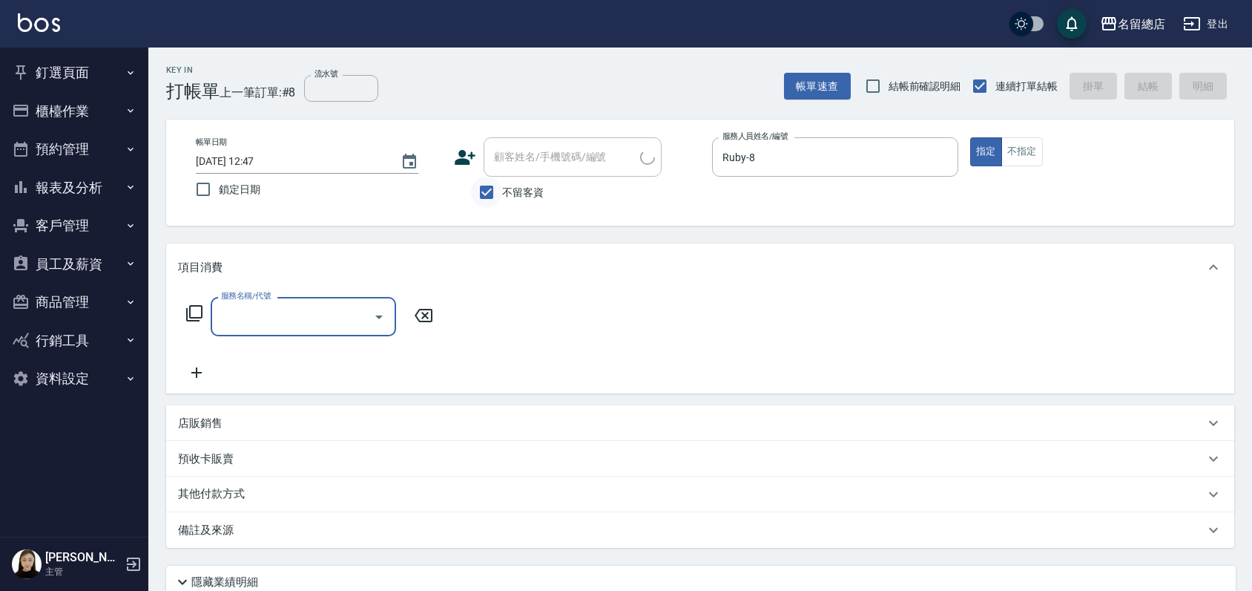
type input "呂美臻/0903156736/"
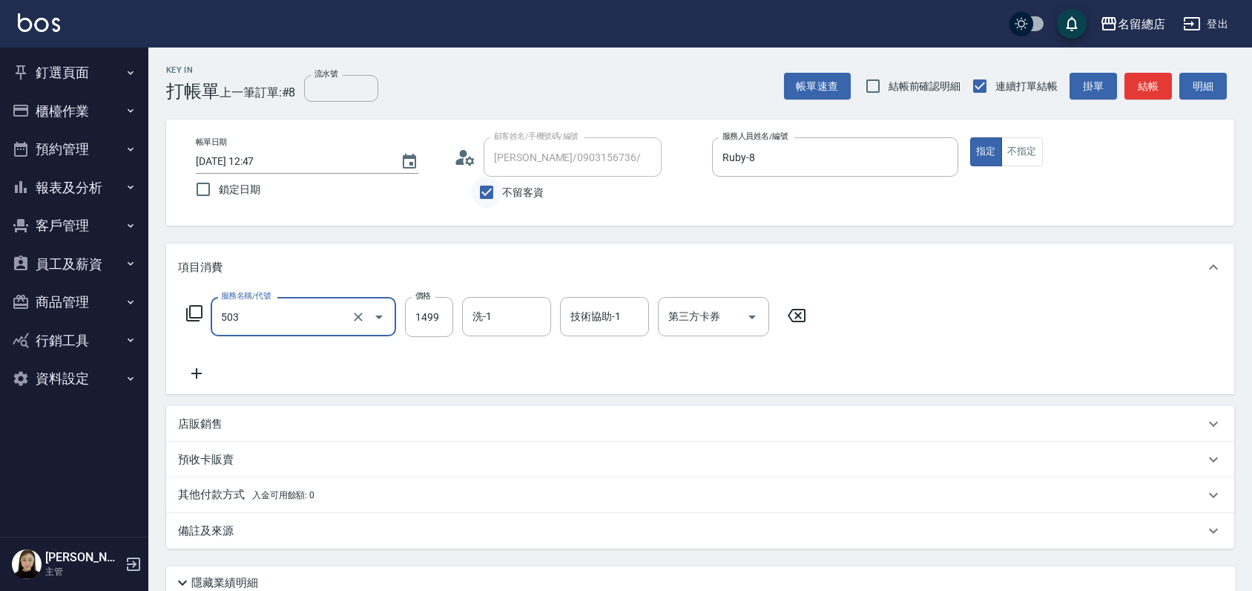
type input "染髮1000~1499(503)"
type input "1299"
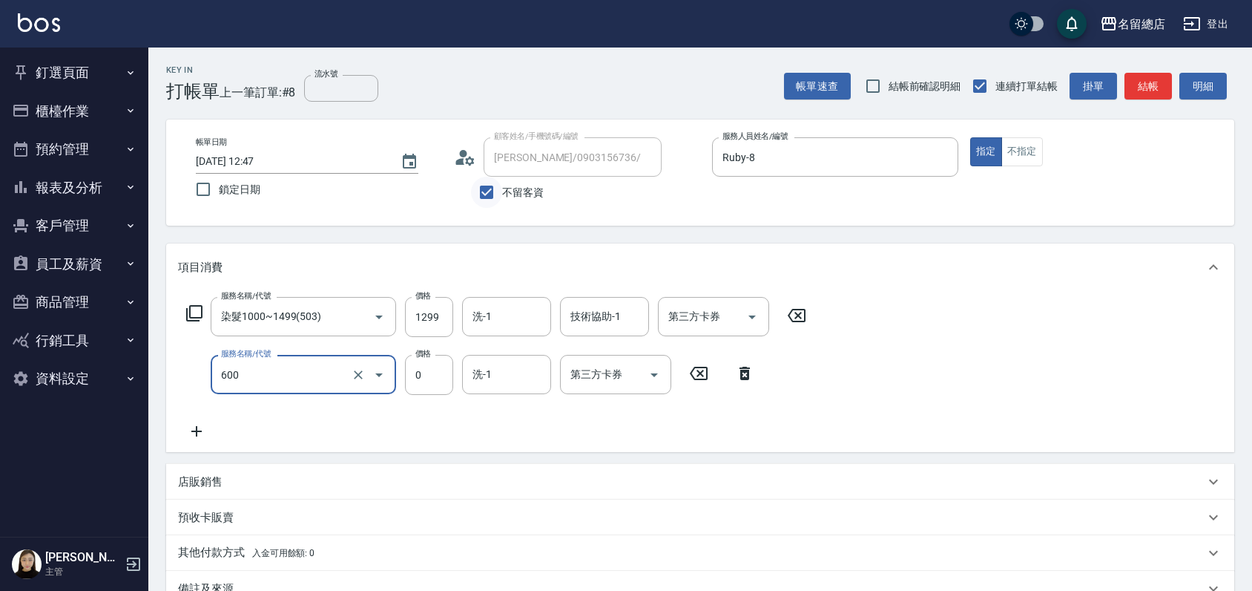
type input "洗髮(免費)(600)"
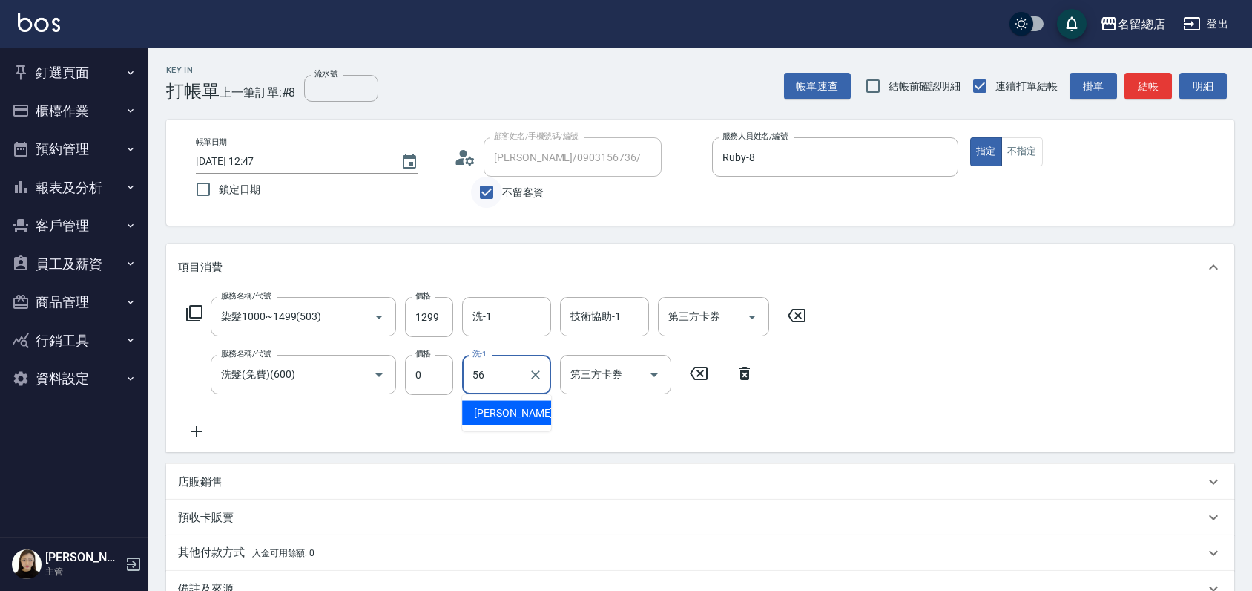
type input "張筑涵-56"
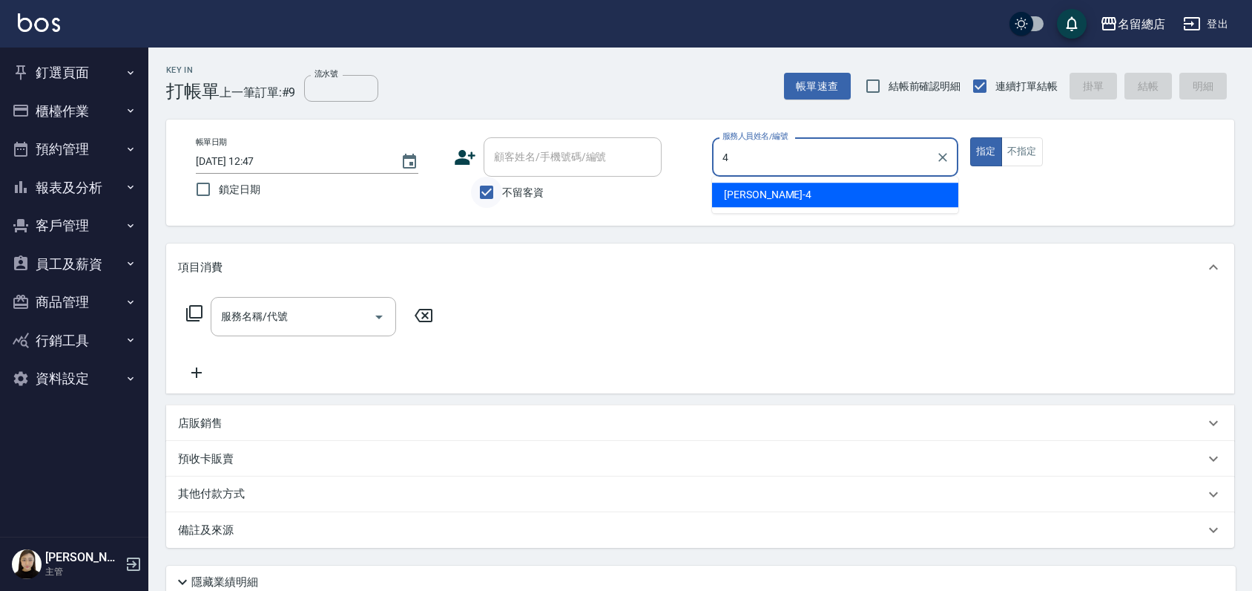
type input "Amy-4"
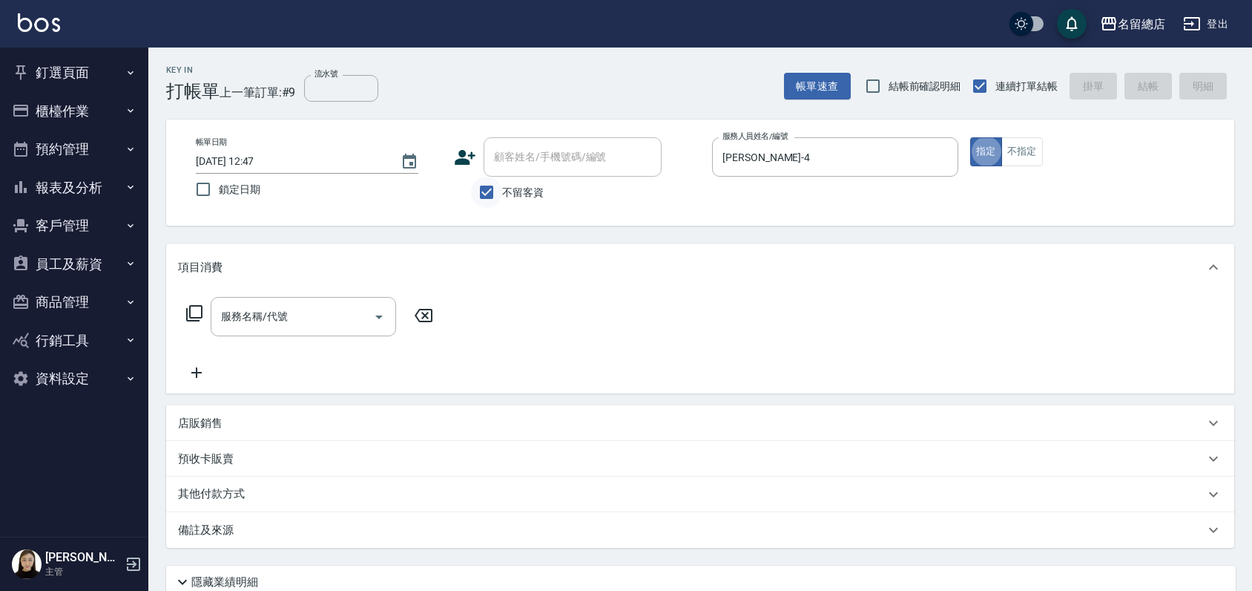
click at [490, 188] on input "不留客資" at bounding box center [486, 192] width 31 height 31
checkbox input "false"
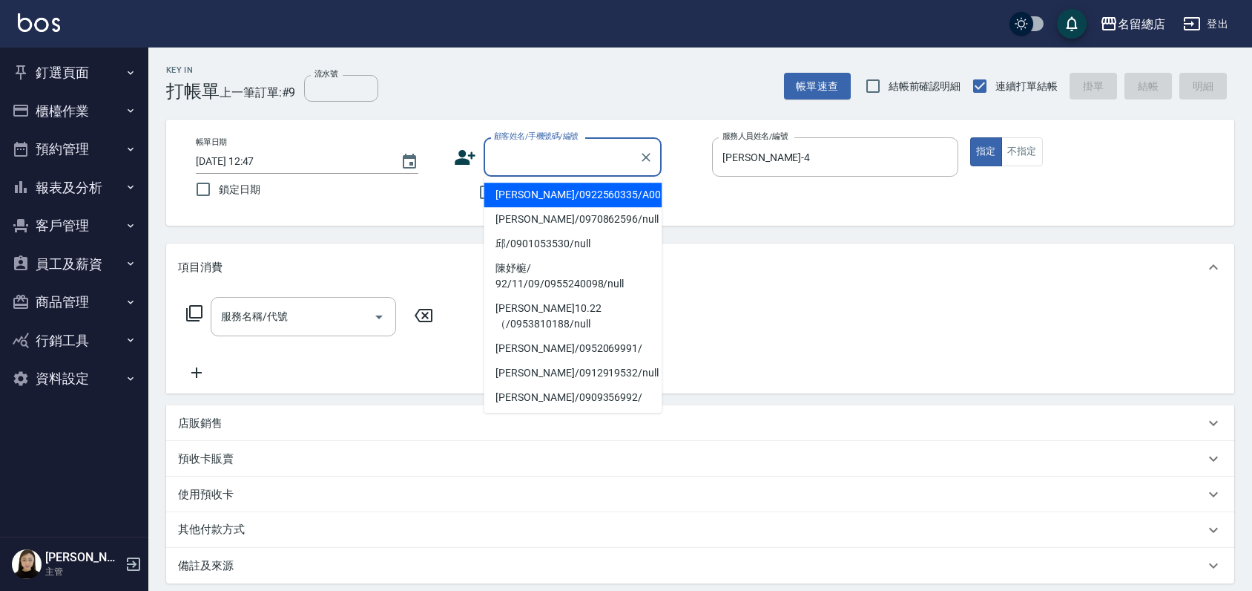
click at [500, 159] on input "顧客姓名/手機號碼/編號" at bounding box center [561, 157] width 142 height 26
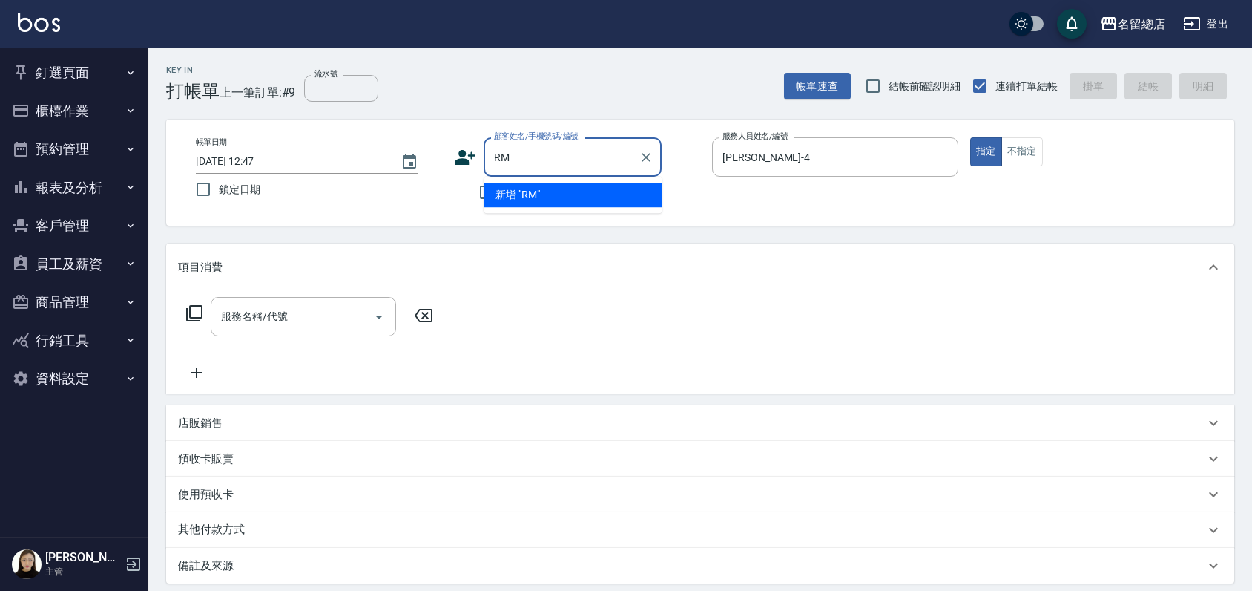
type input "R"
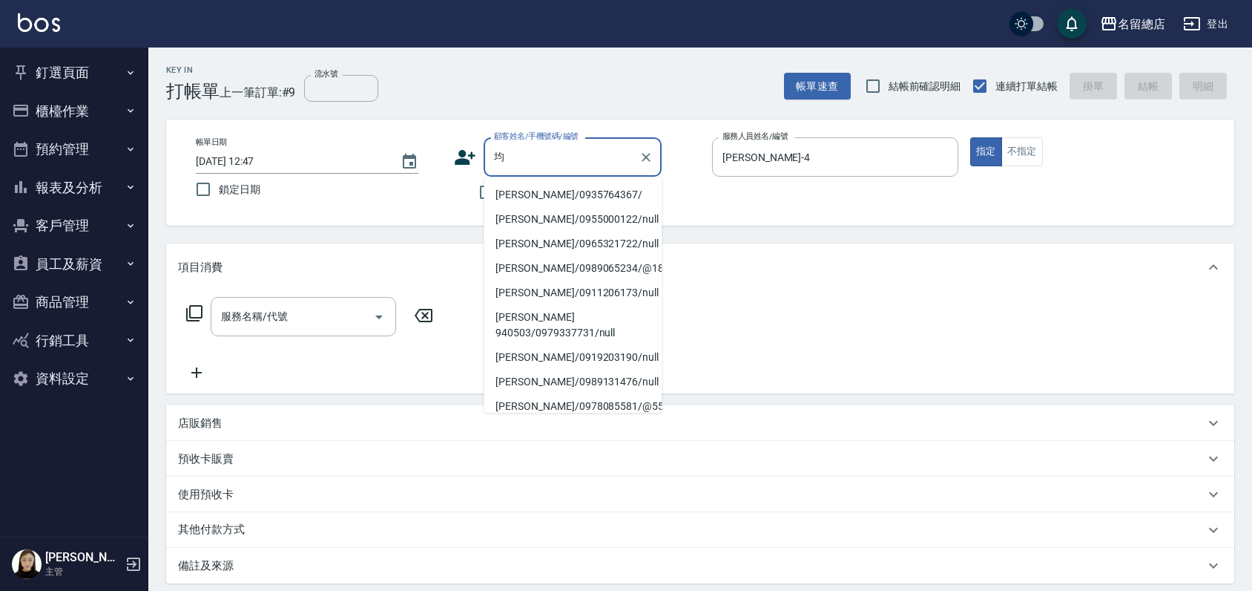
type input "君"
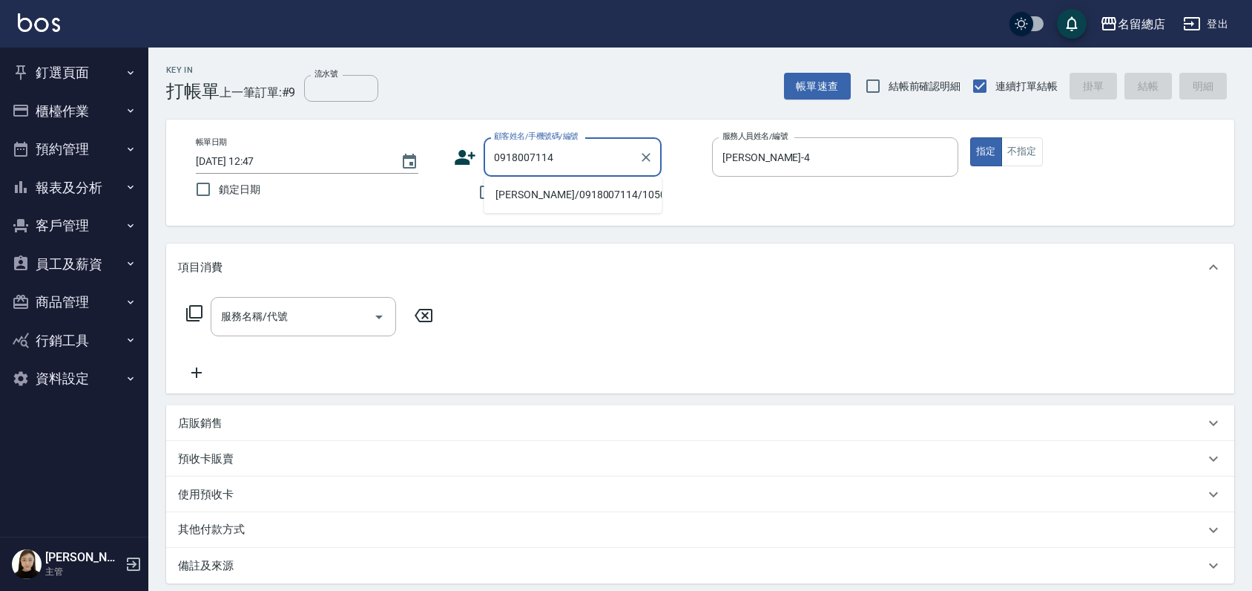
click at [552, 193] on li "韓碧君/0918007114/10501" at bounding box center [573, 194] width 178 height 24
type input "韓碧君/0918007114/10501"
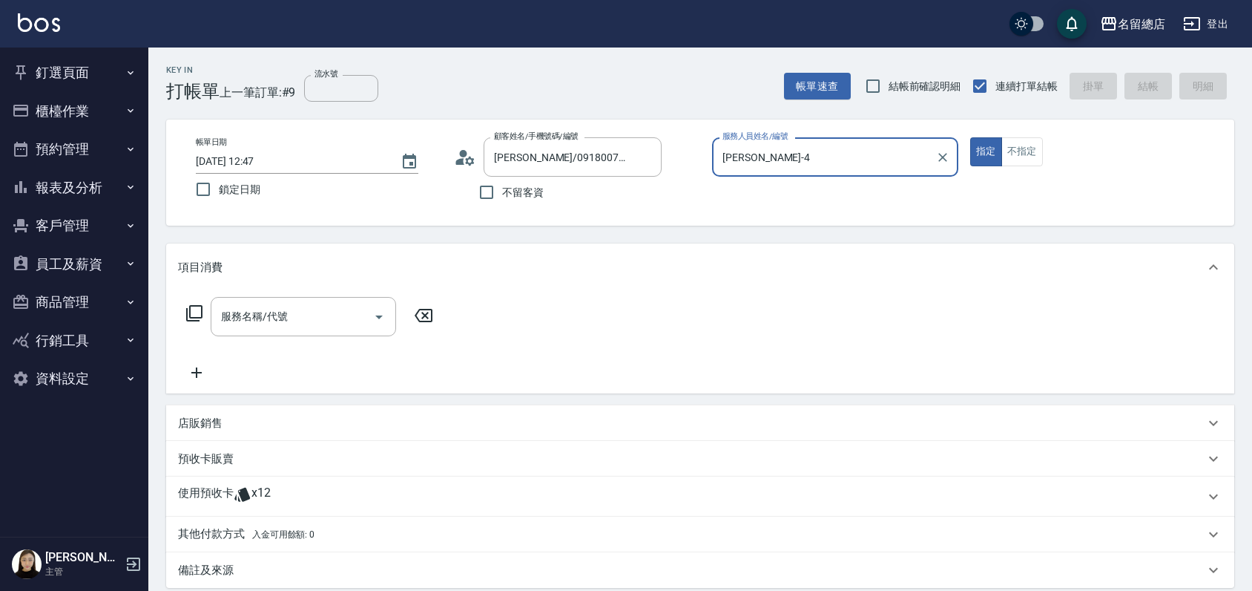
click at [198, 478] on div "使用預收卡 x12" at bounding box center [700, 496] width 1068 height 40
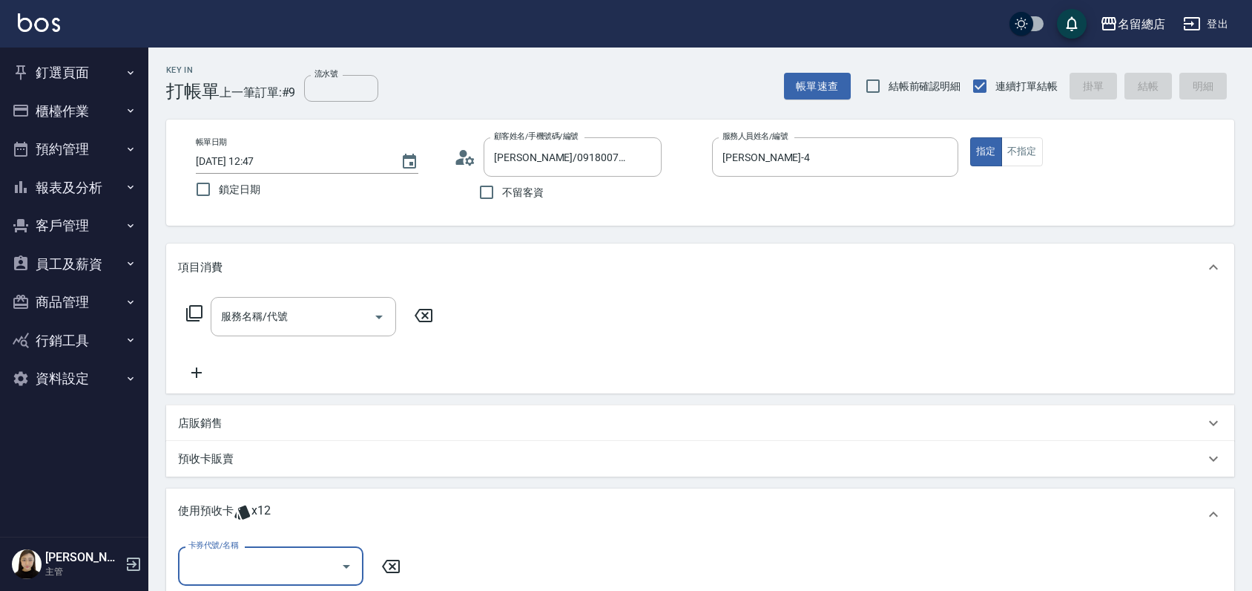
click at [246, 568] on input "卡券代號/名稱" at bounding box center [260, 566] width 150 height 26
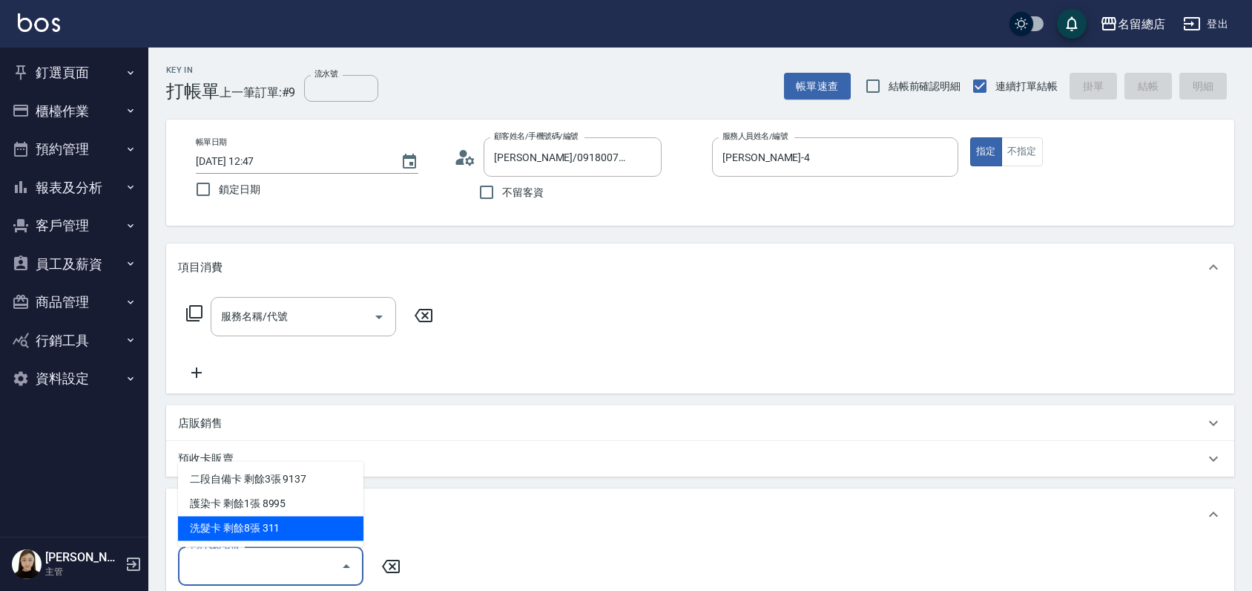
click at [286, 529] on div "洗髮卡 剩餘8張 311" at bounding box center [270, 528] width 185 height 24
type input "洗髮卡 311"
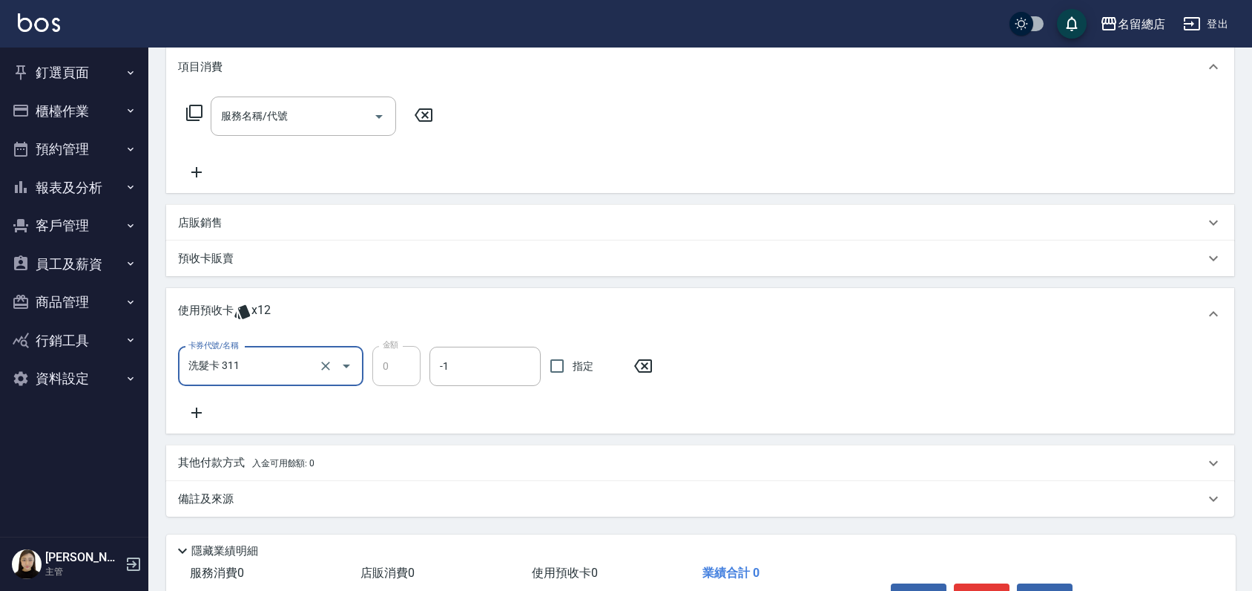
scroll to position [247, 0]
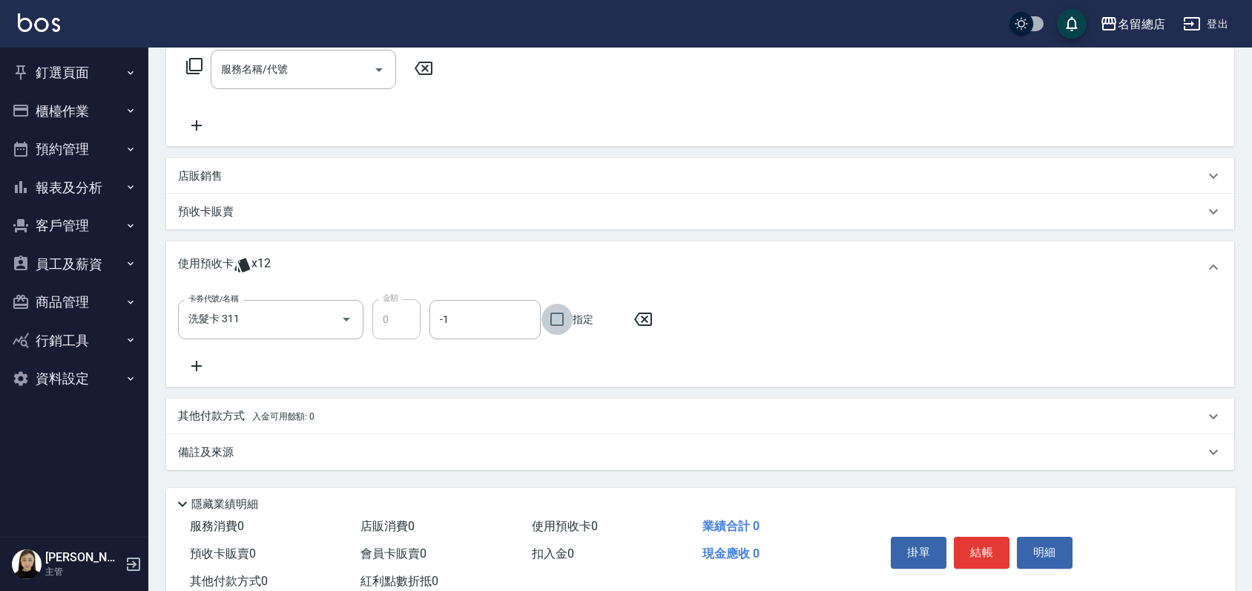
click at [553, 314] on input "指定" at bounding box center [557, 318] width 31 height 31
checkbox input "true"
click at [277, 321] on input "洗髮卡 311" at bounding box center [250, 319] width 131 height 26
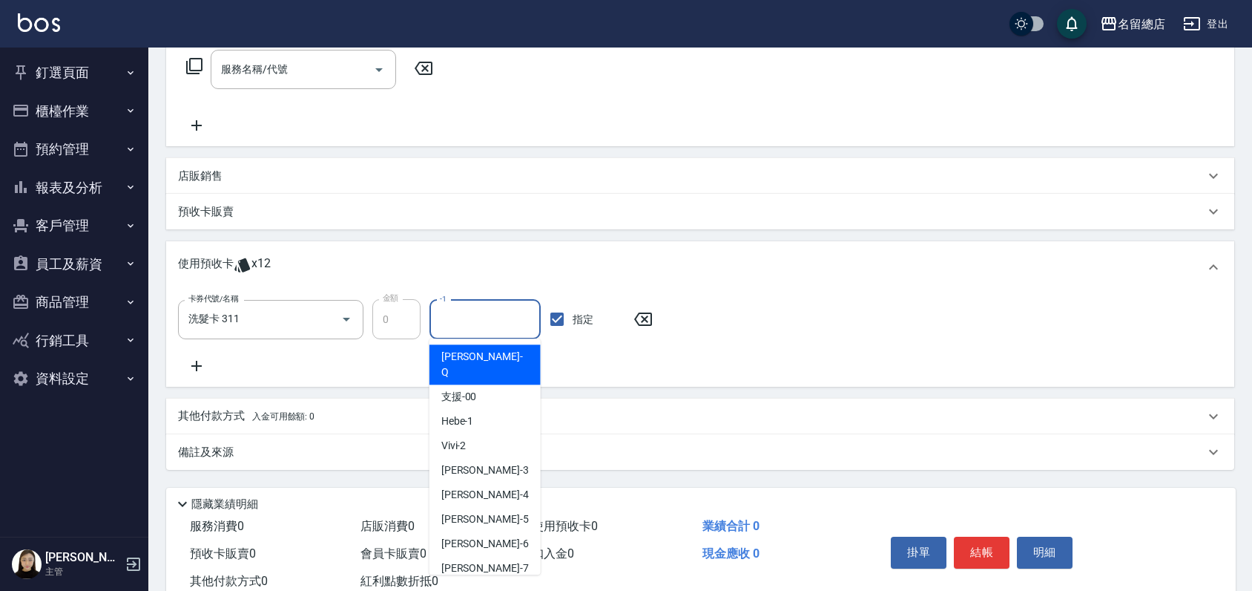
click at [463, 322] on input "-1" at bounding box center [485, 319] width 98 height 26
type input "3"
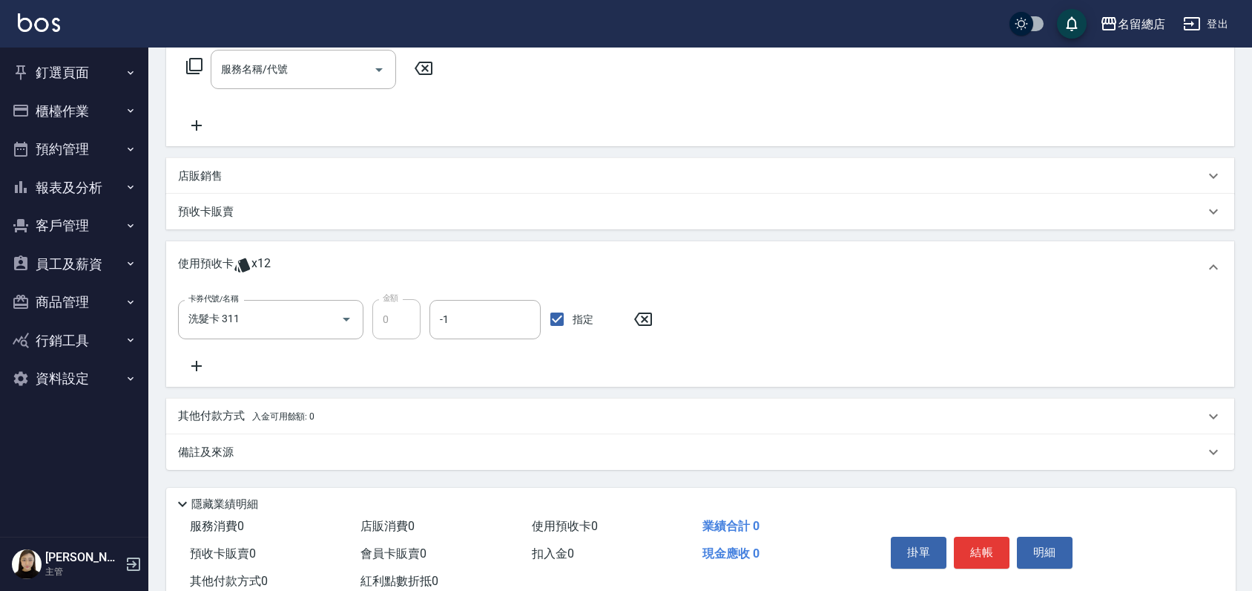
click at [642, 273] on div "使用預收卡 x12" at bounding box center [691, 267] width 1027 height 22
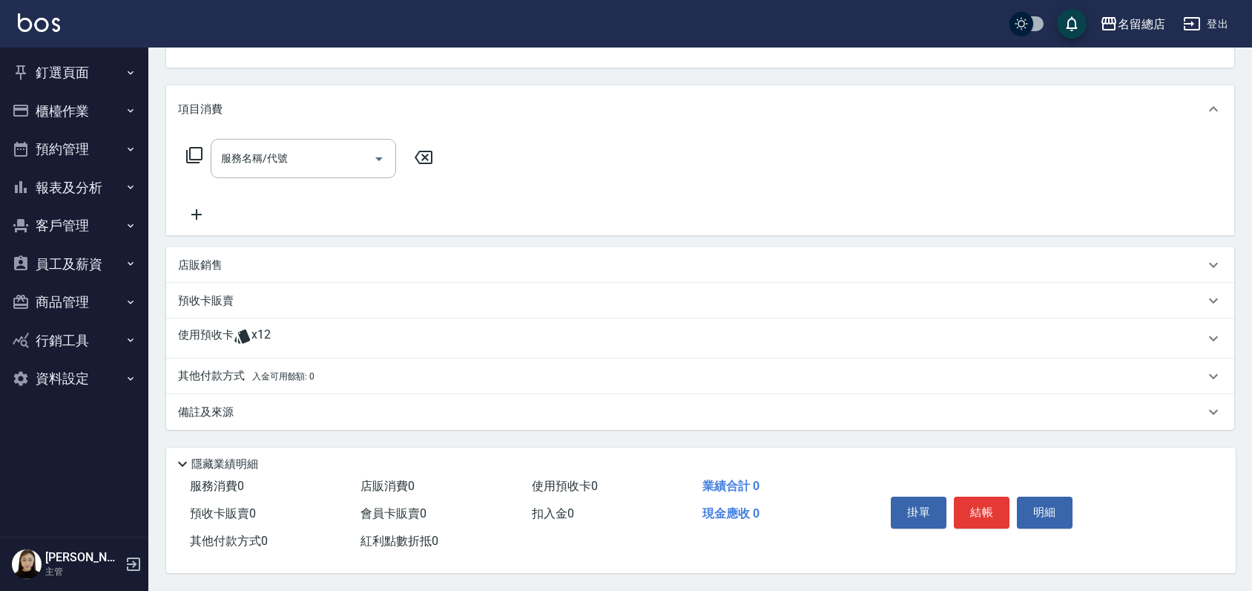
scroll to position [162, 0]
click at [197, 340] on p "使用預收卡" at bounding box center [206, 338] width 56 height 22
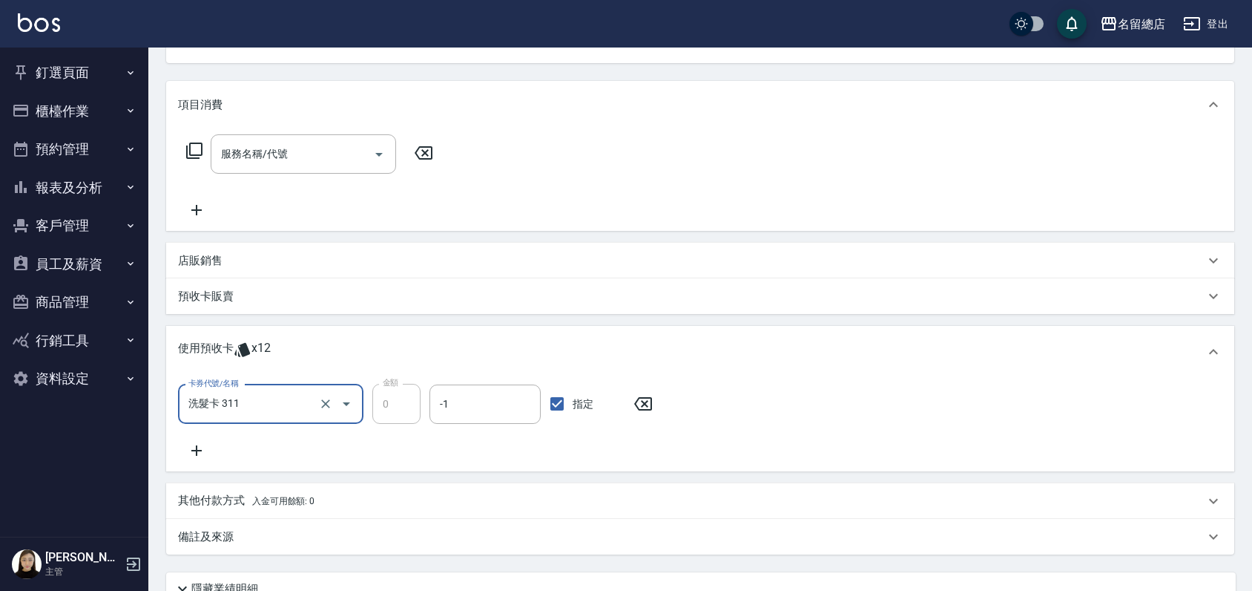
scroll to position [0, 0]
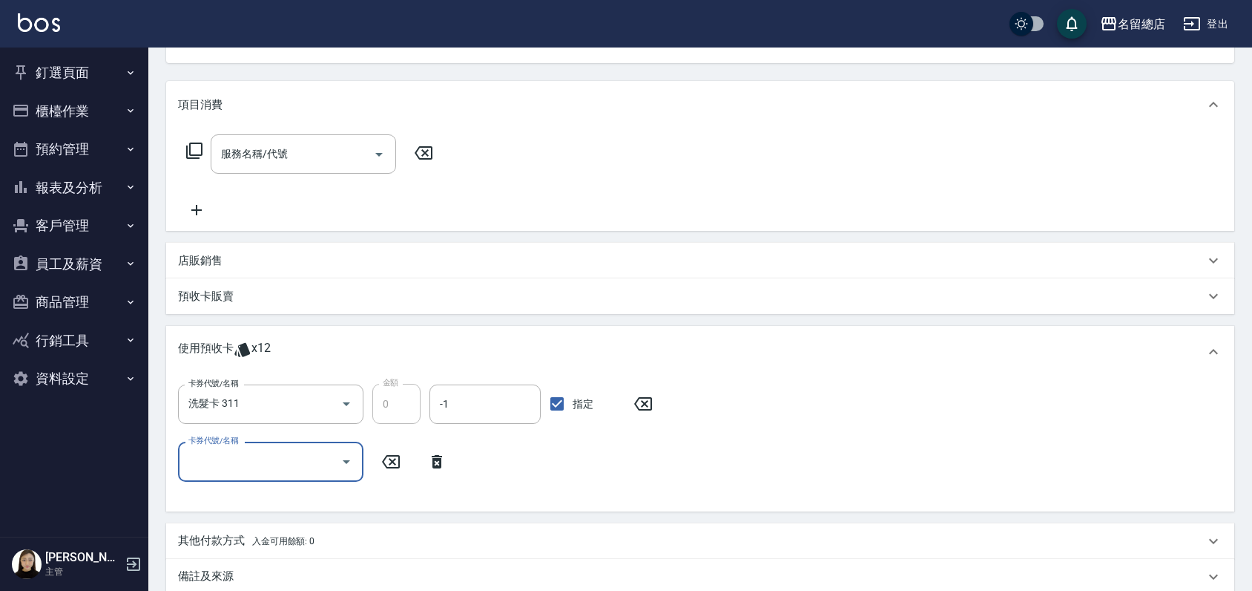
click at [226, 468] on input "卡券代號/名稱" at bounding box center [260, 461] width 150 height 26
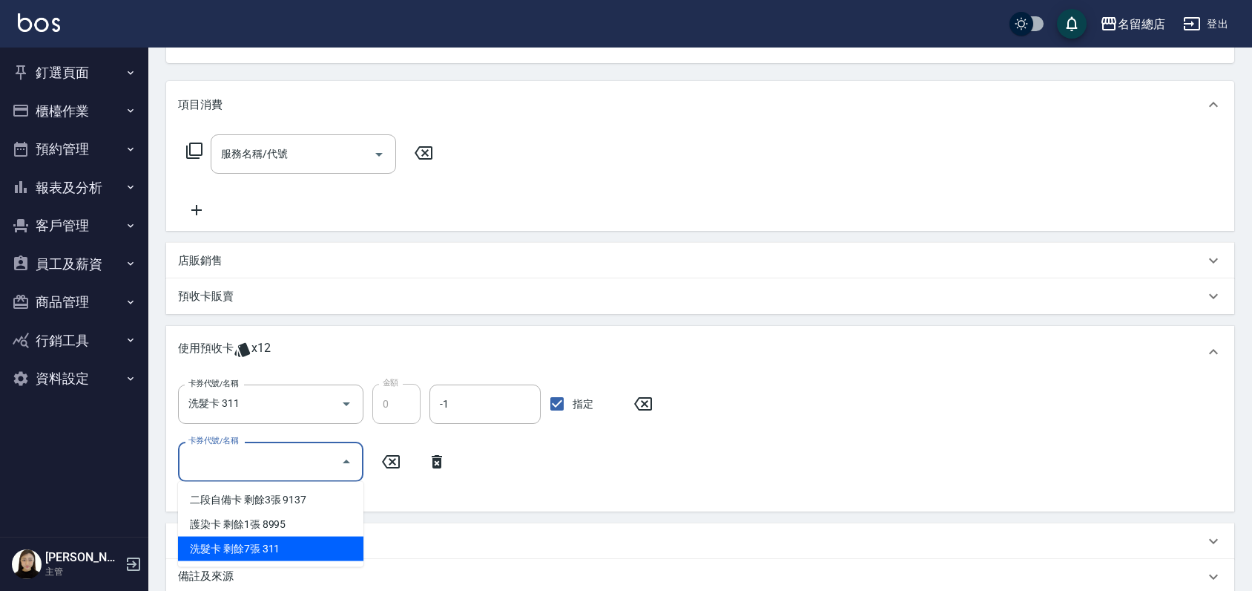
click at [231, 559] on div "洗髮卡 剩餘7張 311" at bounding box center [270, 548] width 185 height 24
type input "洗髮卡 311"
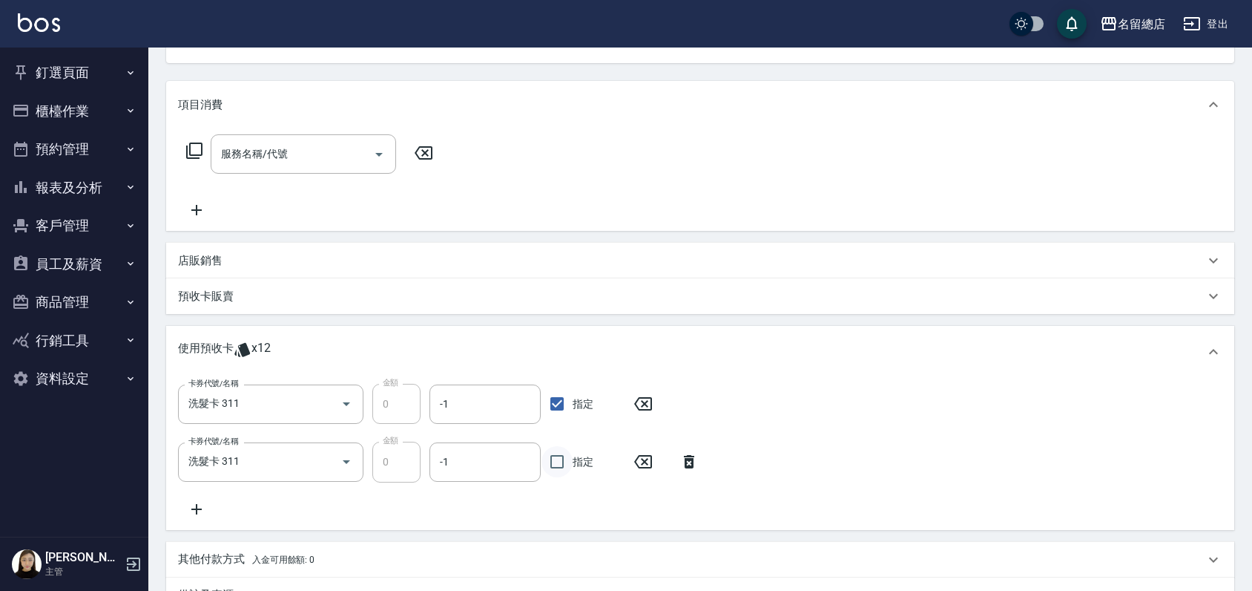
click at [553, 460] on input "指定" at bounding box center [557, 461] width 31 height 31
checkbox input "true"
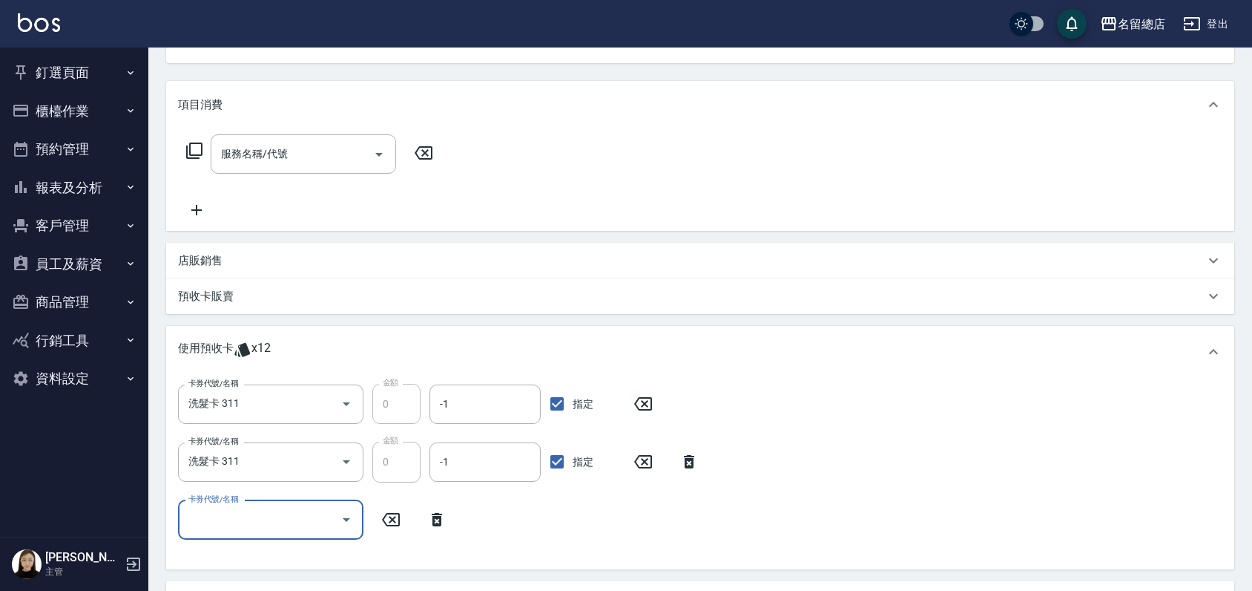
click at [252, 514] on input "卡券代號/名稱" at bounding box center [260, 520] width 150 height 26
click at [582, 523] on div "卡券代號/名稱 洗髮卡 311 卡券代號/名稱 金額 0 金額 -1 -1 指定 卡券代號/名稱 洗髮卡 311 卡券代號/名稱 金額 0 金額 -1 -1 …" at bounding box center [700, 470] width 1045 height 173
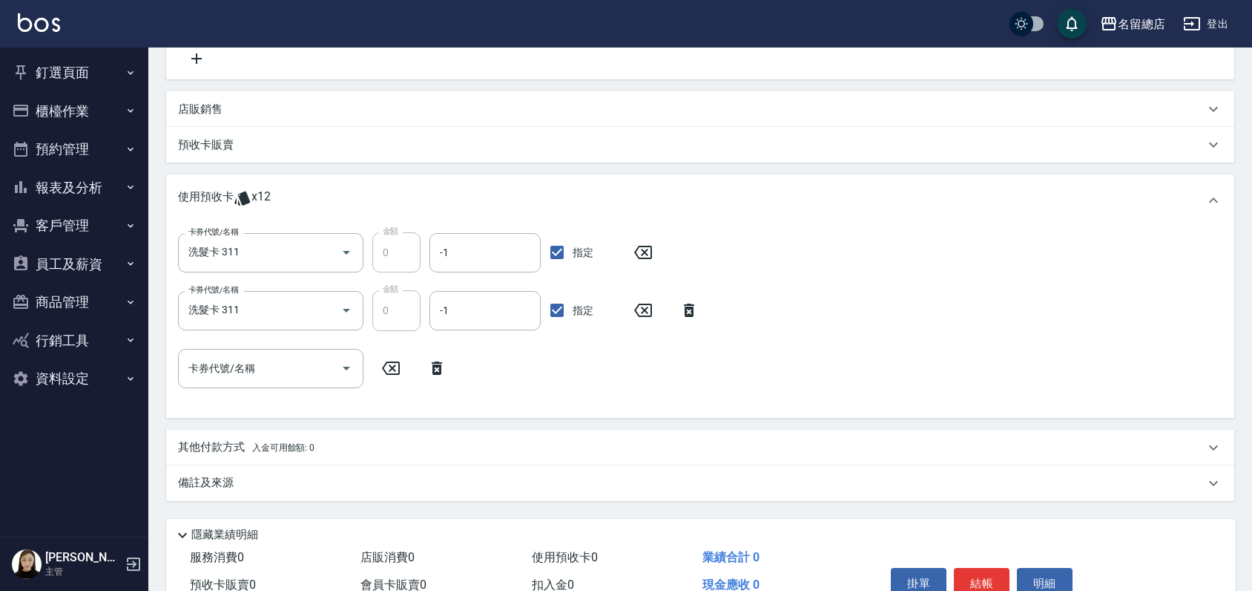
scroll to position [59, 0]
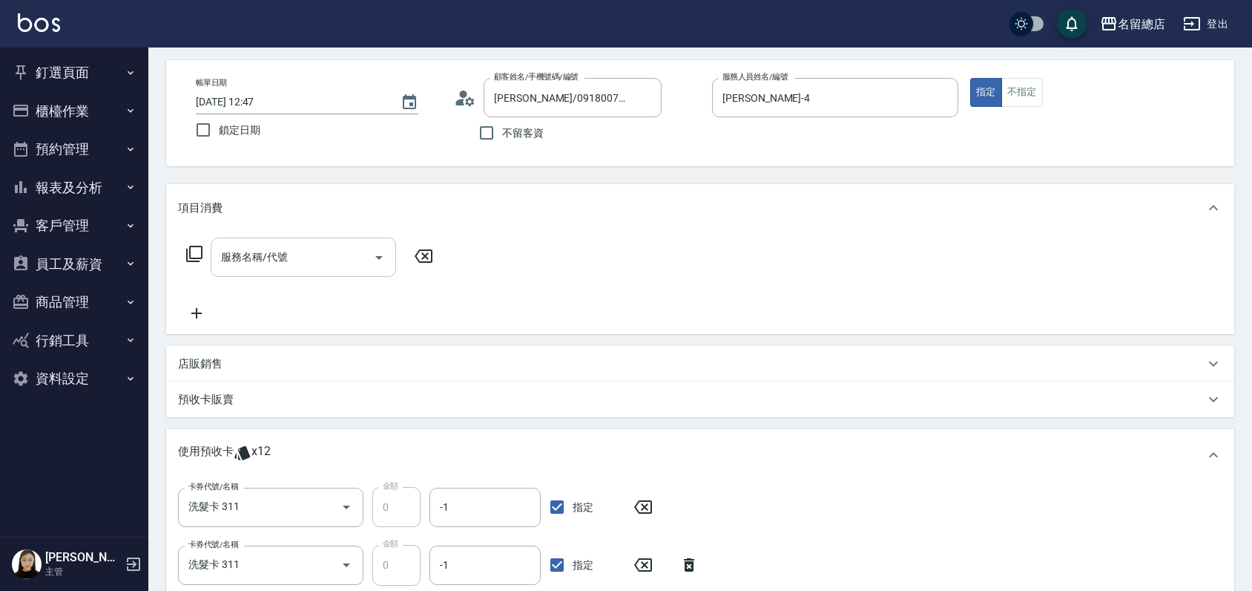
click at [283, 260] on input "服務名稱/代號" at bounding box center [292, 257] width 150 height 26
type input "洗髮(免費)(600)"
type input "祥哥-98"
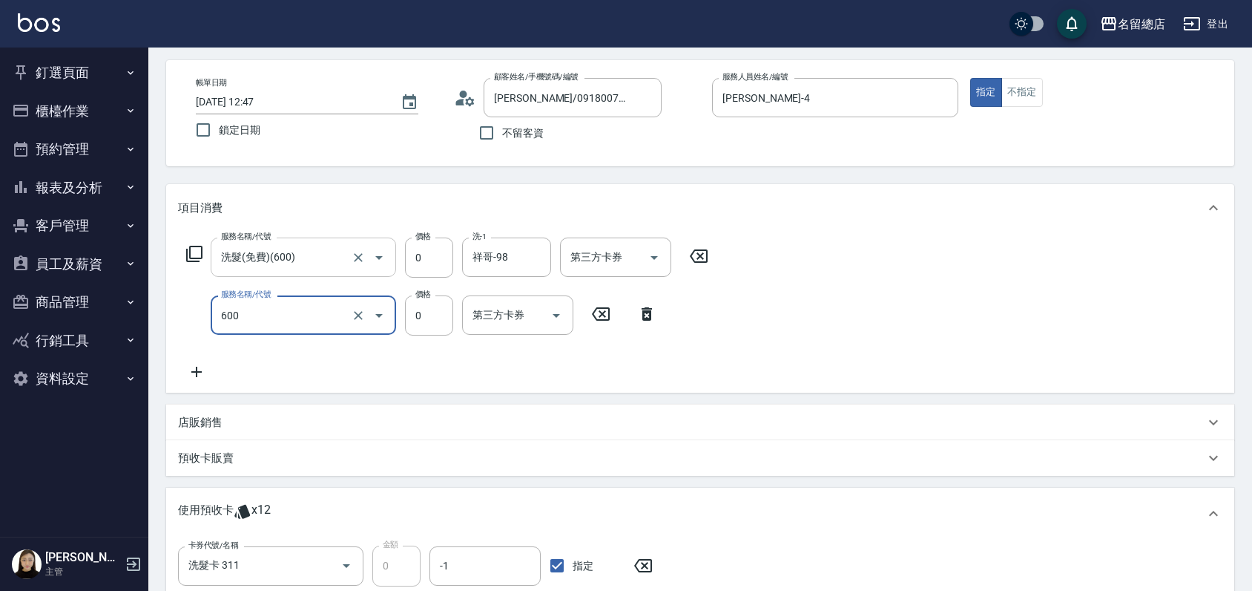
type input "洗髮(免費)(600)"
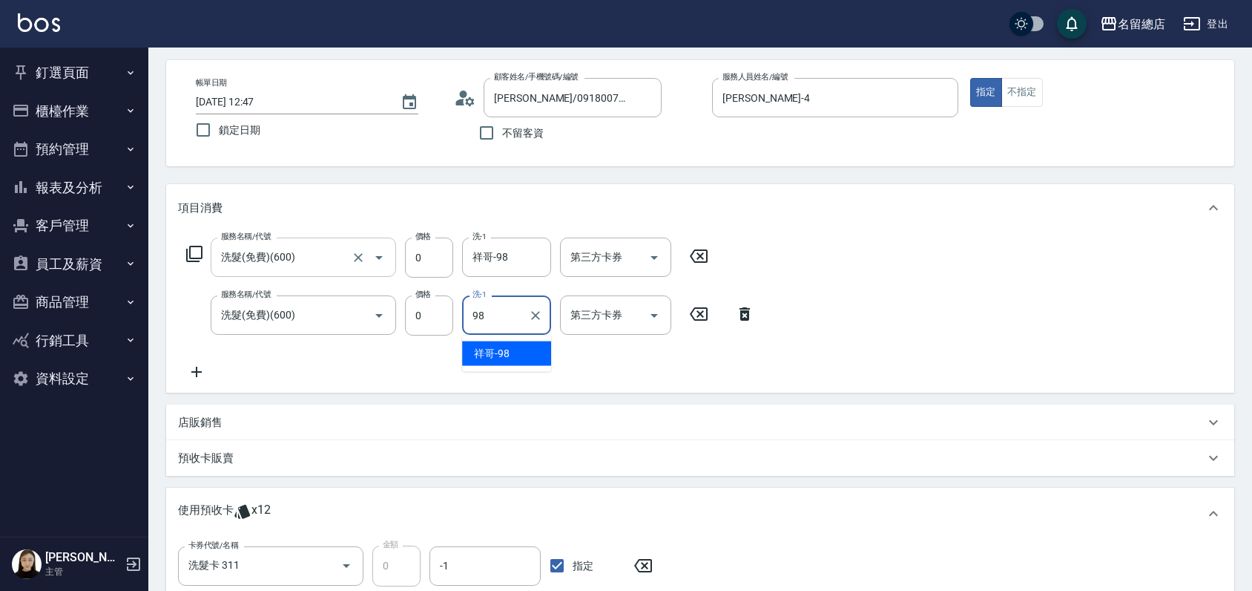
type input "祥哥-98"
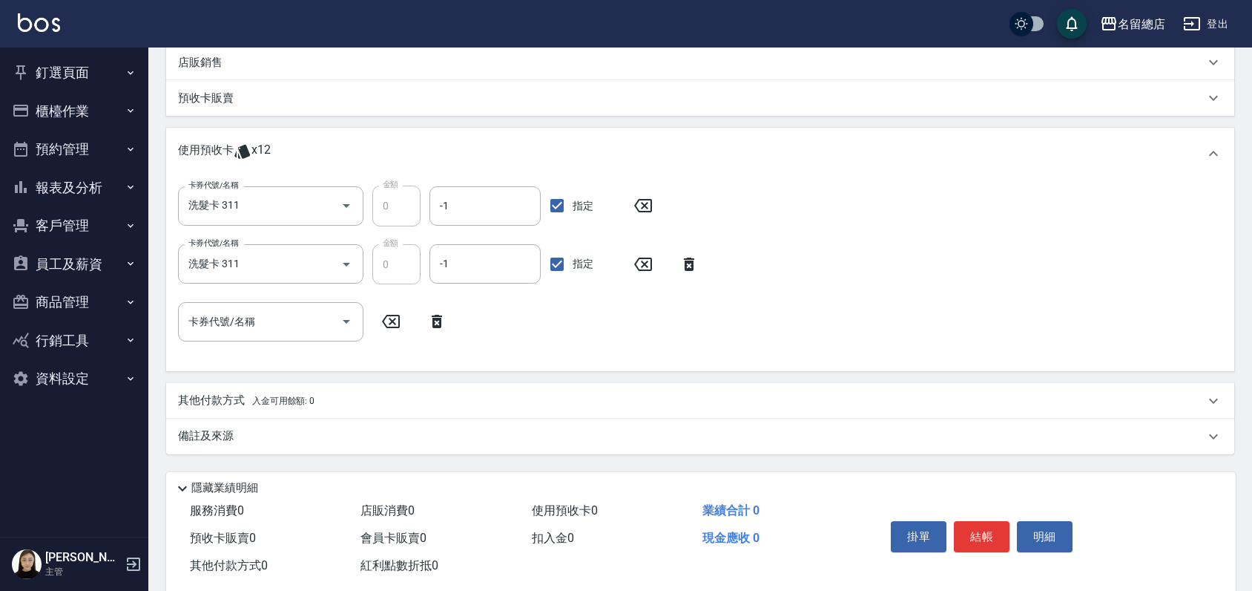
scroll to position [448, 0]
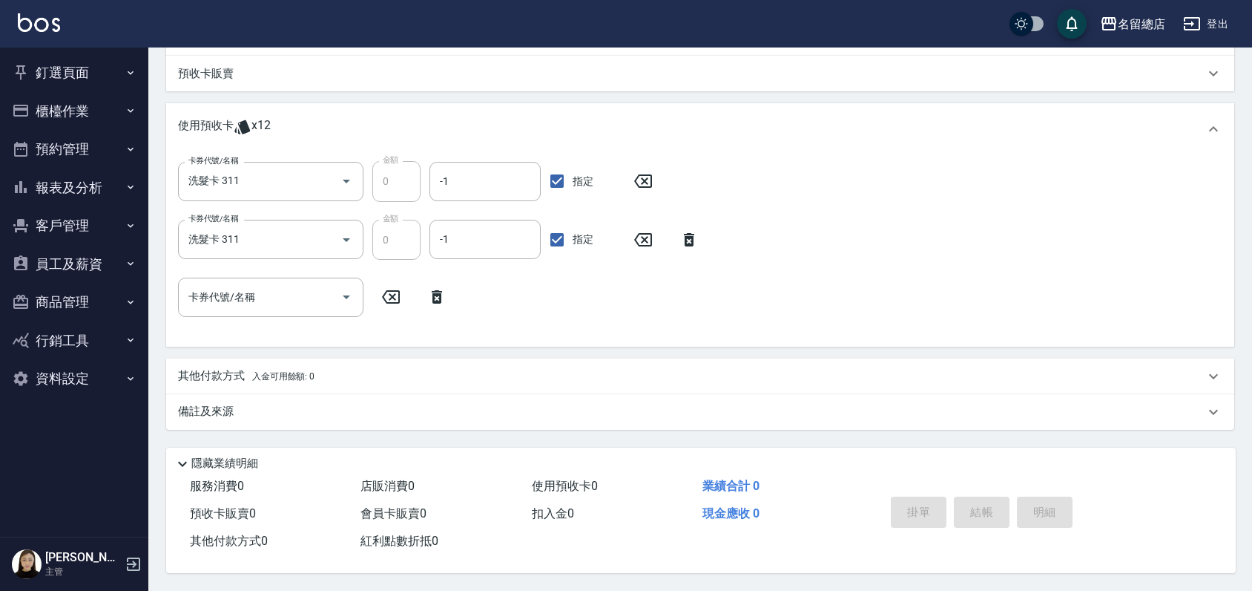
type input "2025/08/25 12:50"
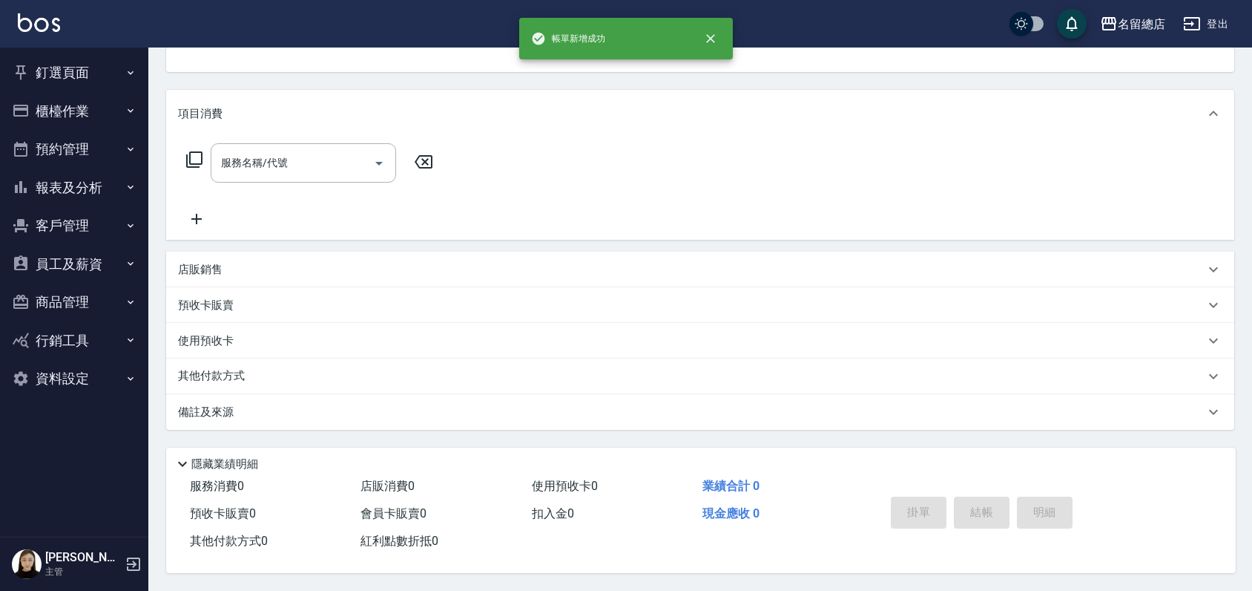
scroll to position [0, 0]
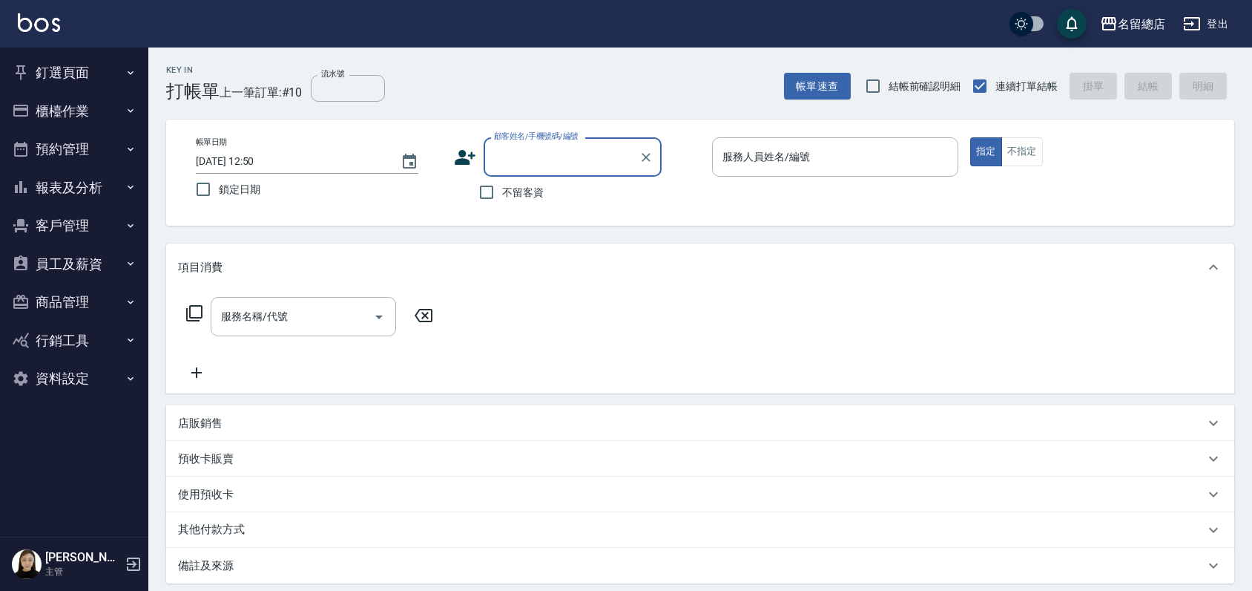
click at [77, 65] on button "釘選頁面" at bounding box center [74, 72] width 136 height 39
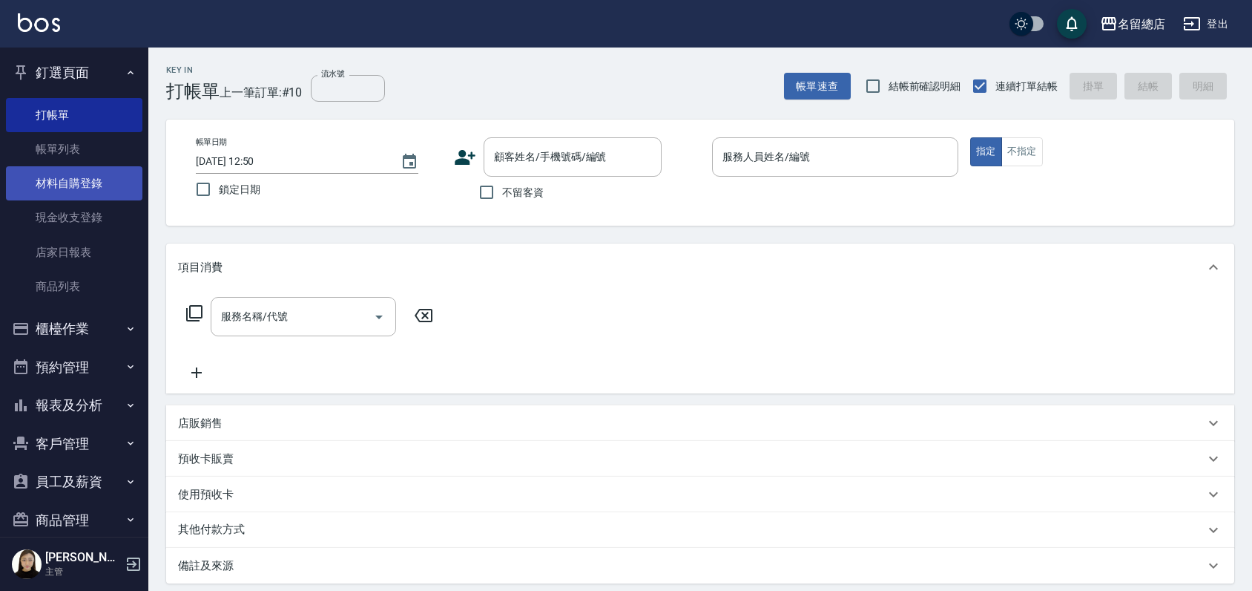
click at [74, 170] on link "材料自購登錄" at bounding box center [74, 183] width 136 height 34
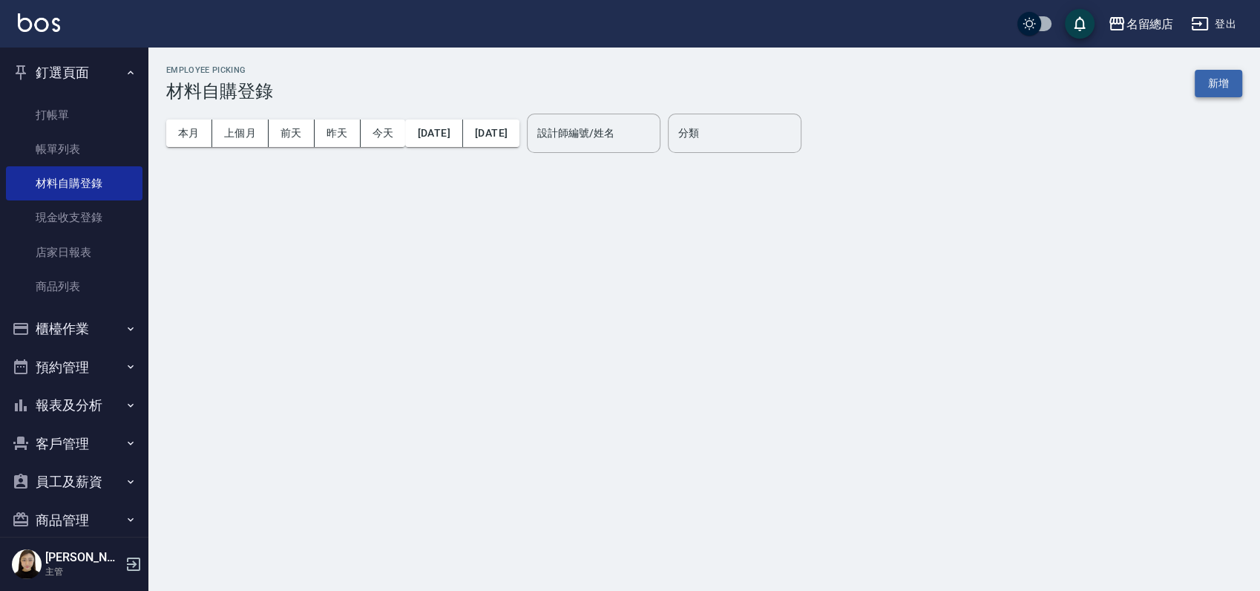
click at [1205, 77] on button "新增" at bounding box center [1217, 83] width 47 height 27
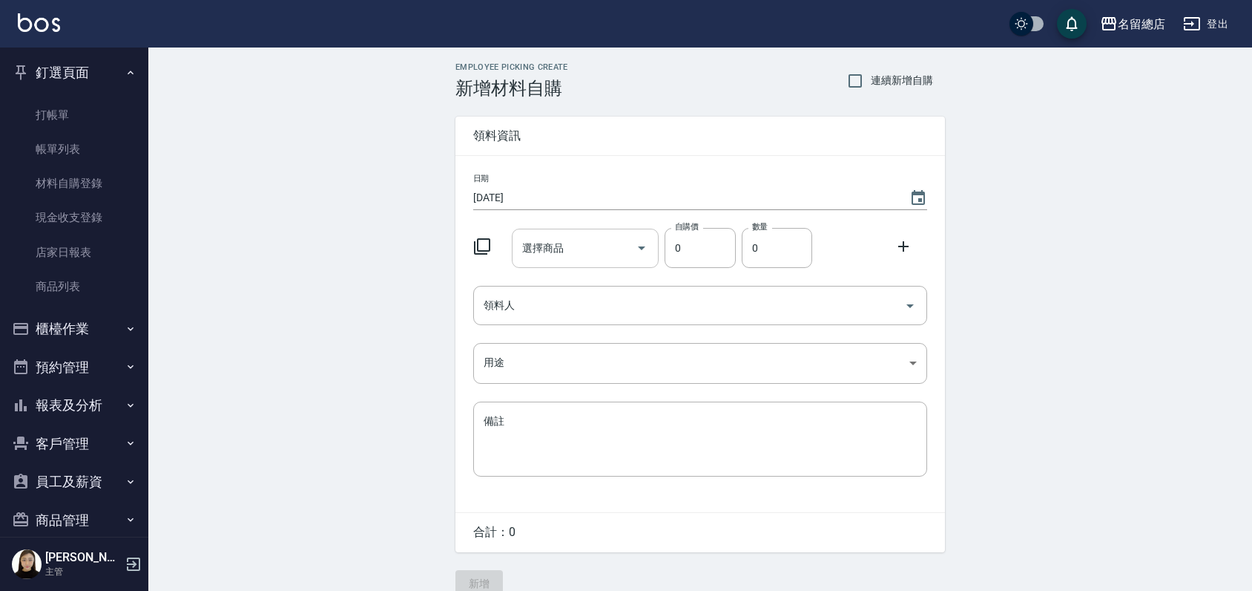
click at [596, 259] on input "選擇商品" at bounding box center [575, 248] width 112 height 26
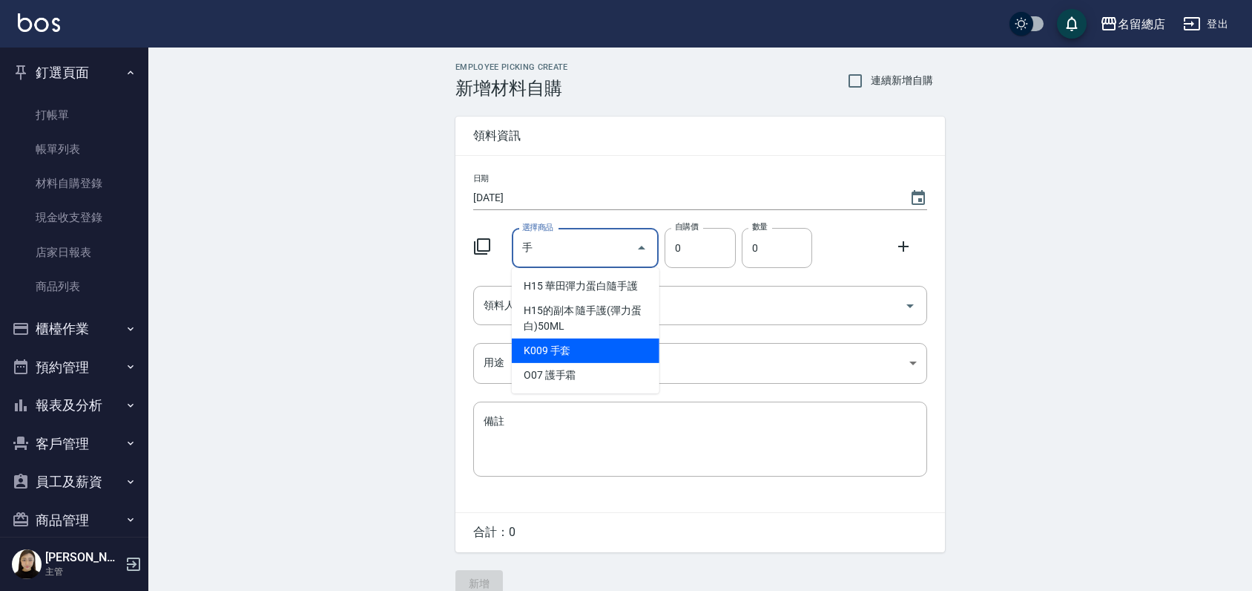
scroll to position [22, 0]
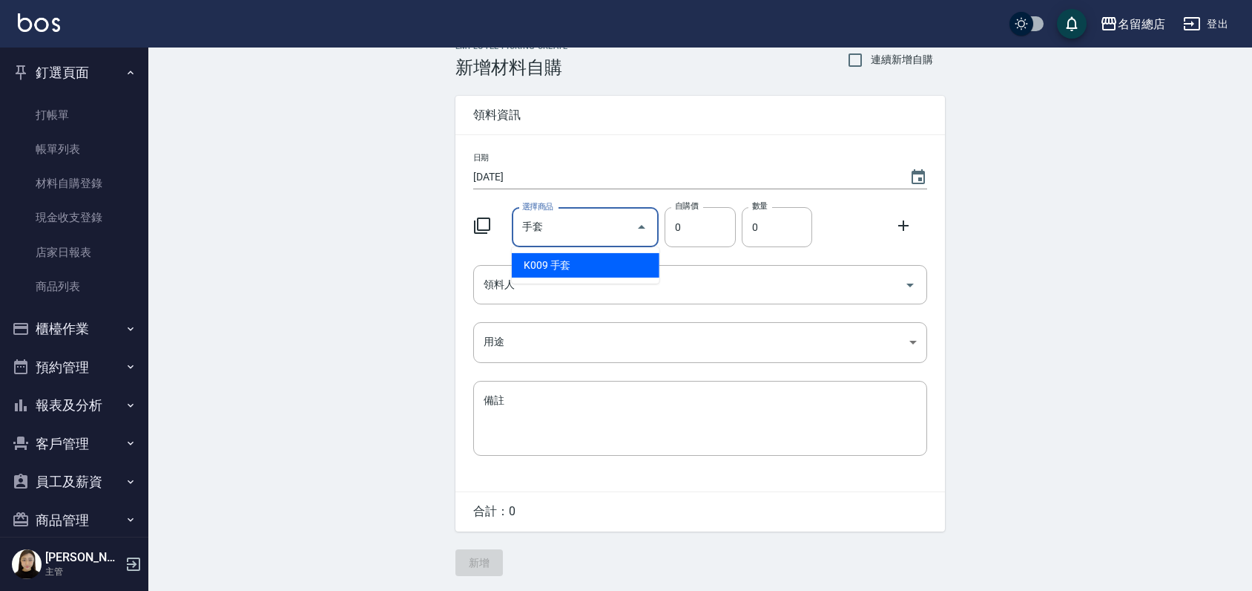
click at [592, 263] on li "K009 手套" at bounding box center [586, 265] width 148 height 24
type input "手套"
type input "20"
type input "1"
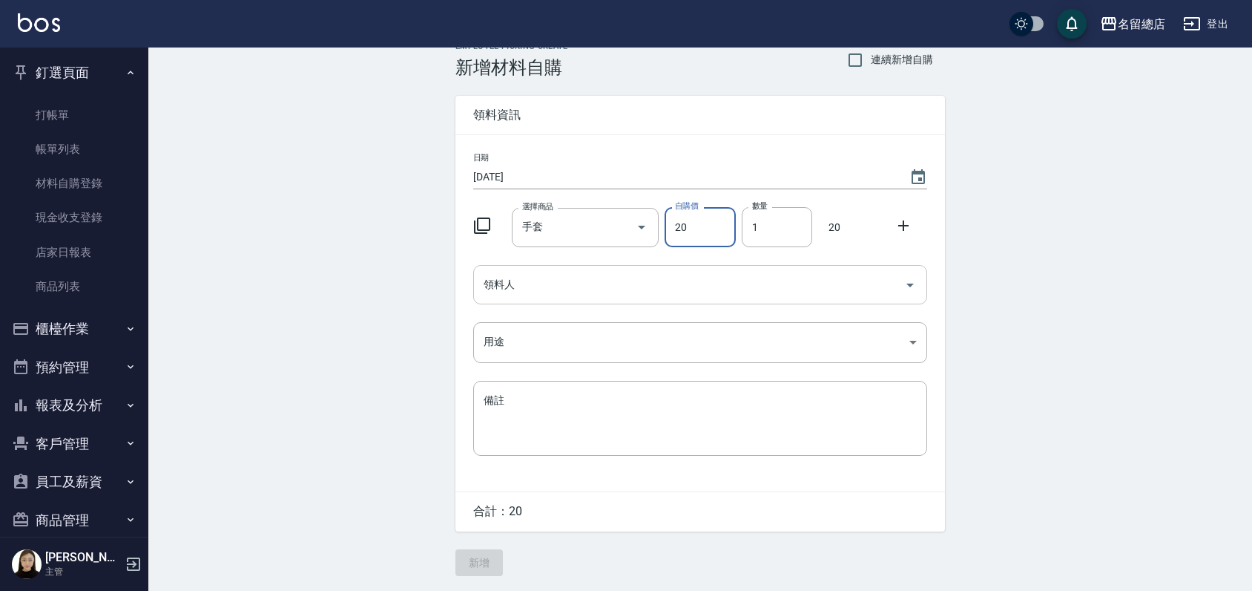
click at [616, 279] on input "領料人" at bounding box center [689, 285] width 418 height 26
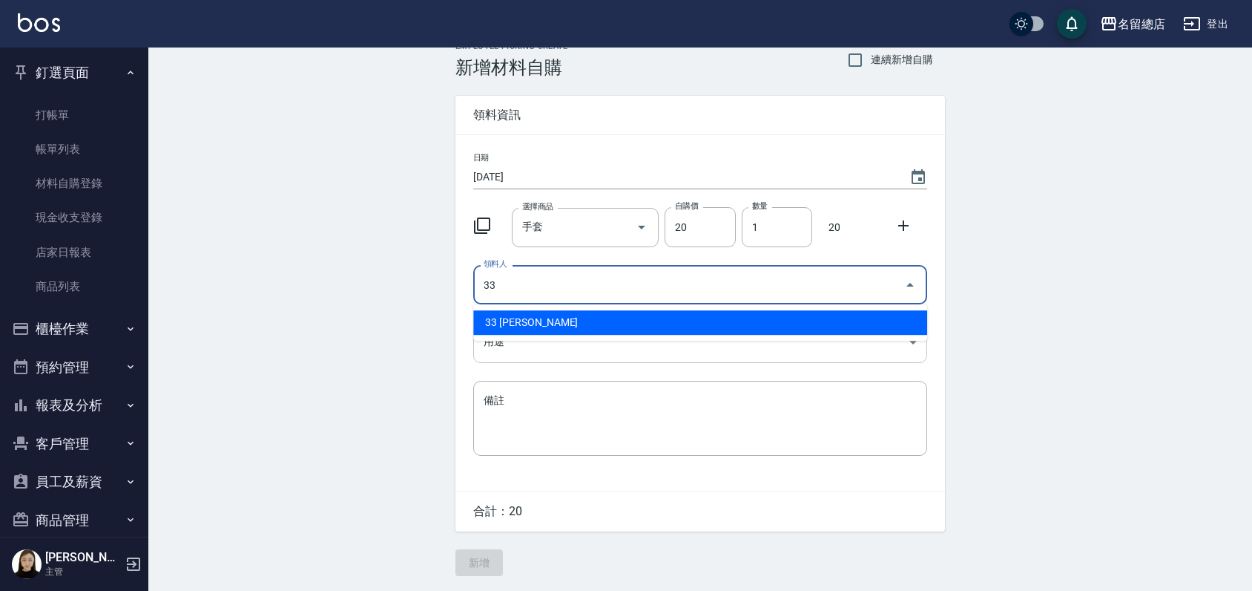
click at [749, 321] on li "33 蔡㚥晴" at bounding box center [700, 322] width 454 height 24
type input "33 蔡㚥晴"
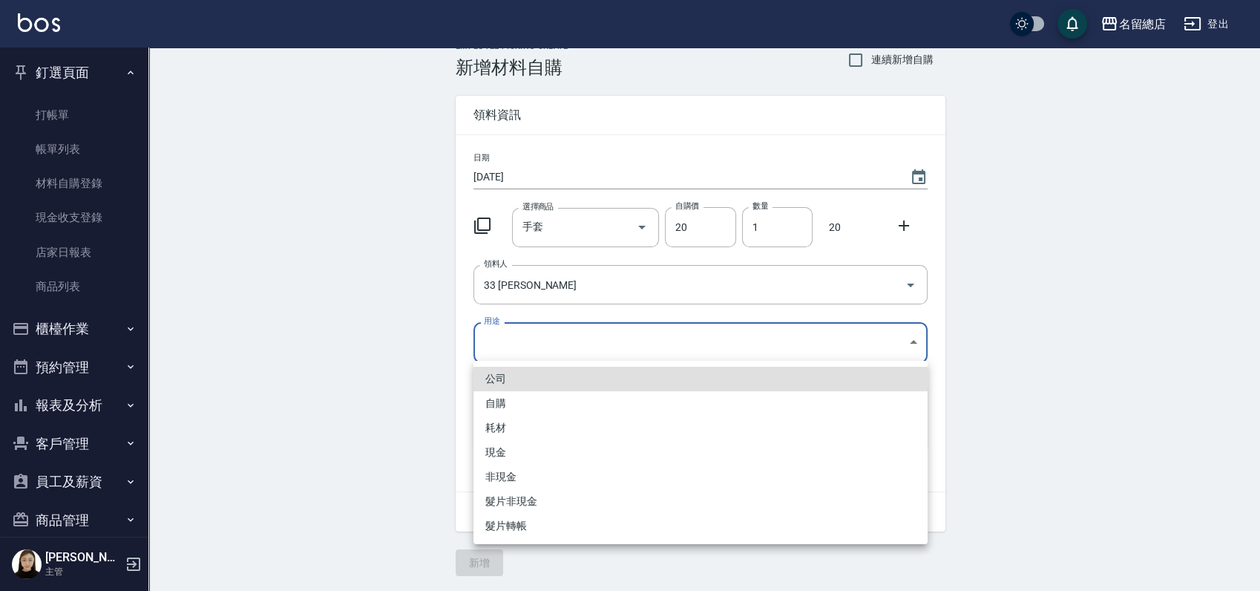
click at [672, 350] on body "名留總店 登出 釘選頁面 打帳單 帳單列表 材料自購登錄 現金收支登錄 店家日報表 商品列表 櫃檯作業 打帳單 帳單列表 掛單列表 營業儀表板 現金收支登錄 …" at bounding box center [630, 284] width 1260 height 611
click at [546, 404] on li "自購" at bounding box center [700, 403] width 454 height 24
type input "自購"
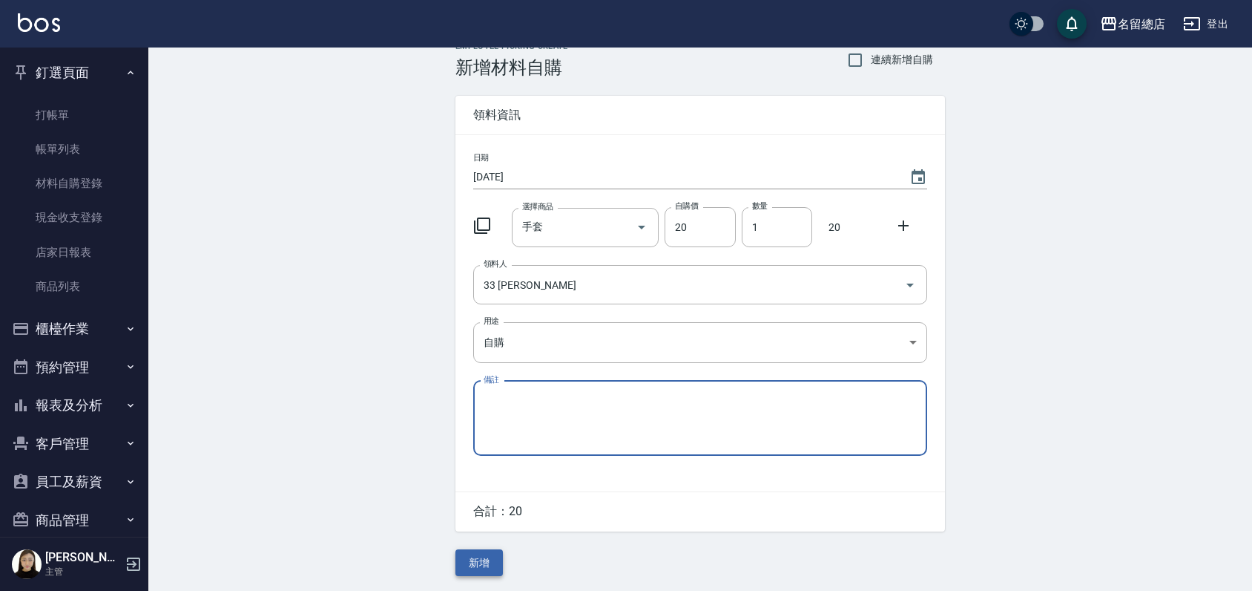
click at [492, 555] on button "新增" at bounding box center [478, 562] width 47 height 27
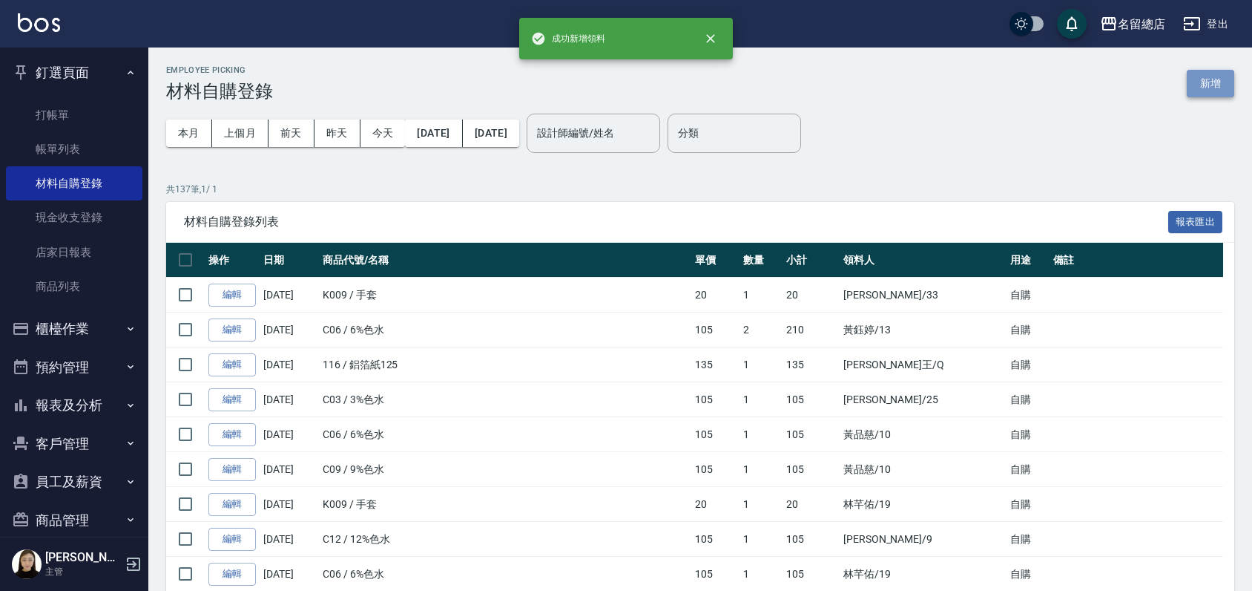
click at [1233, 83] on button "新增" at bounding box center [1210, 83] width 47 height 27
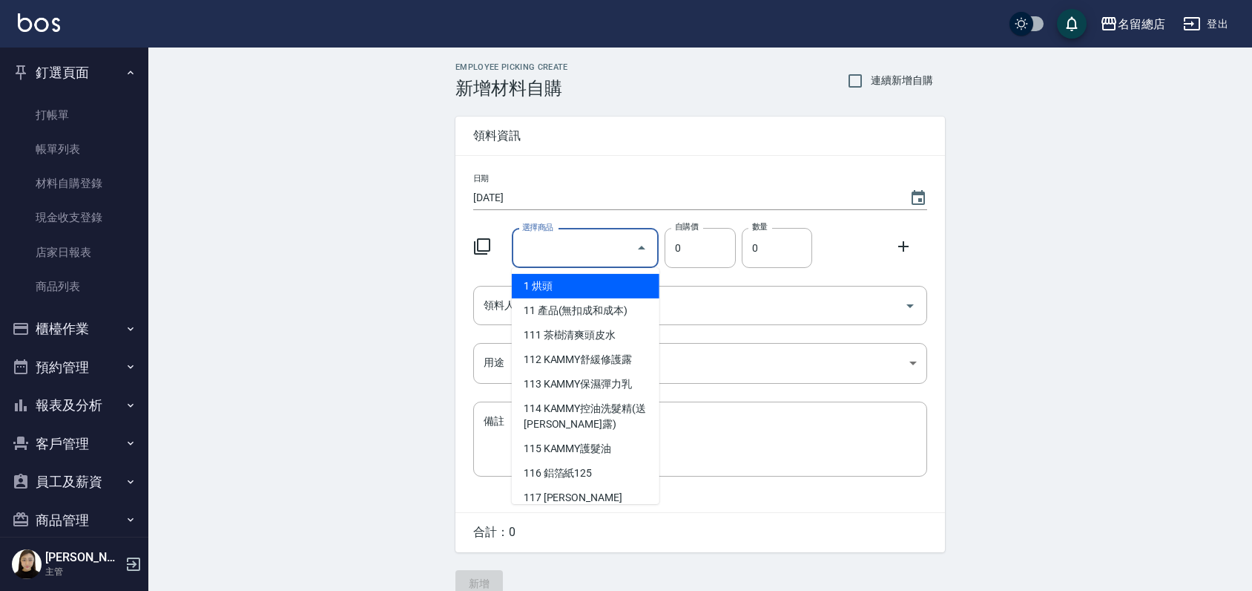
click at [601, 245] on input "選擇商品" at bounding box center [575, 248] width 112 height 26
type input "G"
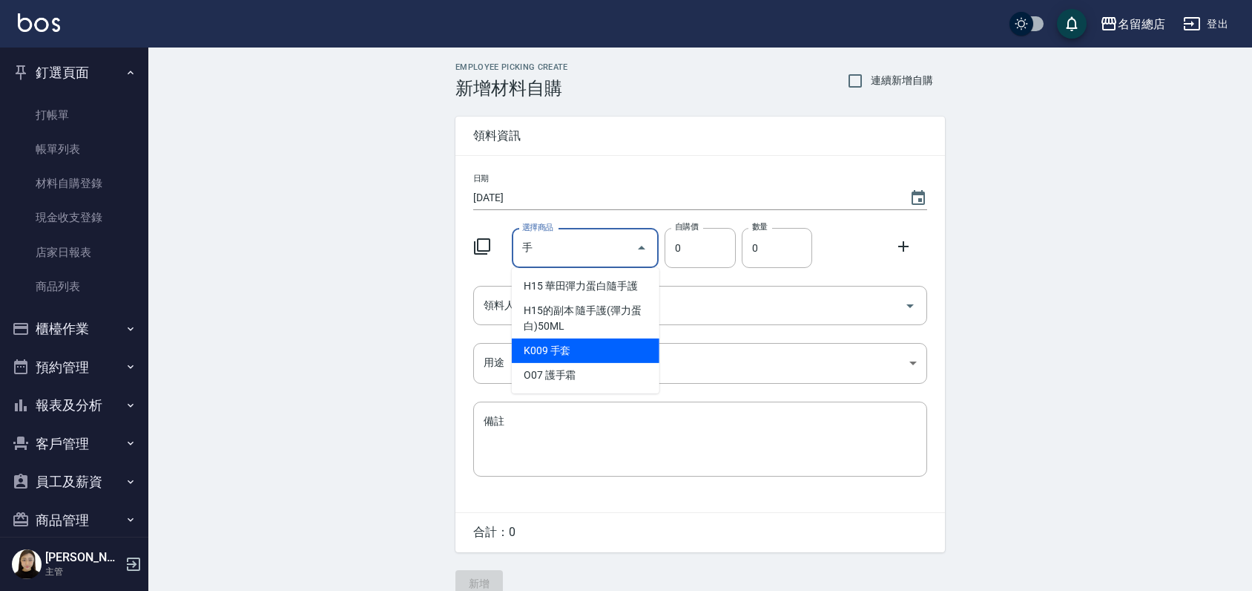
click at [582, 348] on li "K009 手套" at bounding box center [586, 350] width 148 height 24
type input "手套"
type input "20"
type input "1"
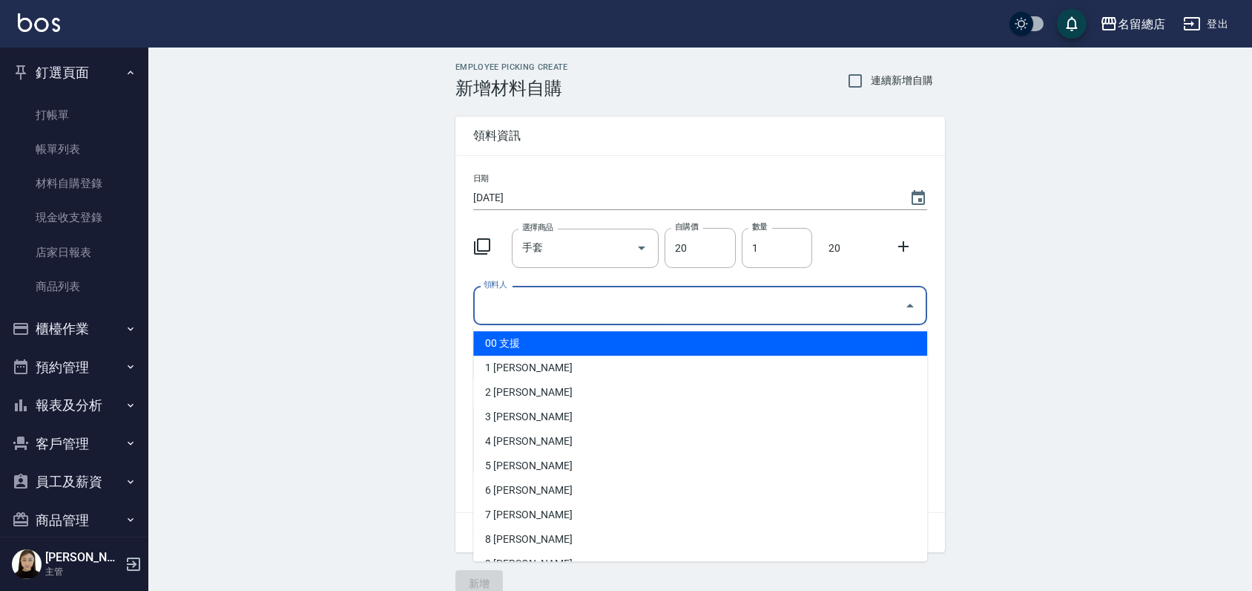
click at [576, 311] on input "領料人" at bounding box center [689, 305] width 418 height 26
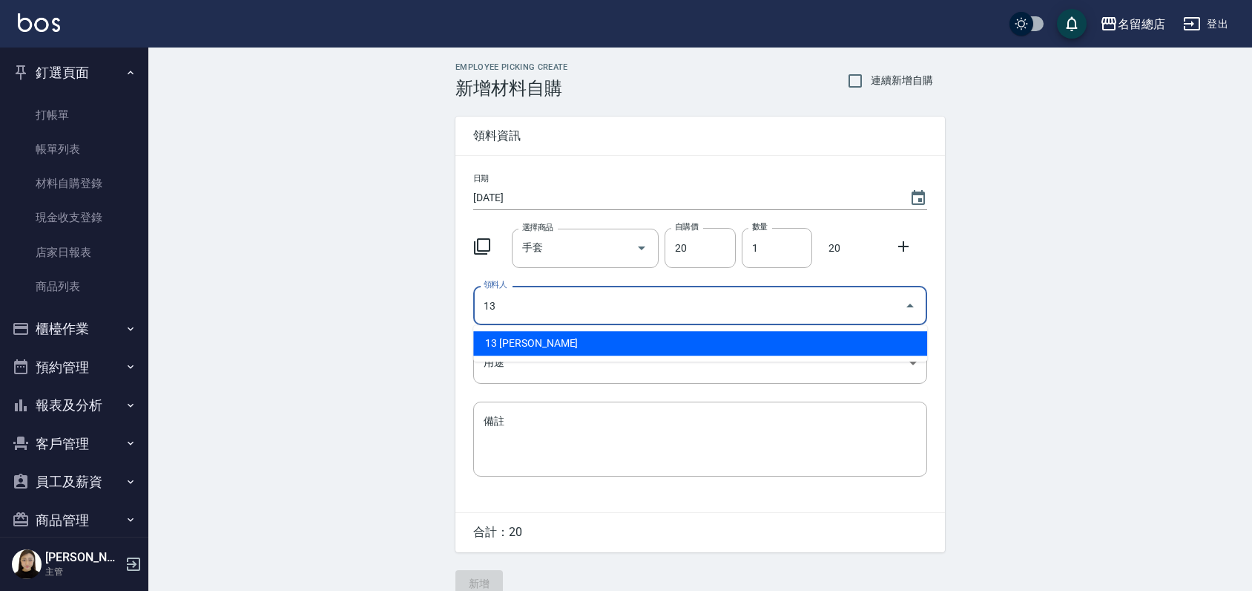
click at [590, 341] on li "13 黃鈺婷" at bounding box center [700, 343] width 454 height 24
type input "13 黃鈺婷"
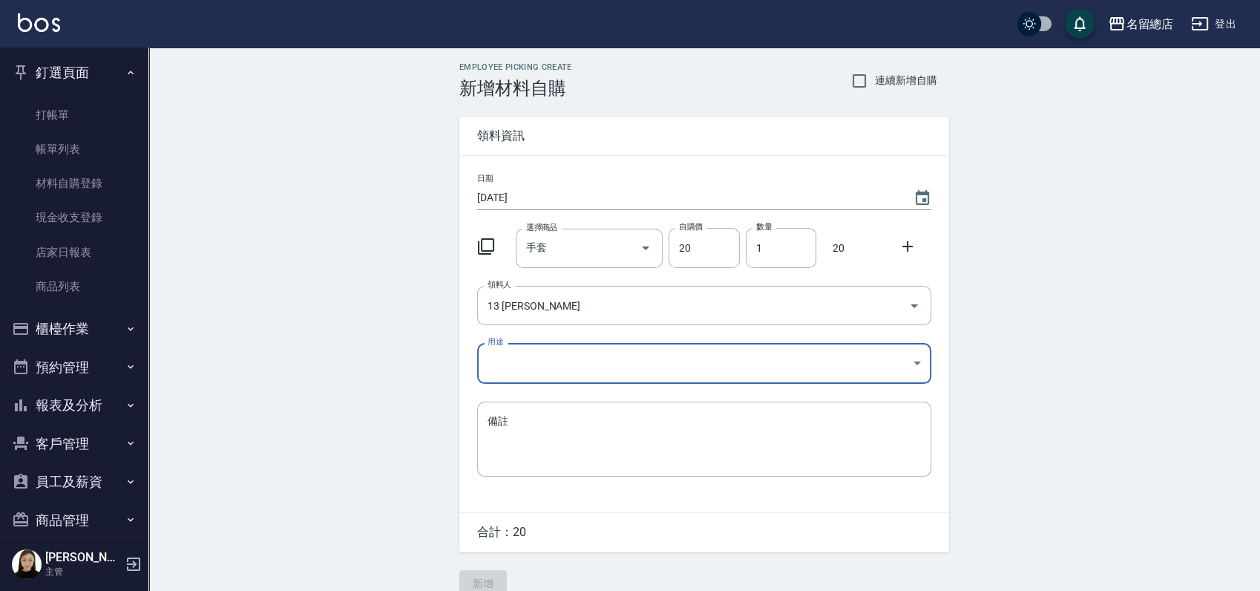
click at [579, 352] on body "名留總店 登出 釘選頁面 打帳單 帳單列表 材料自購登錄 現金收支登錄 店家日報表 商品列表 櫃檯作業 打帳單 帳單列表 掛單列表 營業儀表板 現金收支登錄 …" at bounding box center [630, 305] width 1260 height 611
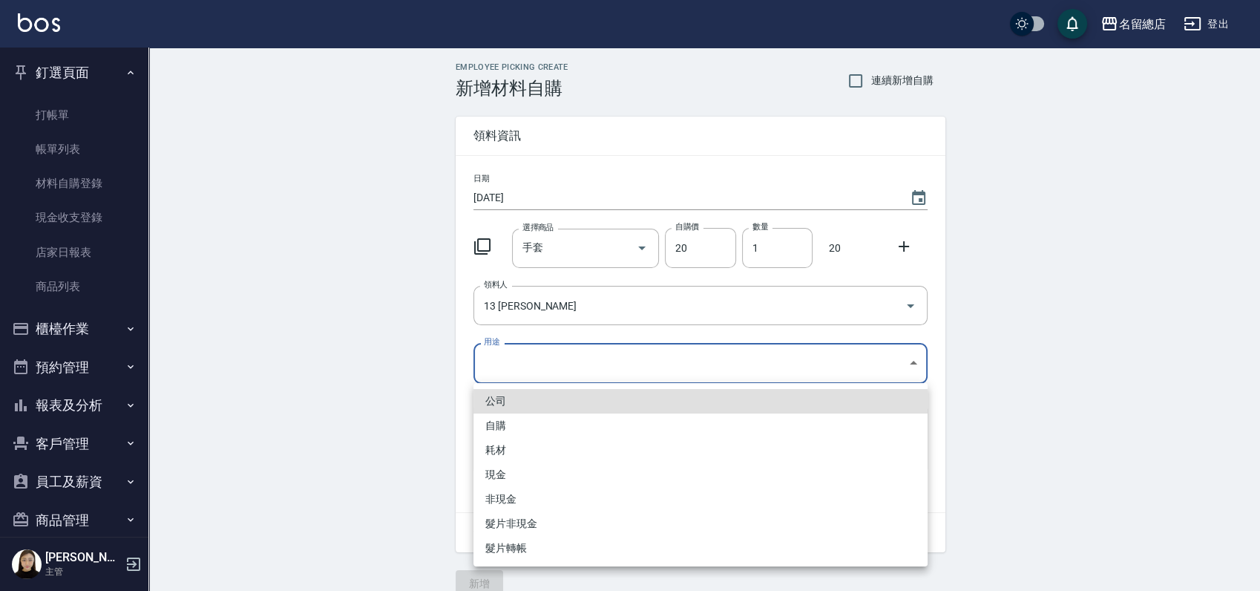
click at [526, 421] on li "自購" at bounding box center [700, 425] width 454 height 24
type input "自購"
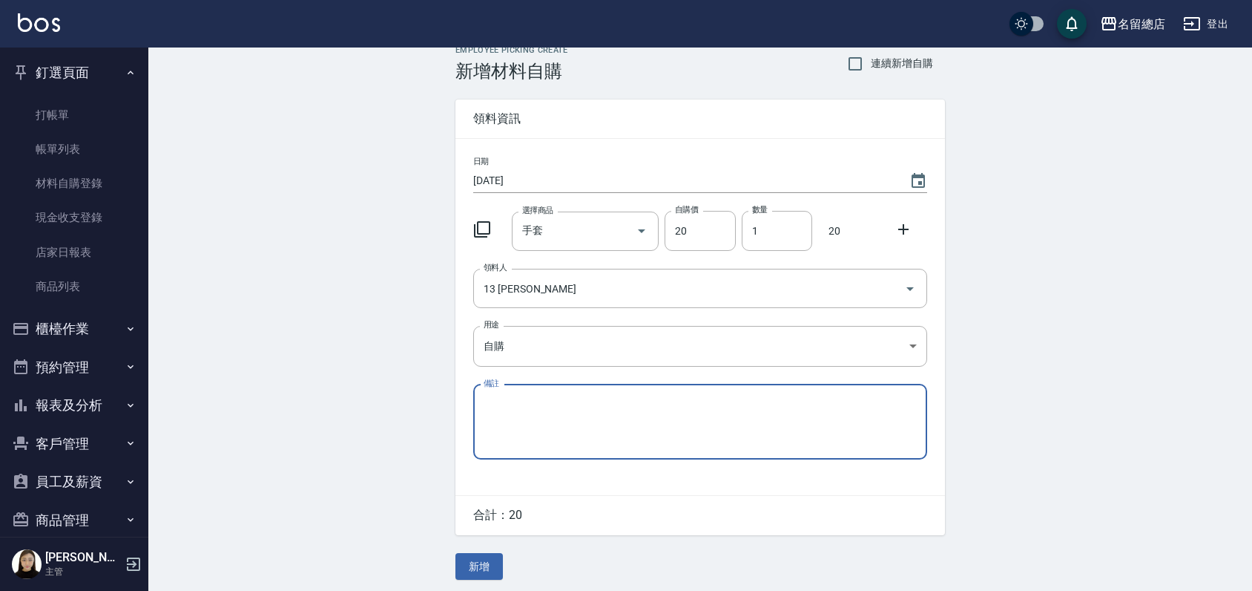
scroll to position [22, 0]
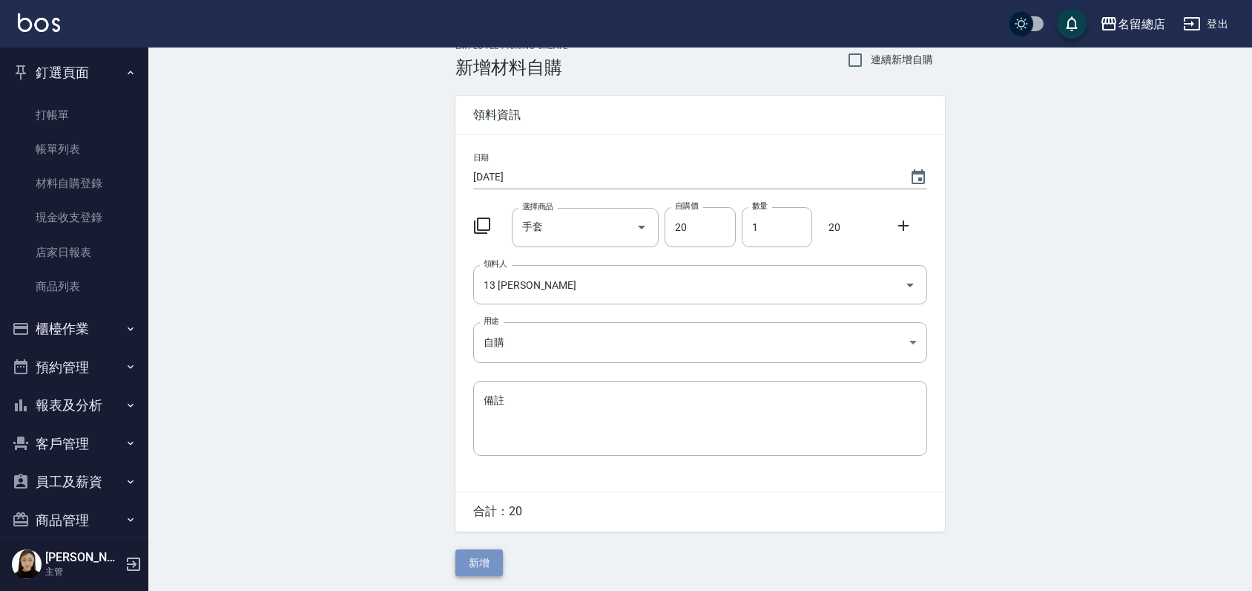
click at [461, 564] on button "新增" at bounding box center [478, 562] width 47 height 27
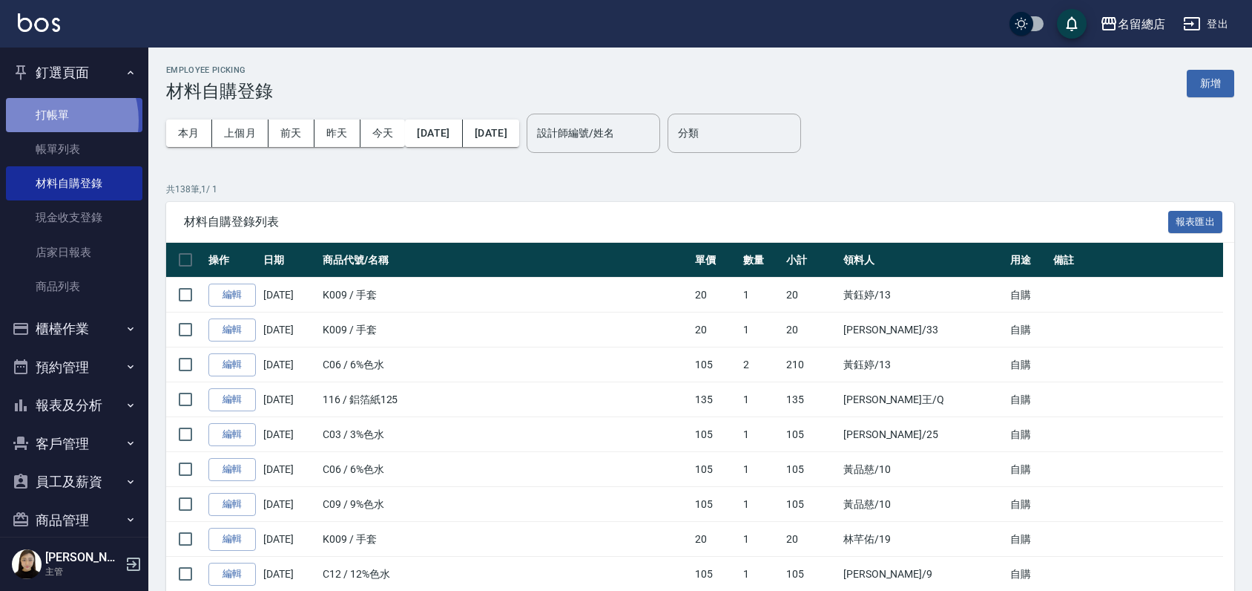
click at [50, 120] on link "打帳單" at bounding box center [74, 115] width 136 height 34
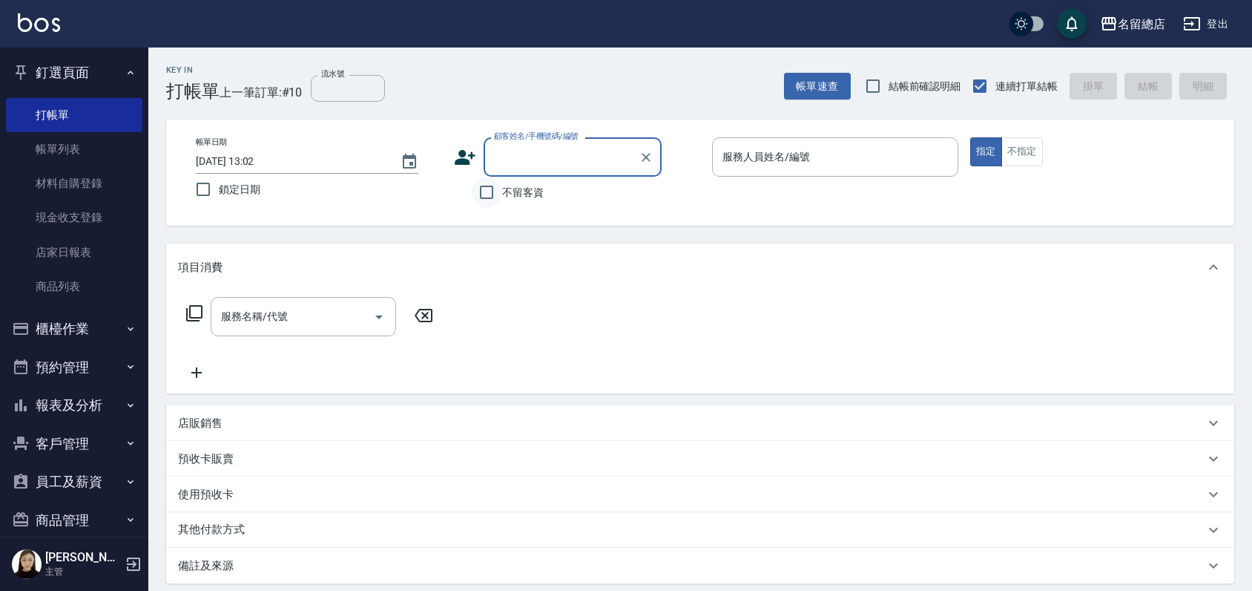
click at [494, 196] on input "不留客資" at bounding box center [486, 192] width 31 height 31
checkbox input "true"
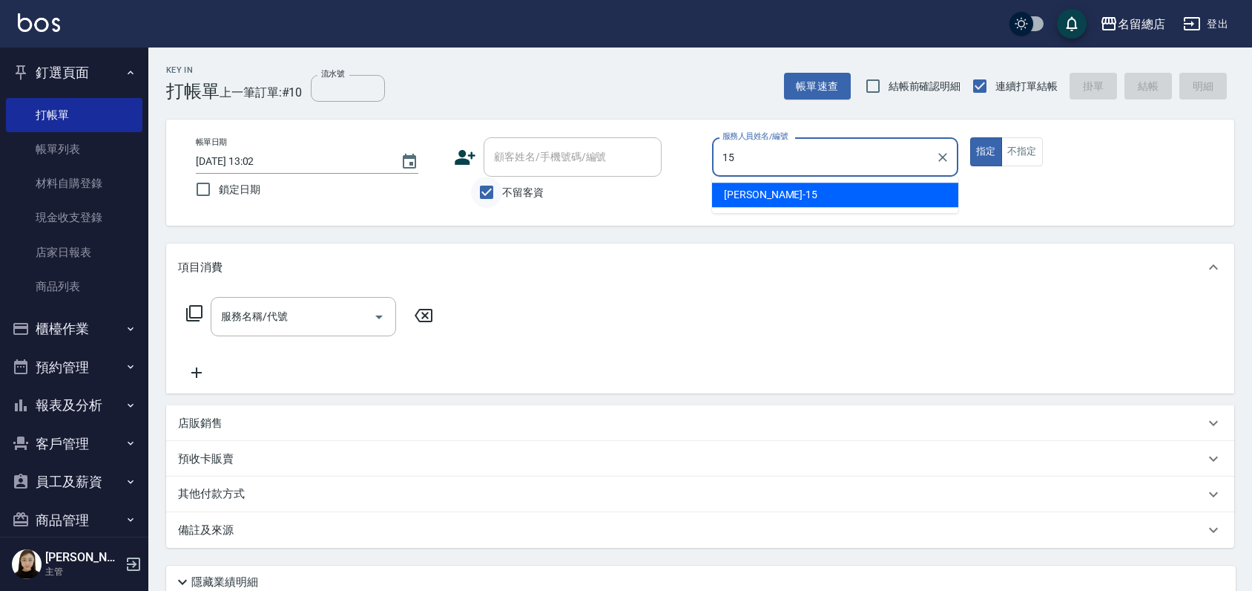
type input "Michelle-15"
type button "true"
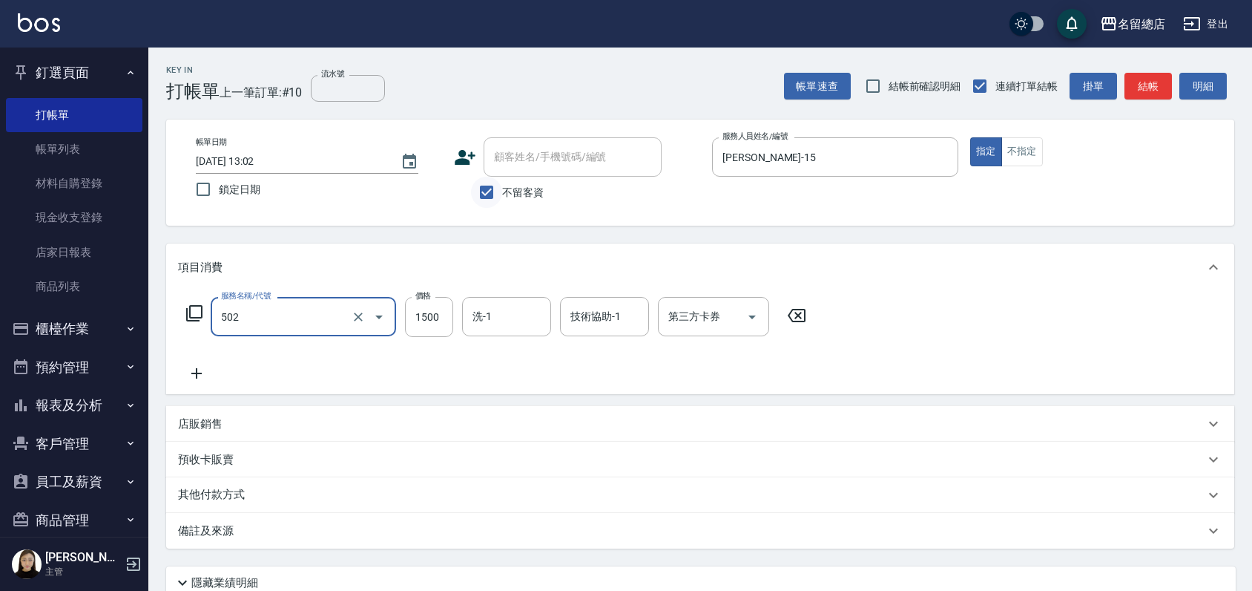
type input "染髮1500以上(502)"
type input "1000"
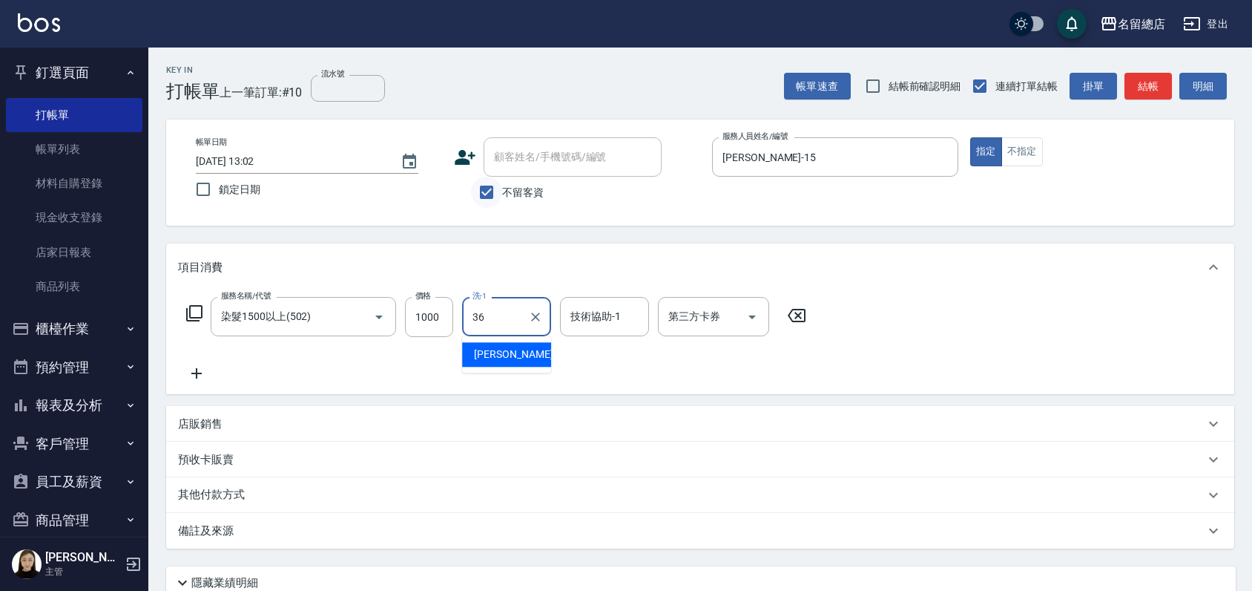
type input "吳爭錡-36"
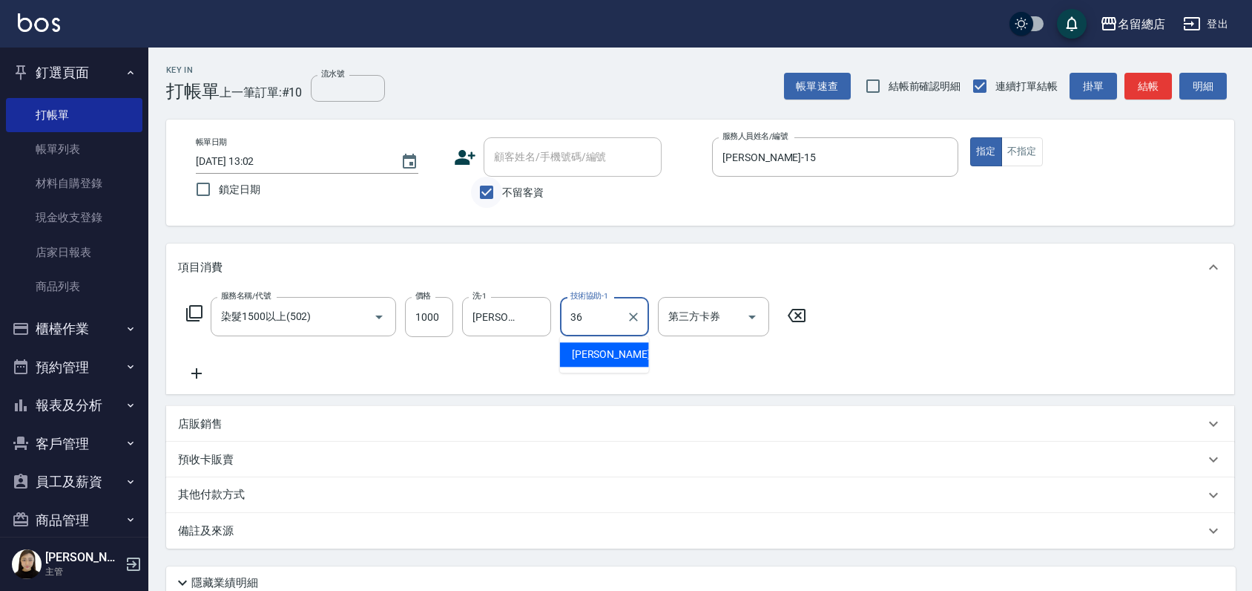
type input "吳爭錡-36"
